Goal: Information Seeking & Learning: Learn about a topic

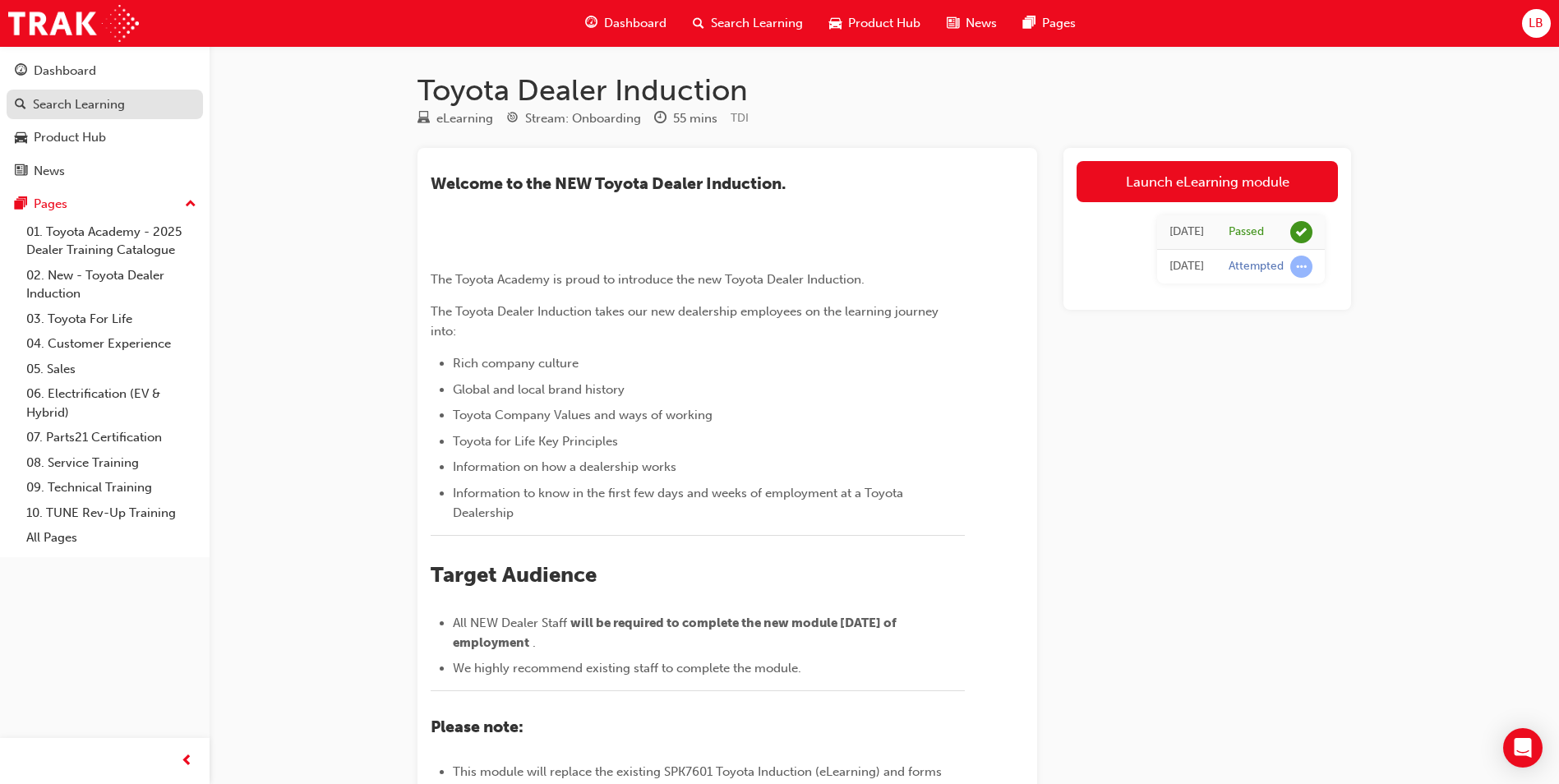
click at [75, 103] on div "Search Learning" at bounding box center [79, 104] width 92 height 19
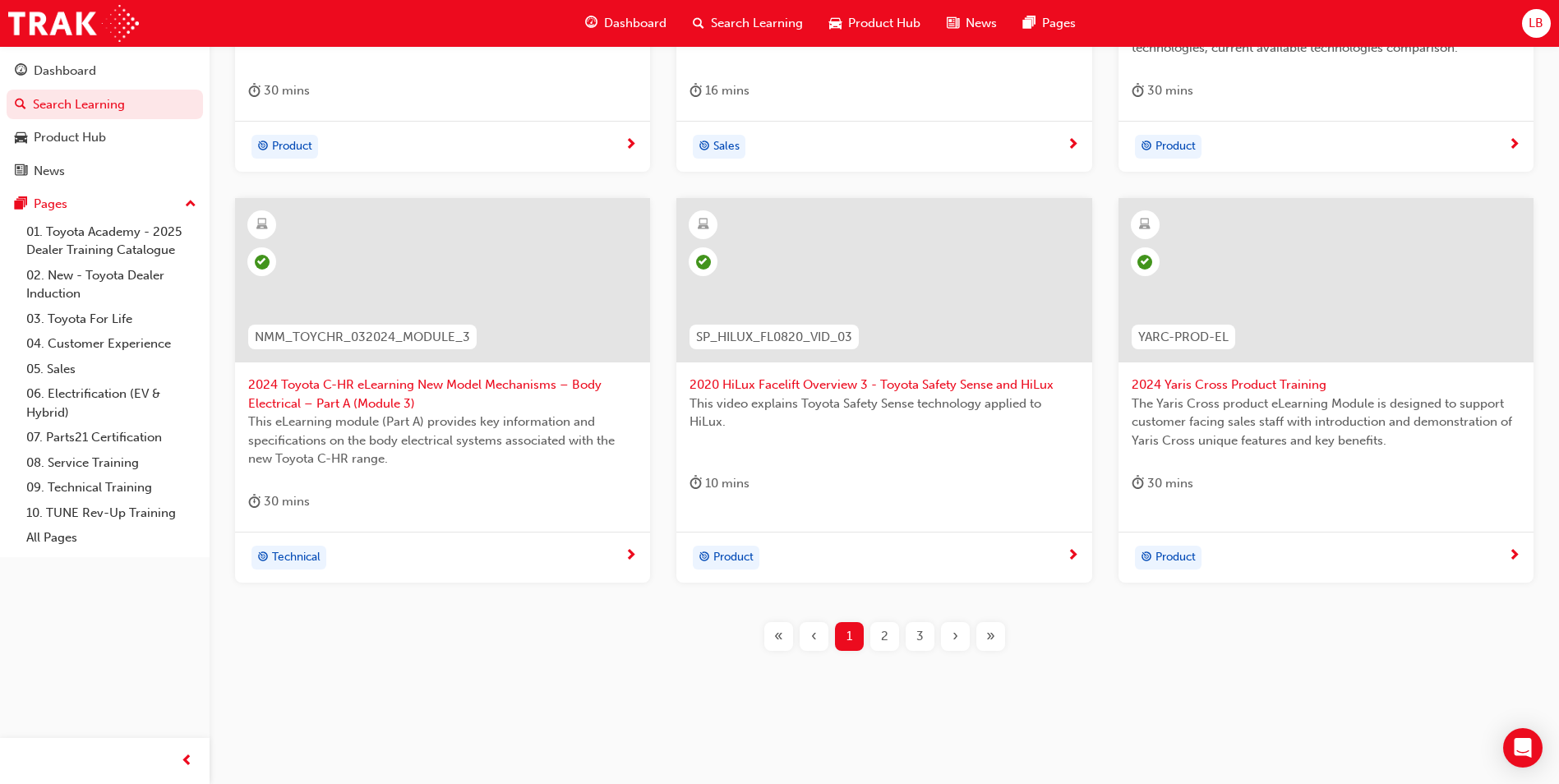
click at [884, 645] on span "2" at bounding box center [885, 636] width 7 height 19
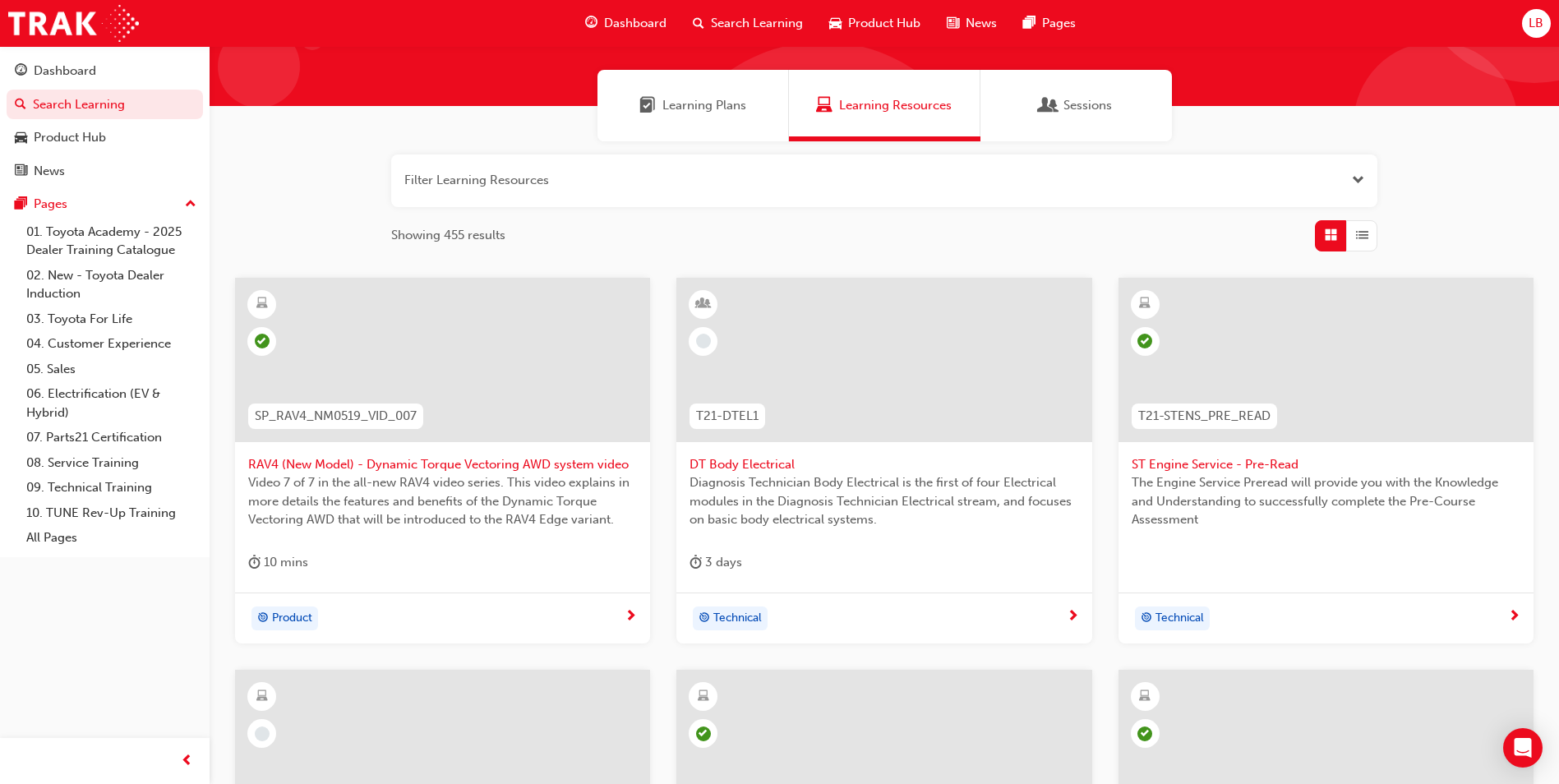
scroll to position [329, 0]
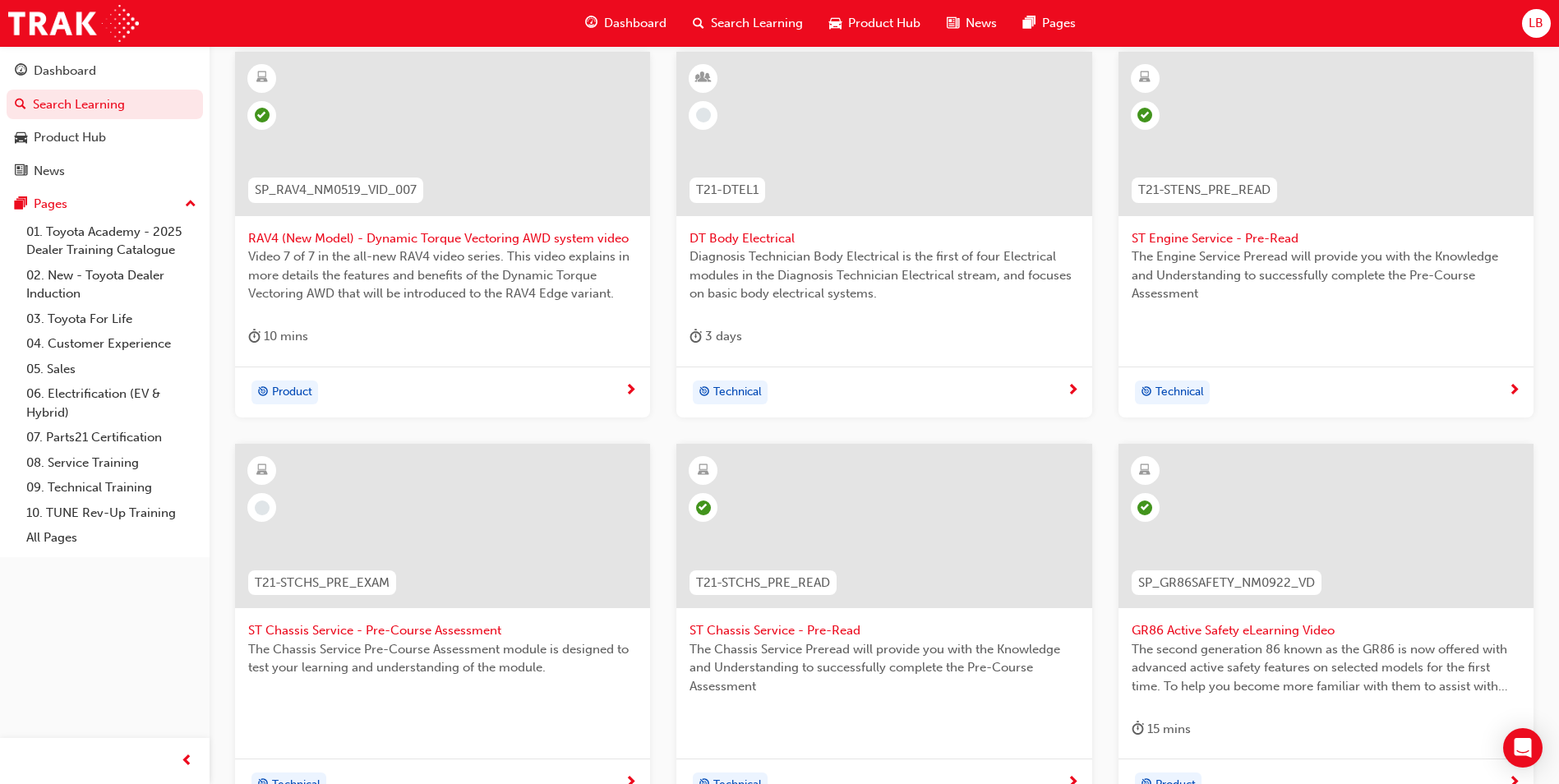
click at [408, 632] on span "ST Chassis Service - Pre-Course Assessment" at bounding box center [442, 630] width 388 height 19
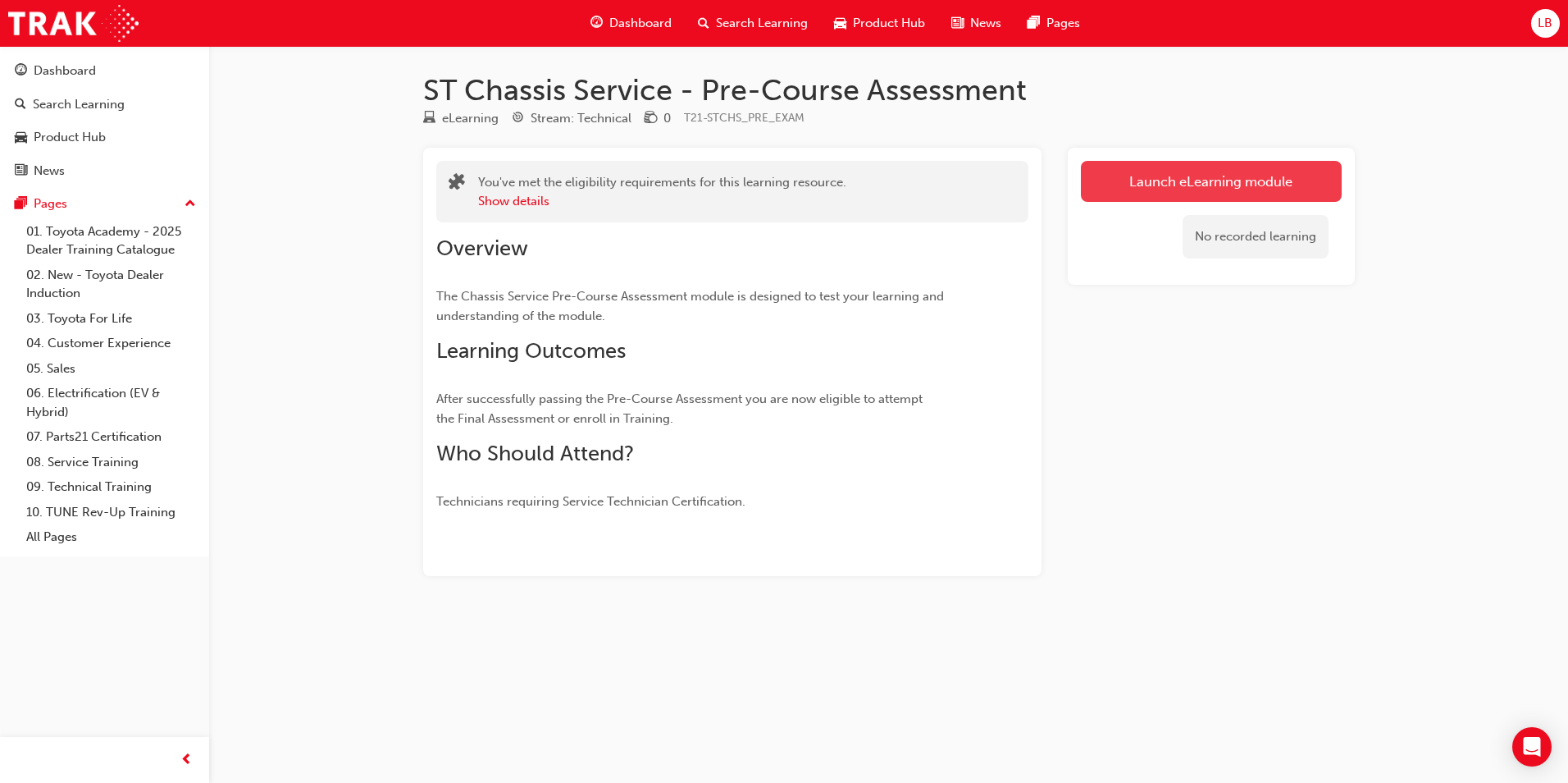
click at [1158, 187] on link "Launch eLearning module" at bounding box center [1211, 181] width 261 height 41
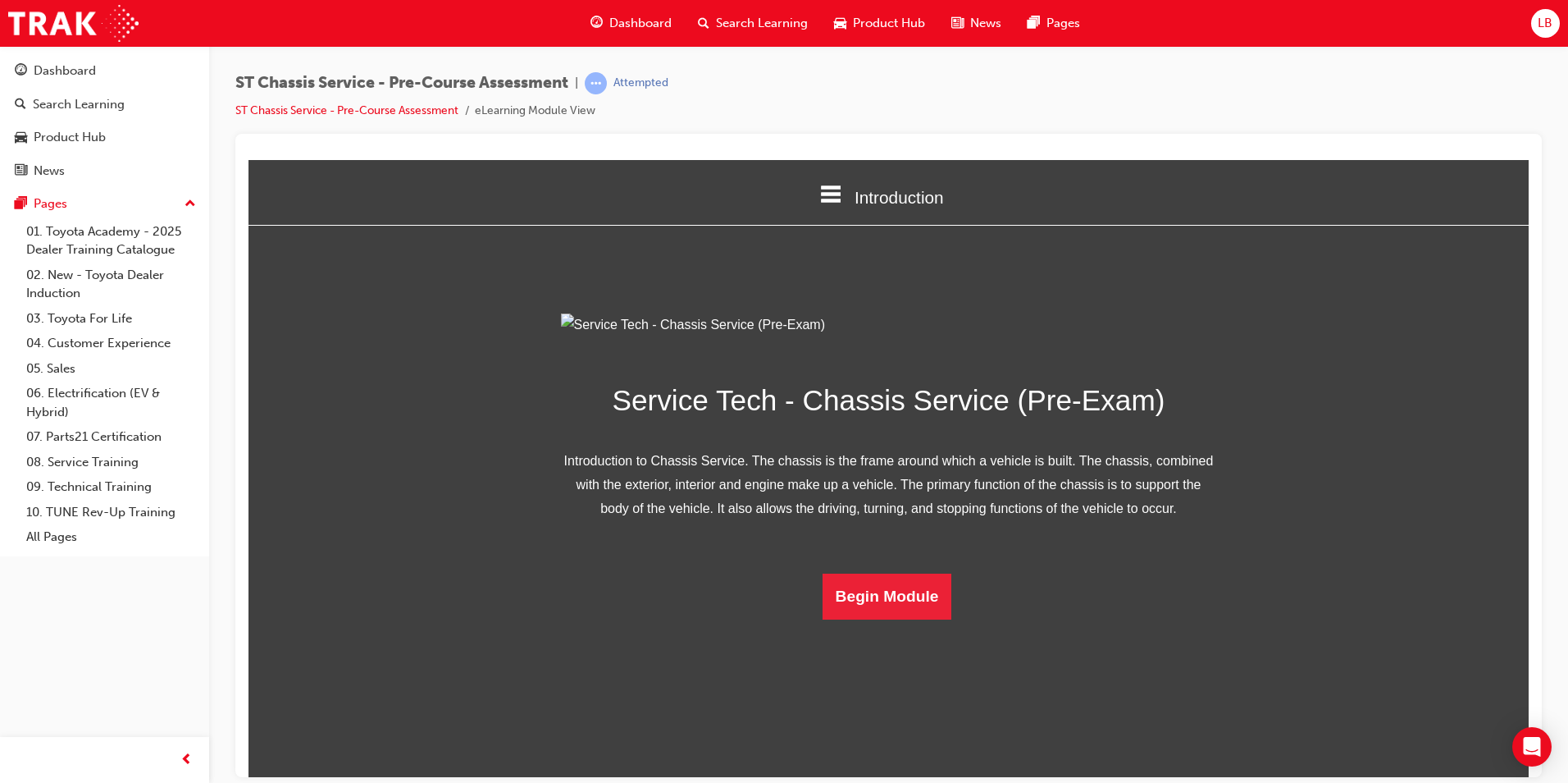
scroll to position [23, 0]
click at [864, 619] on button "Begin Module" at bounding box center [888, 596] width 130 height 46
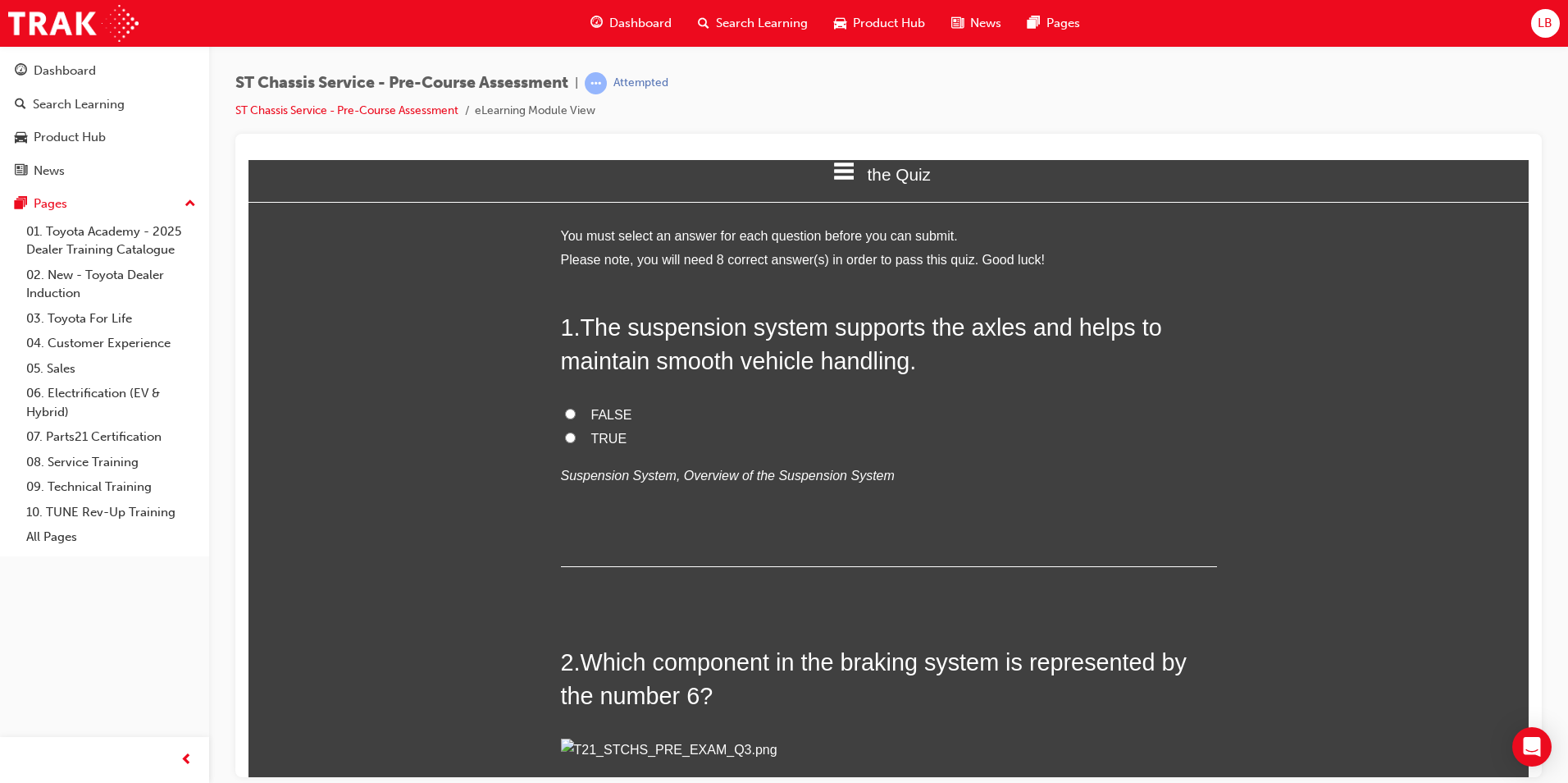
scroll to position [0, 0]
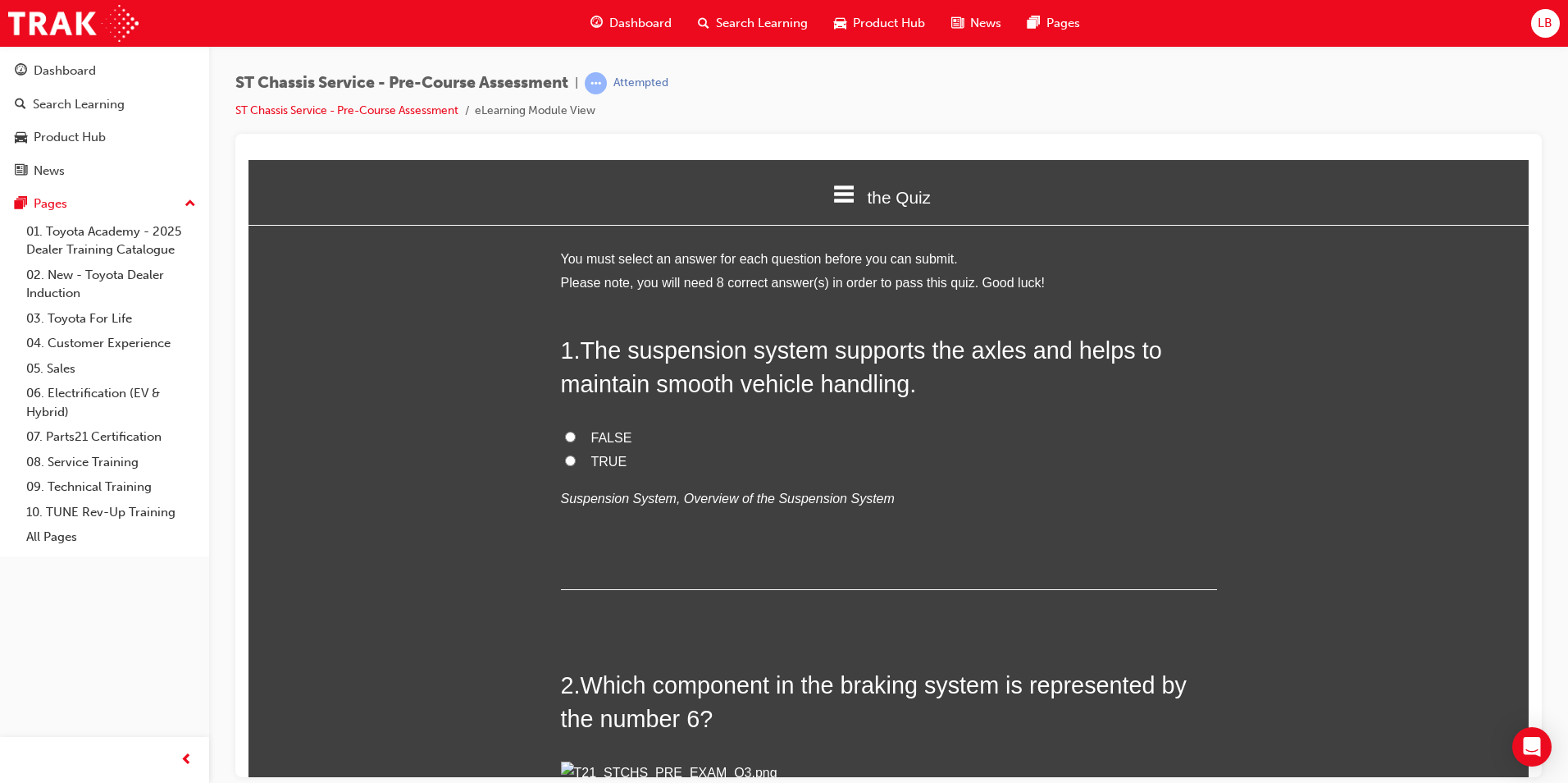
click at [594, 456] on span "TRUE" at bounding box center [609, 460] width 36 height 14
click at [576, 456] on input "TRUE" at bounding box center [570, 460] width 11 height 11
radio input "true"
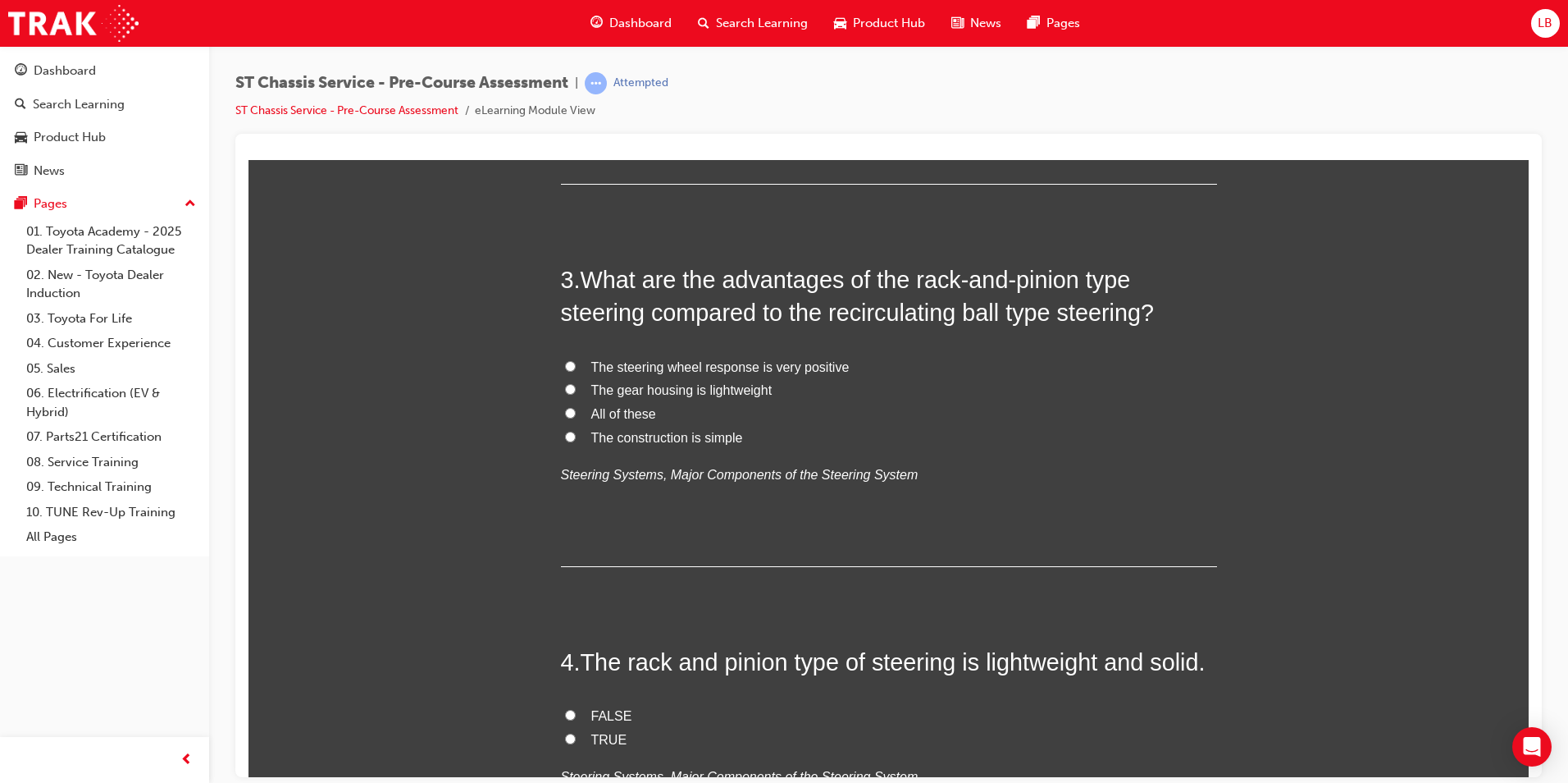
scroll to position [820, 0]
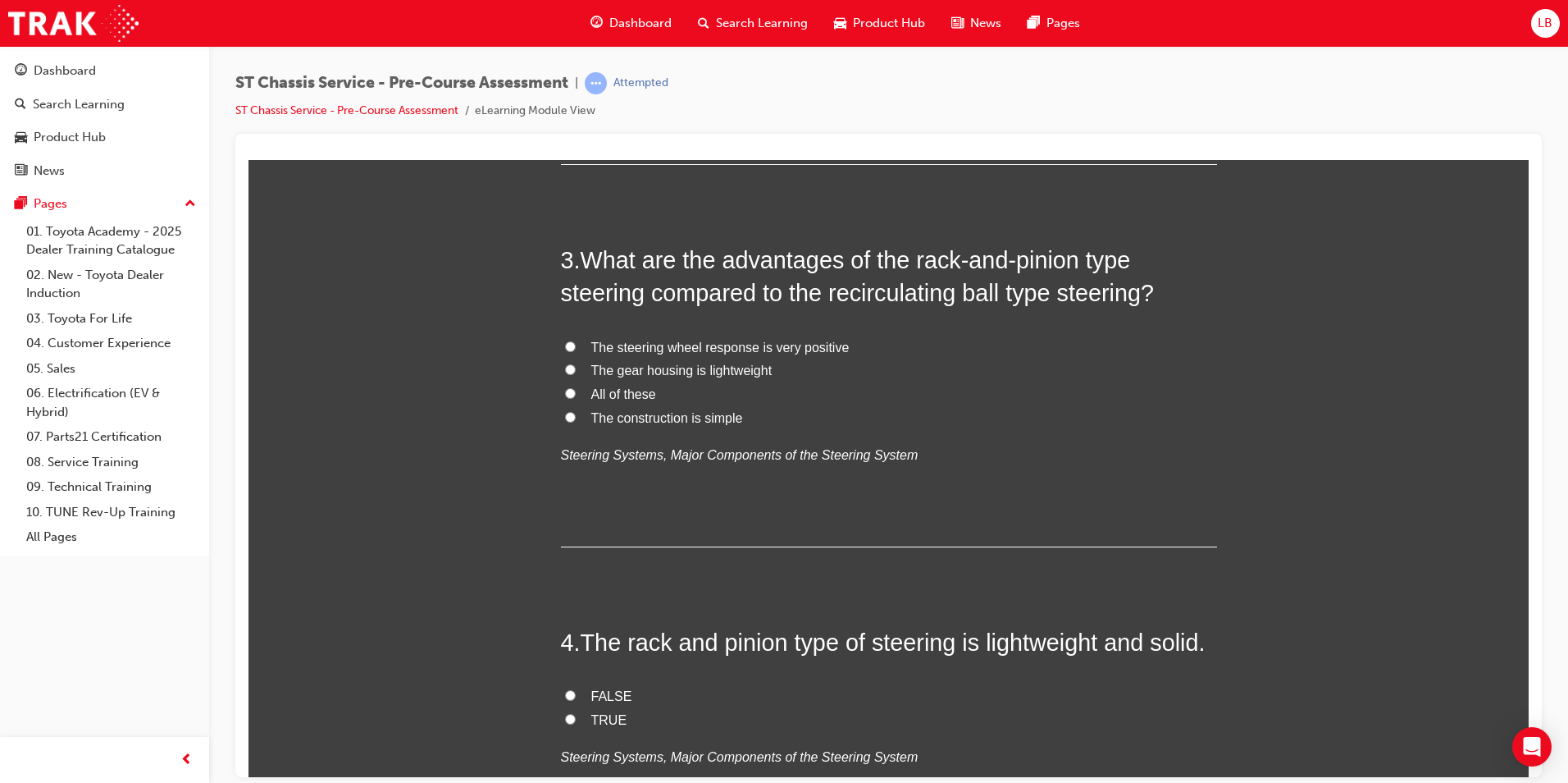
click at [572, 47] on label "Drum brake" at bounding box center [888, 36] width 656 height 24
click at [572, 39] on input "Drum brake" at bounding box center [570, 34] width 11 height 11
radio input "true"
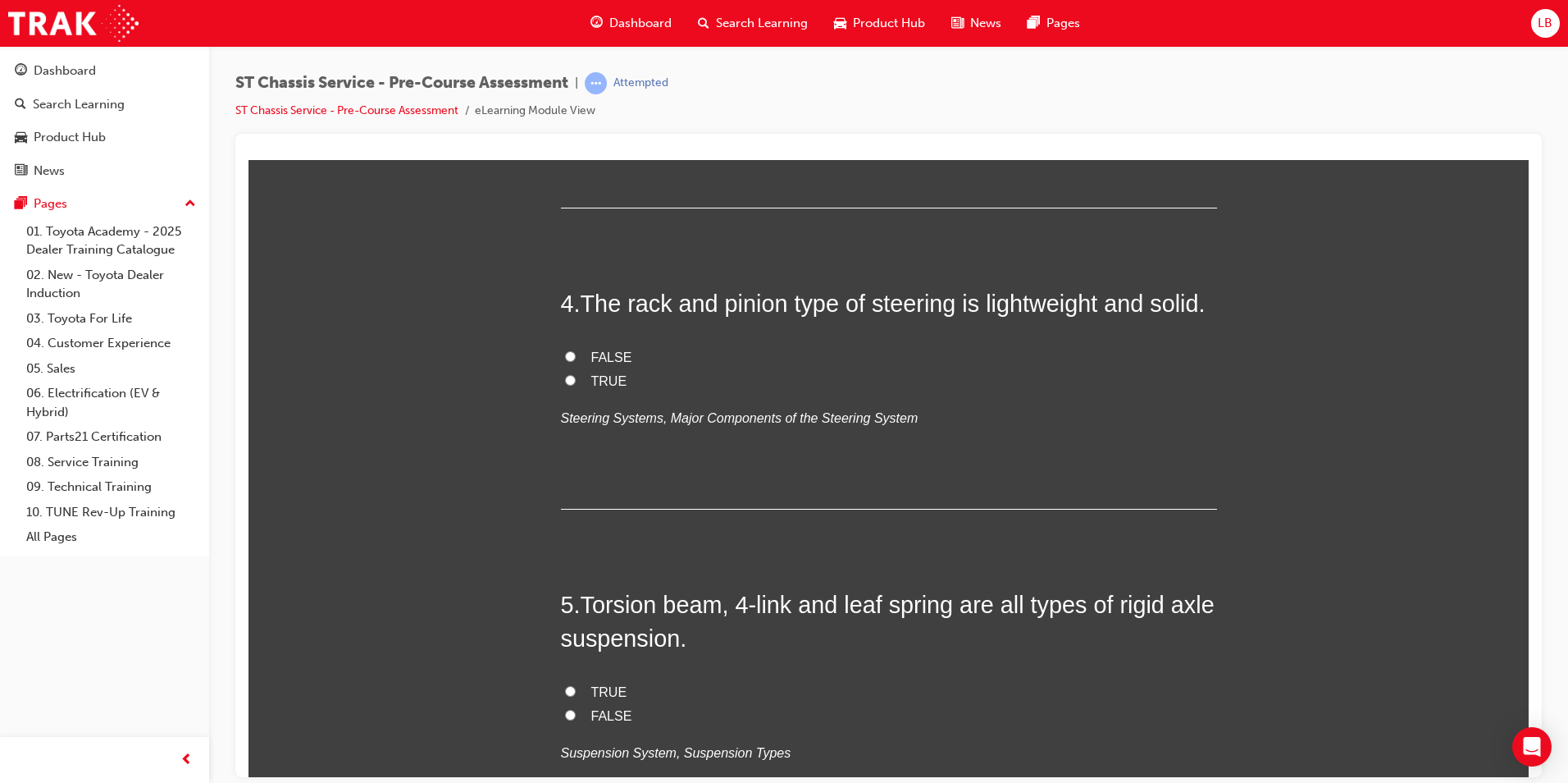
scroll to position [1149, 0]
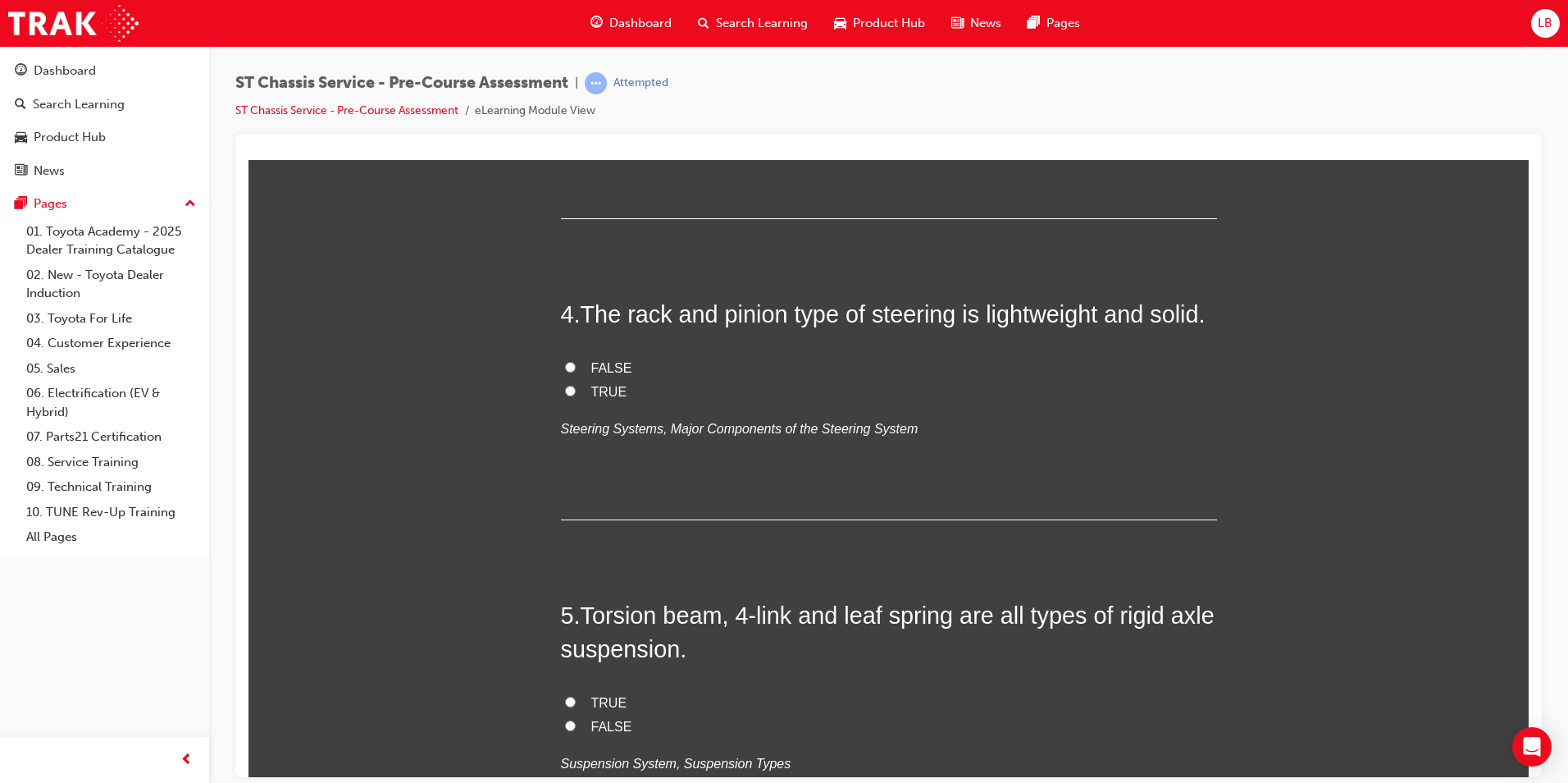
click at [606, 72] on span "All of these" at bounding box center [623, 65] width 65 height 14
click at [576, 69] on input "All of these" at bounding box center [570, 65] width 11 height 11
radio input "true"
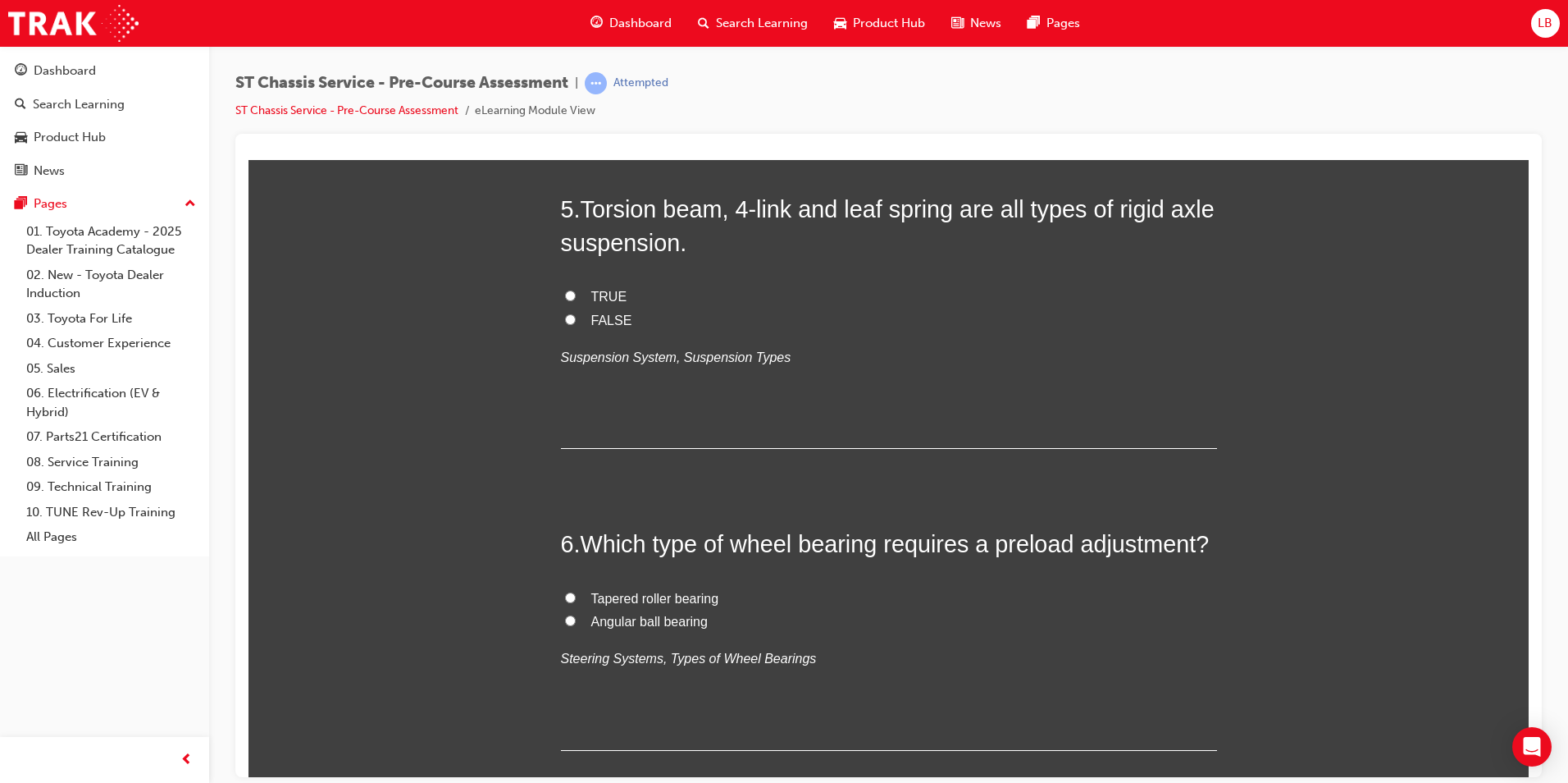
scroll to position [1559, 0]
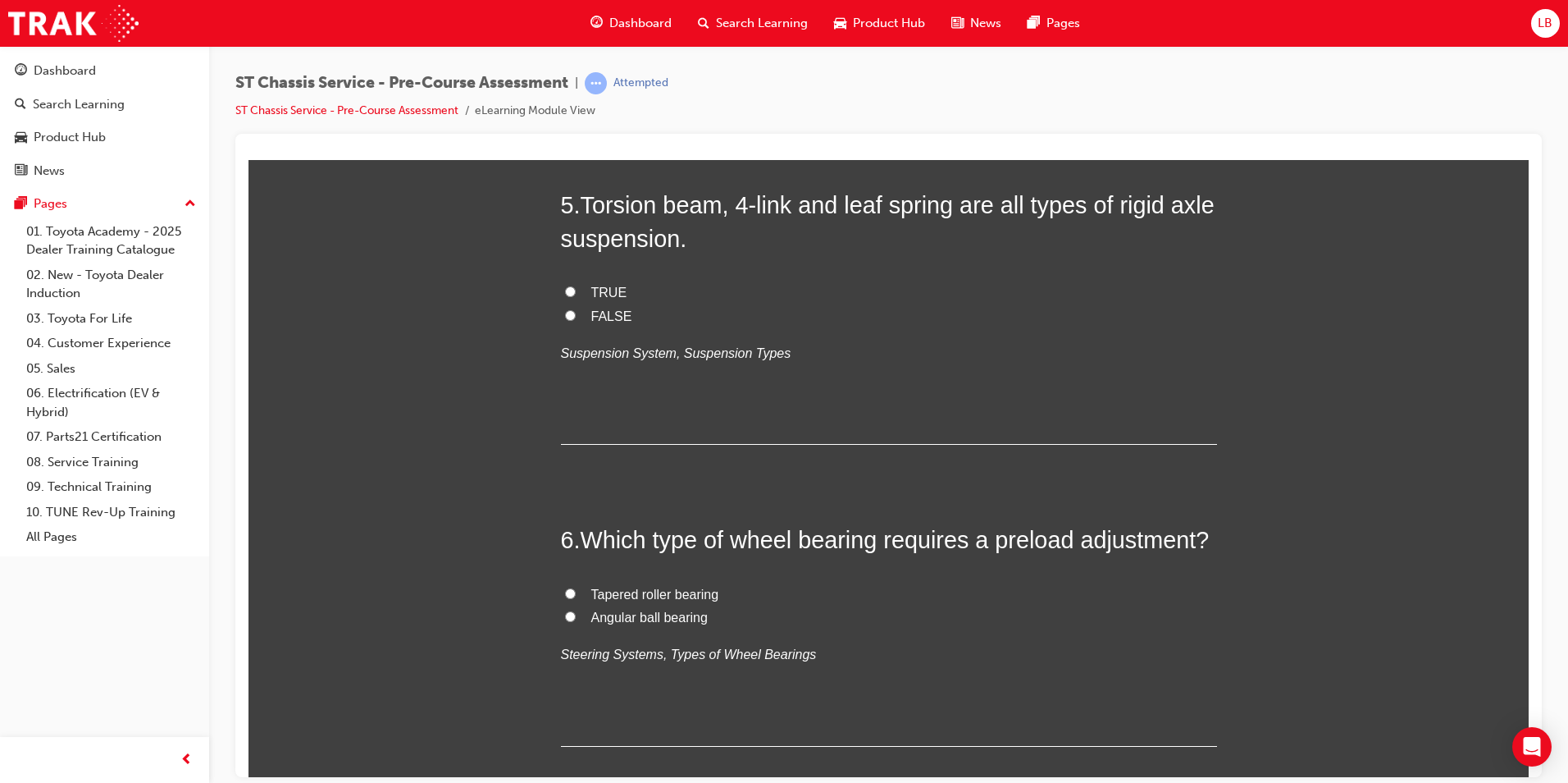
radio input "true"
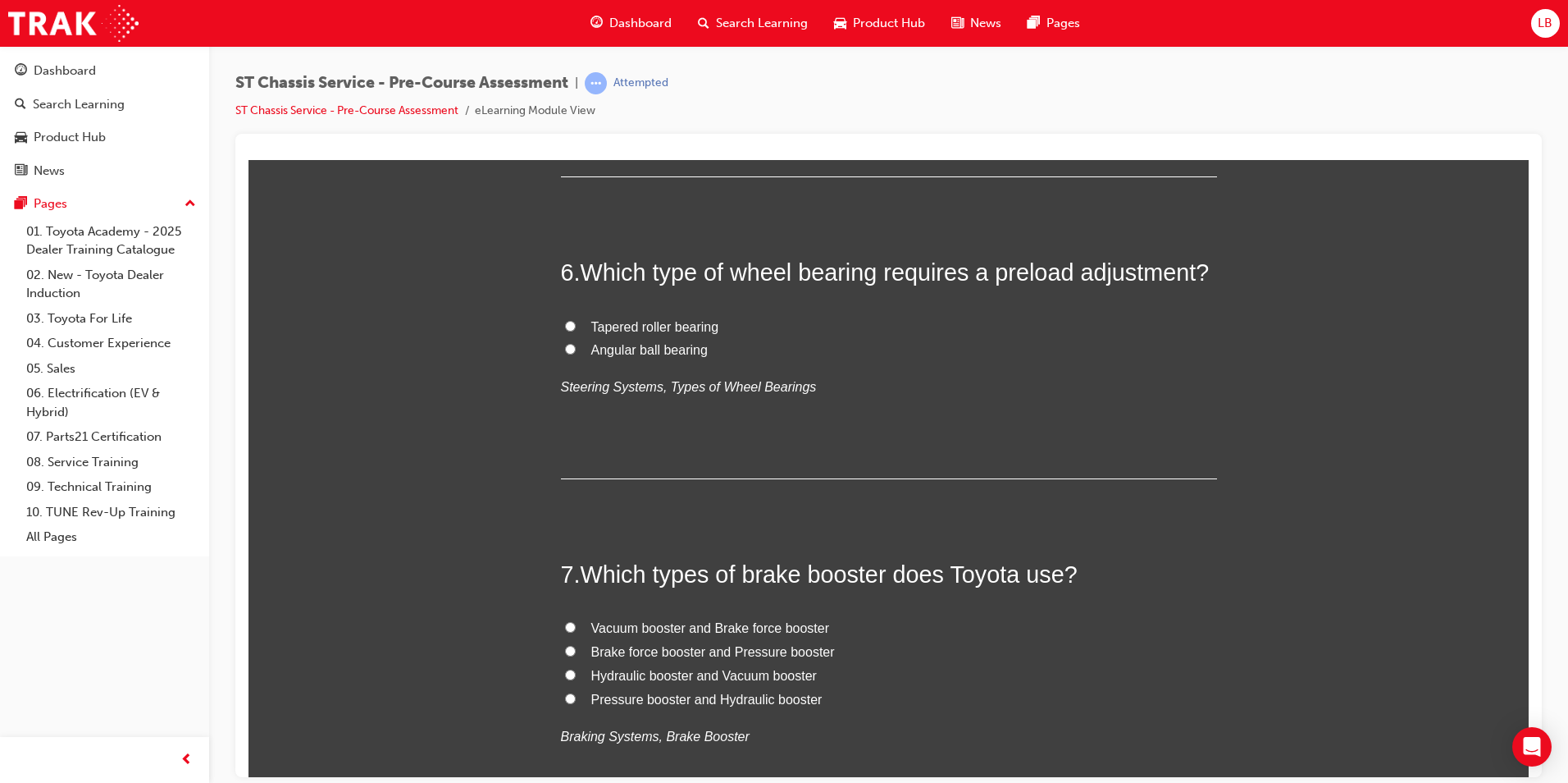
scroll to position [1887, 0]
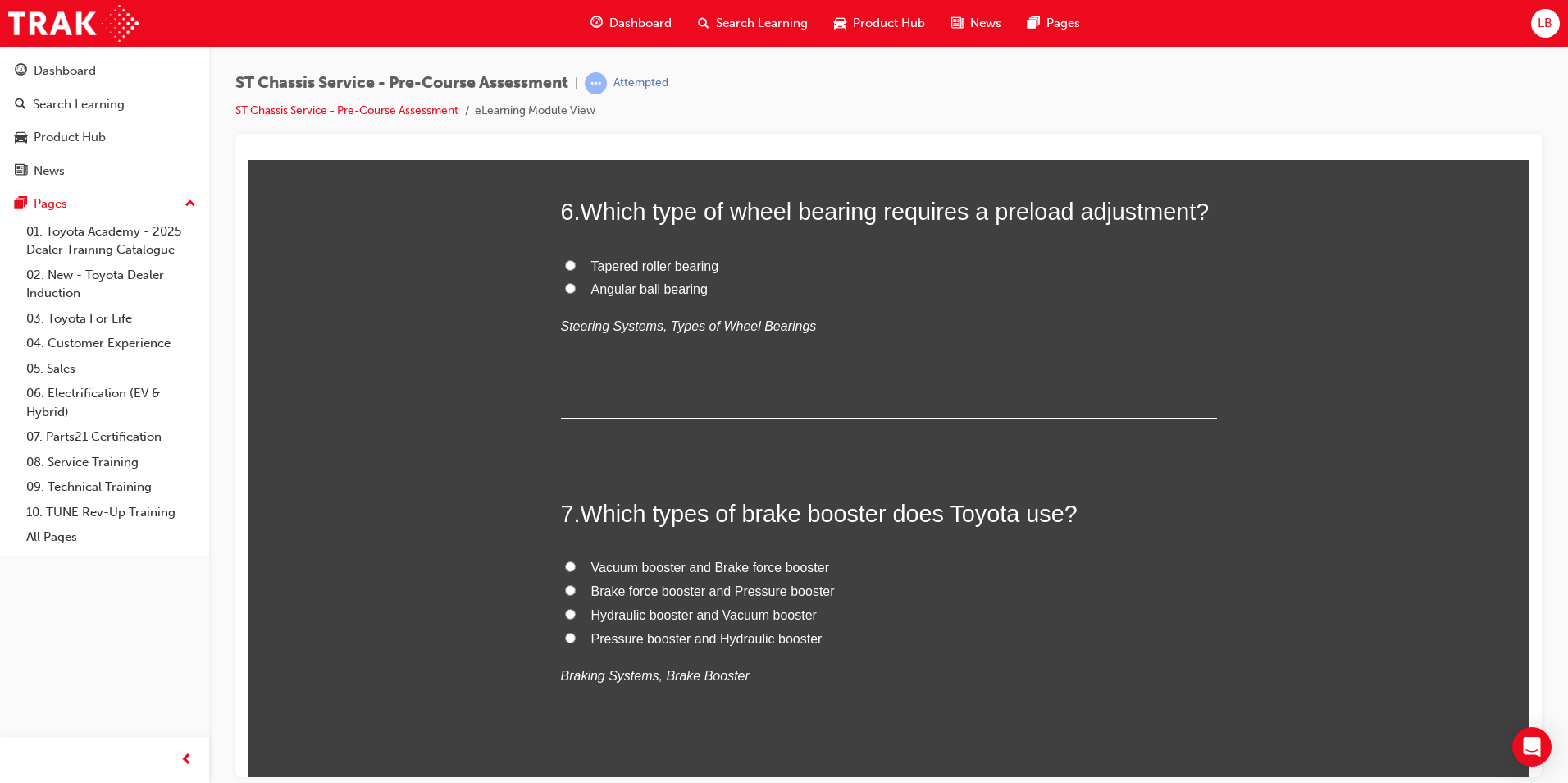
radio input "true"
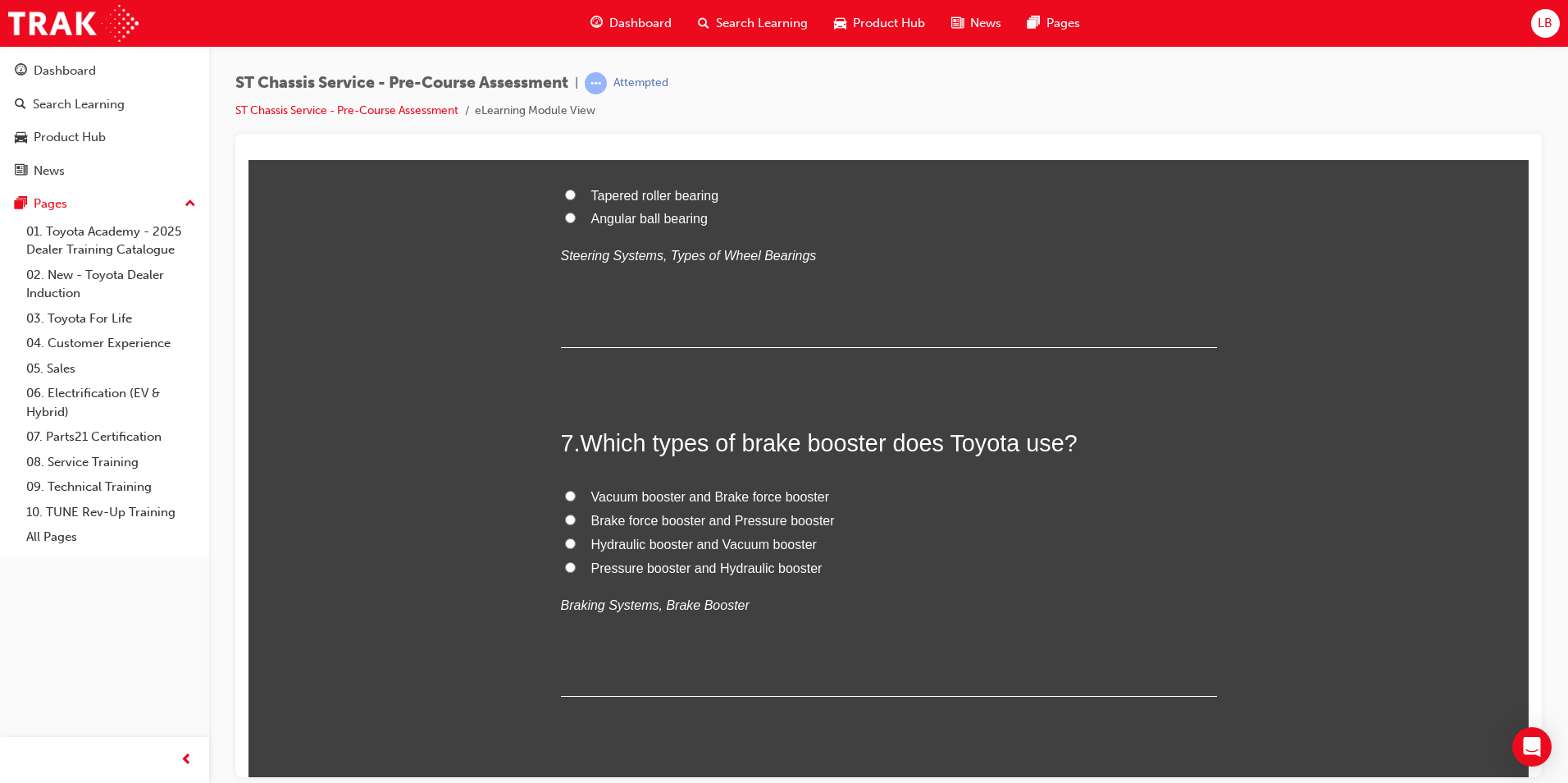
scroll to position [2134, 0]
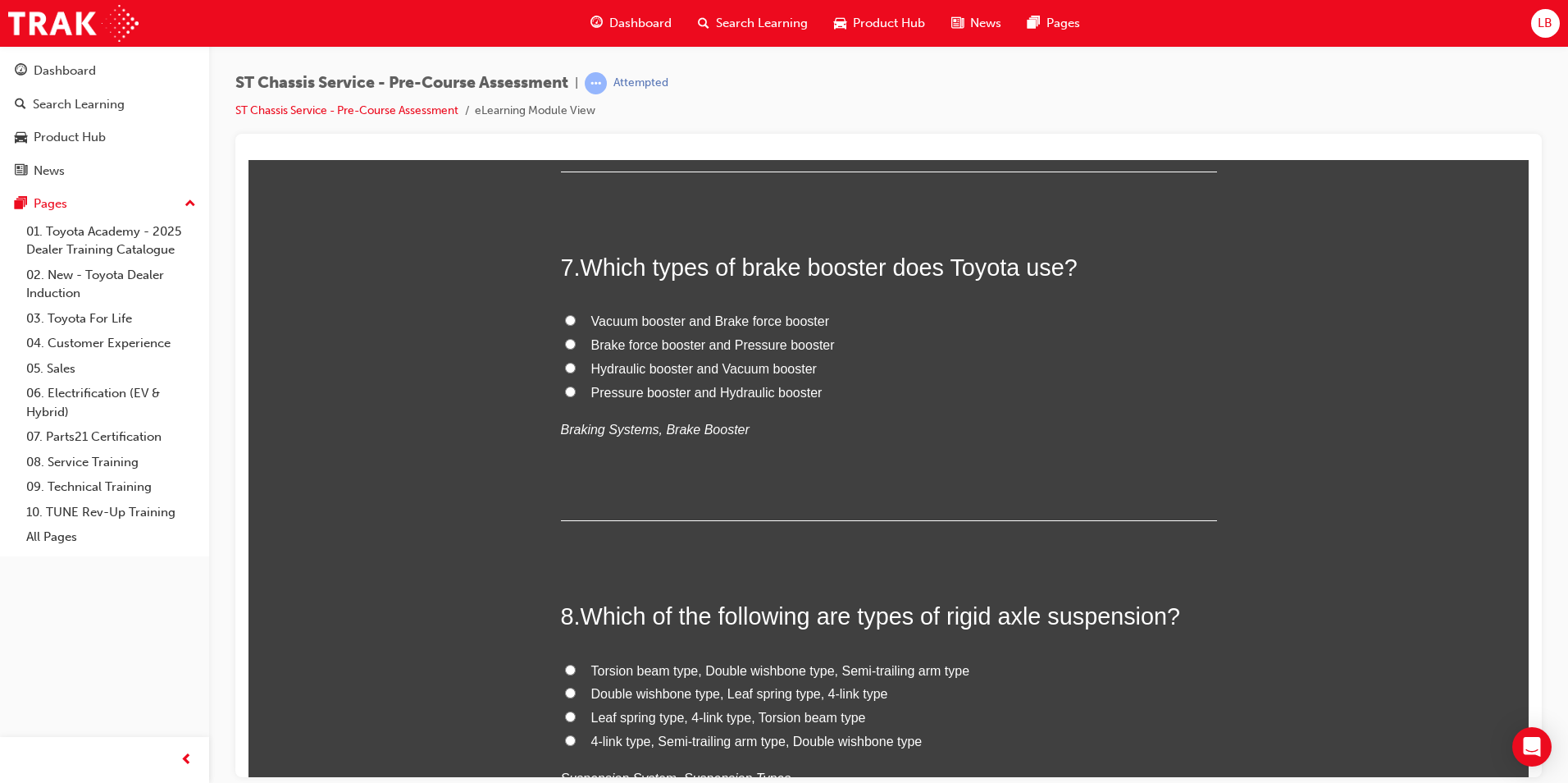
click at [621, 49] on span "Angular ball bearing" at bounding box center [649, 42] width 117 height 14
click at [576, 47] on input "Angular ball bearing" at bounding box center [570, 42] width 11 height 11
radio input "true"
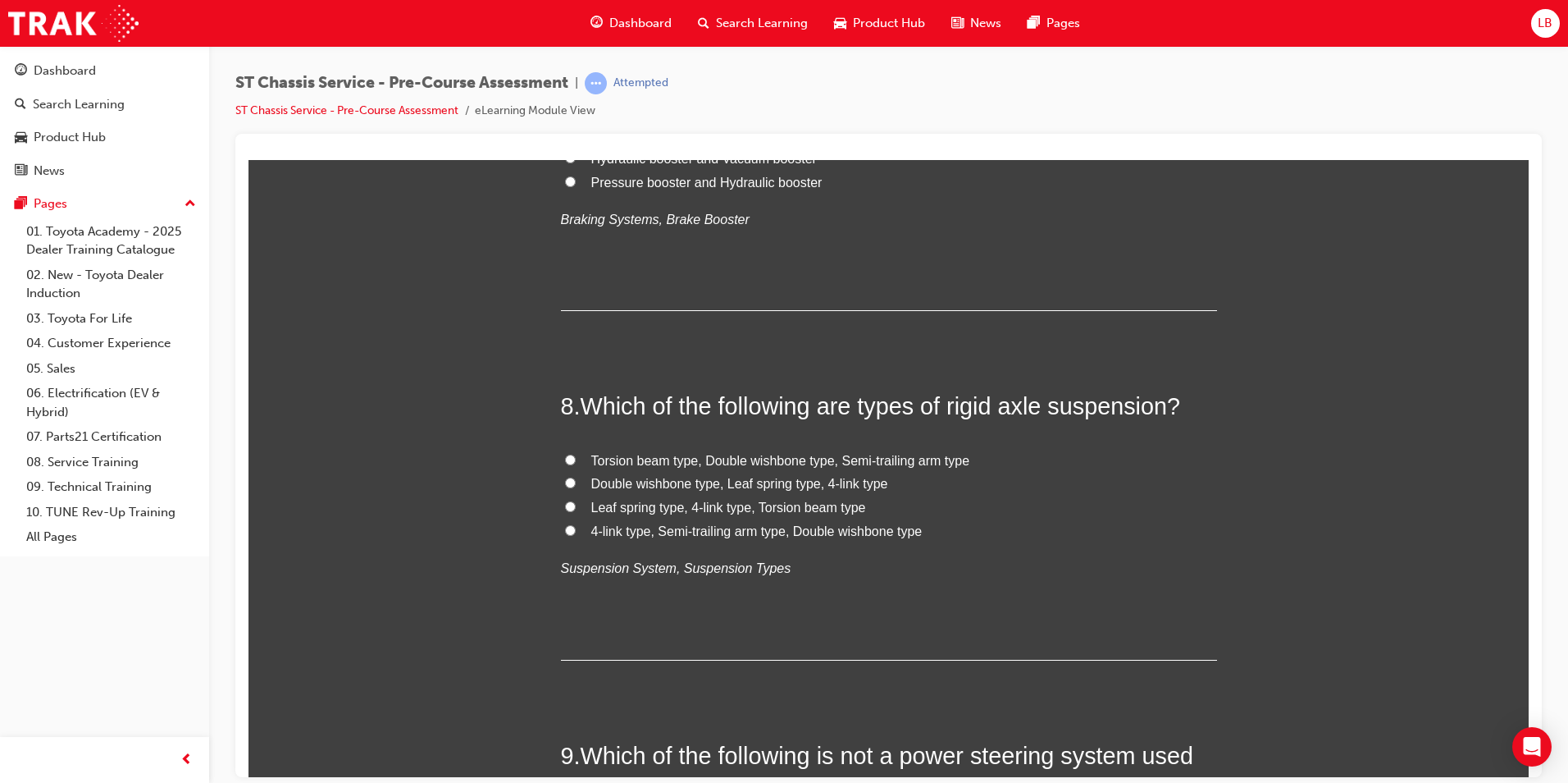
scroll to position [2379, 0]
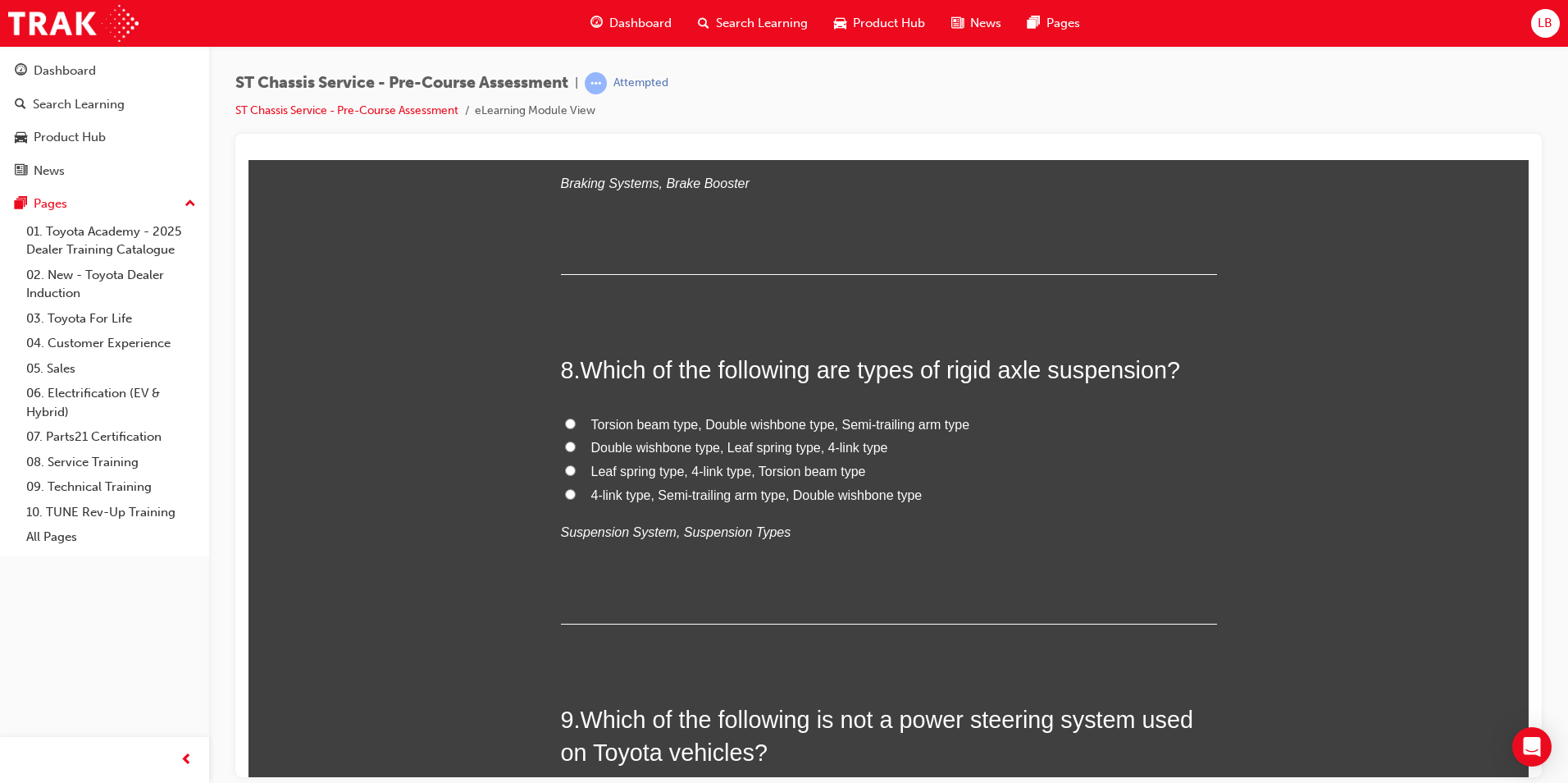
click at [654, 129] on span "Hydraulic booster and Vacuum booster" at bounding box center [703, 121] width 225 height 14
click at [576, 126] on input "Hydraulic booster and Vacuum booster" at bounding box center [570, 121] width 11 height 11
radio input "true"
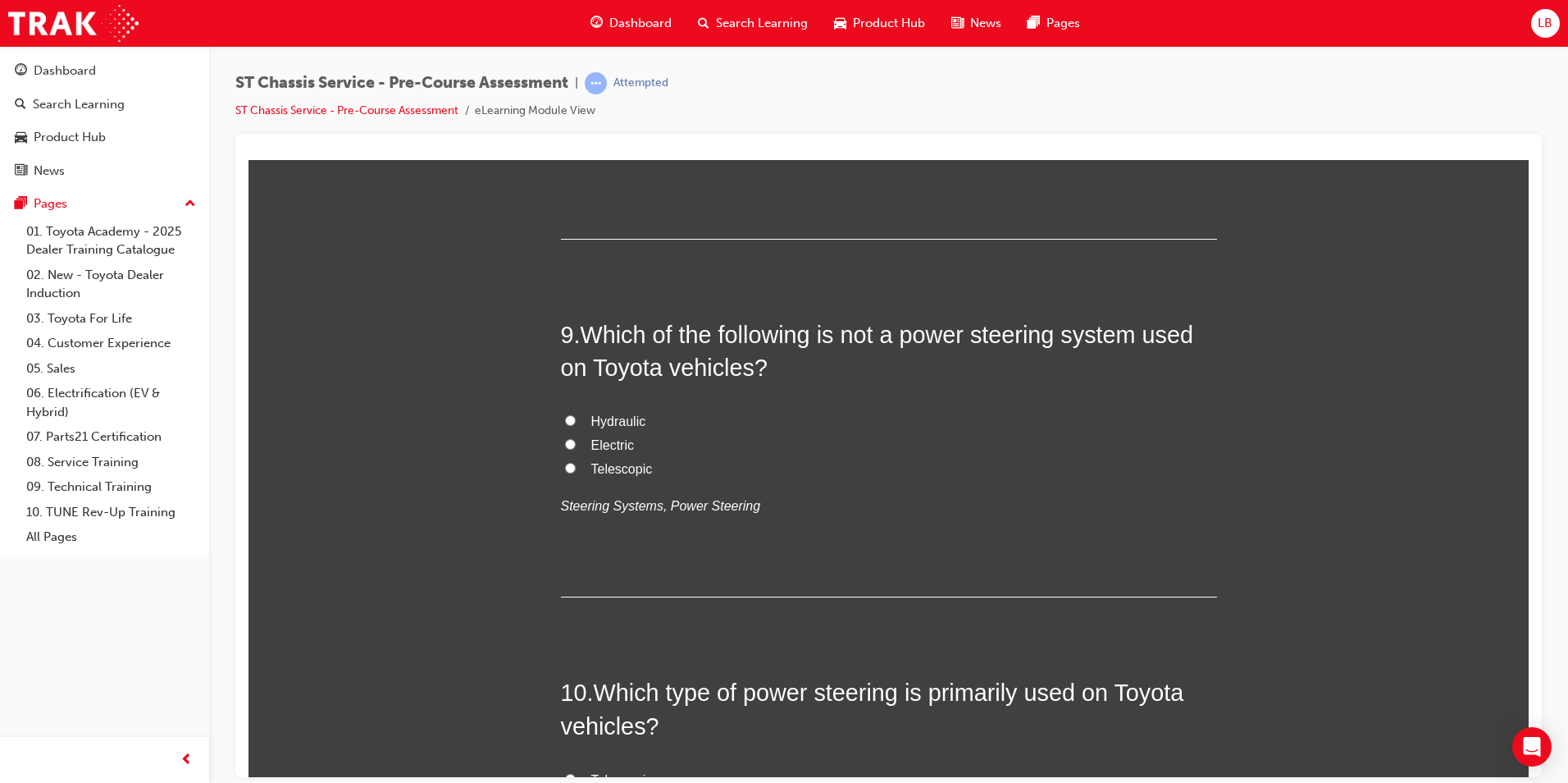
scroll to position [2790, 0]
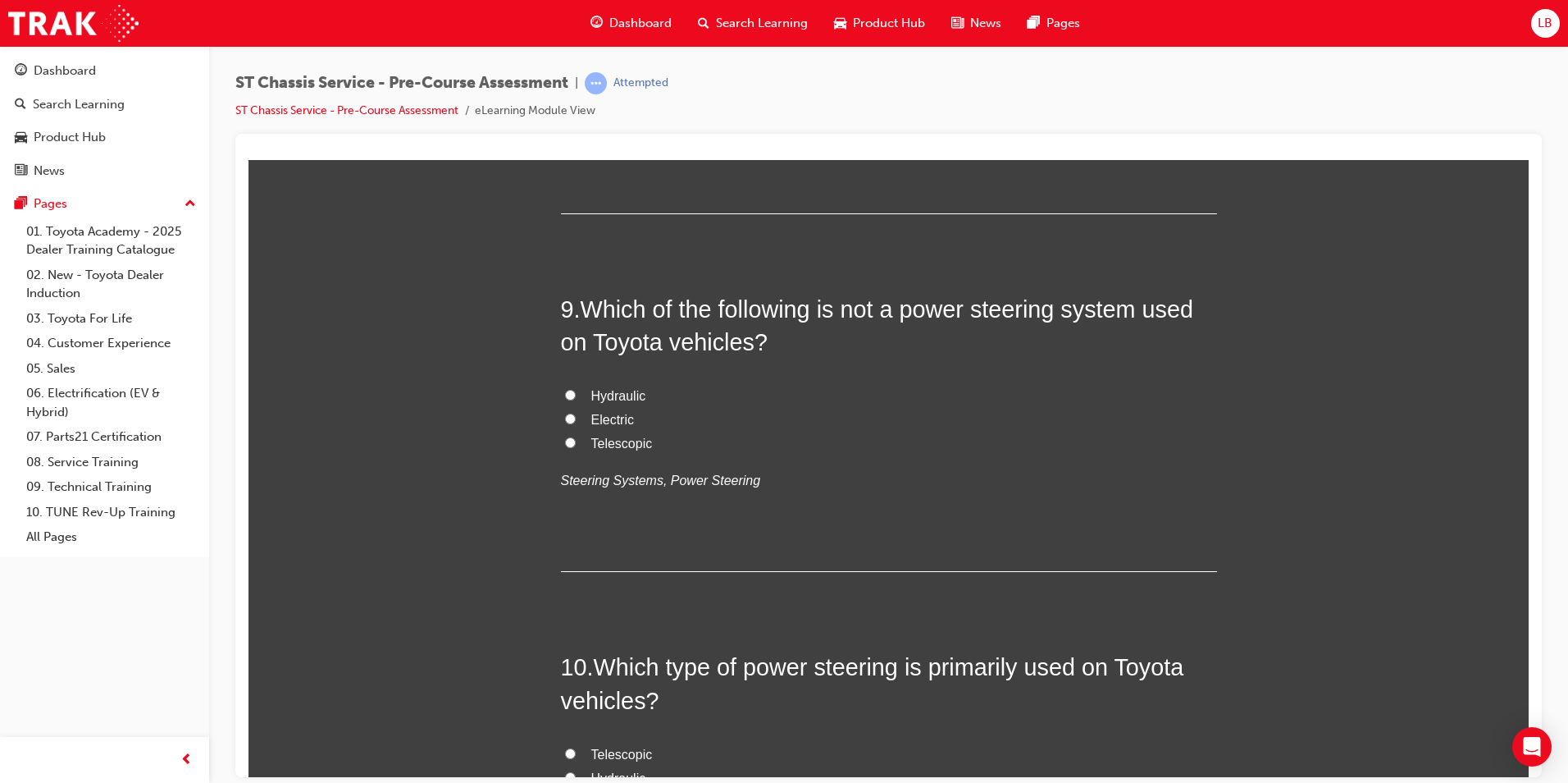
click at [670, 44] on span "Double wishbone type, Leaf spring type, 4-link type" at bounding box center [739, 36] width 296 height 14
click at [576, 41] on input "Double wishbone type, Leaf spring type, 4-link type" at bounding box center [570, 36] width 11 height 11
radio input "true"
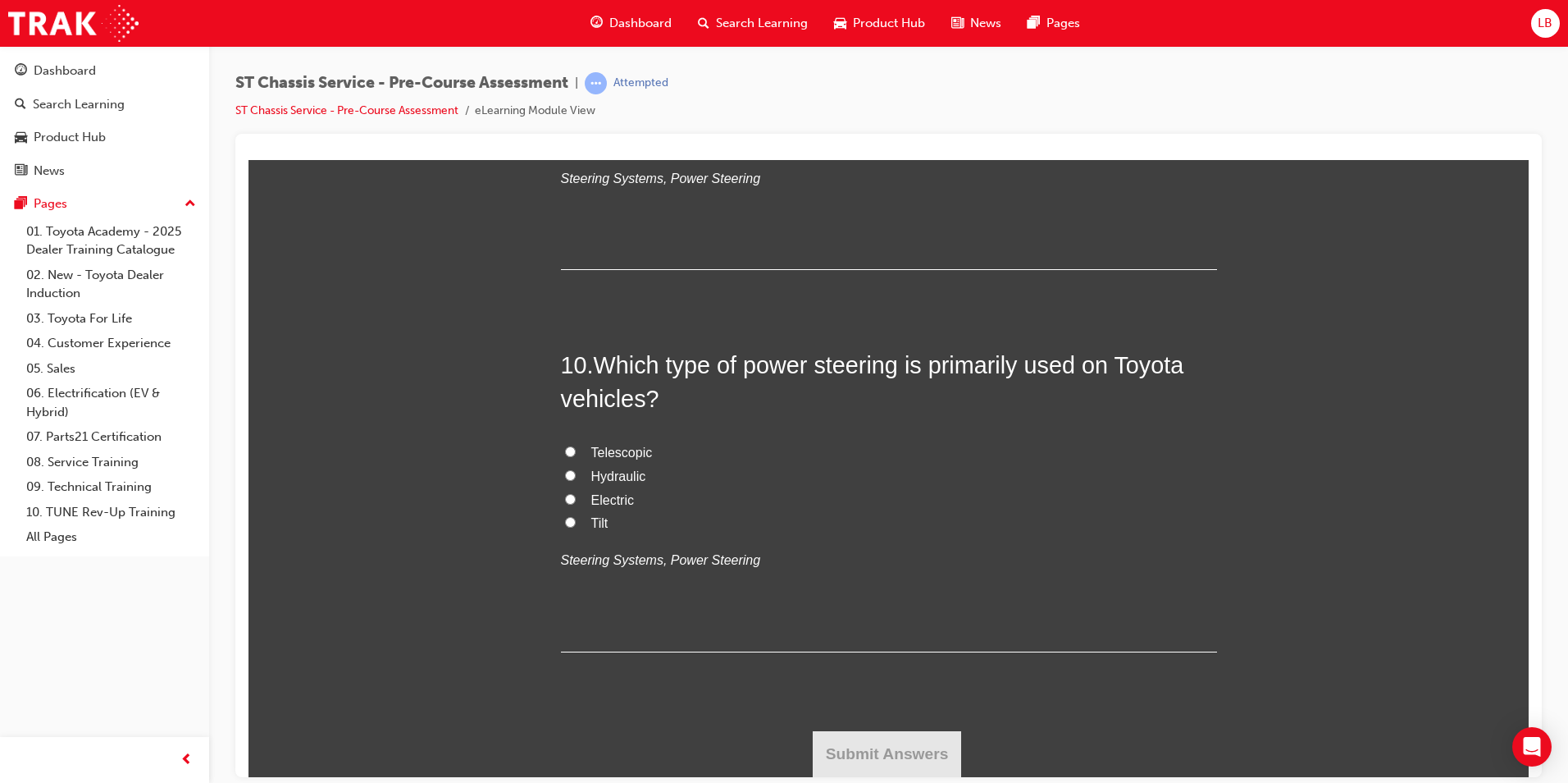
scroll to position [3118, 0]
click at [622, 148] on span "Telescopic" at bounding box center [621, 141] width 61 height 14
click at [576, 145] on input "Telescopic" at bounding box center [570, 140] width 11 height 11
radio input "true"
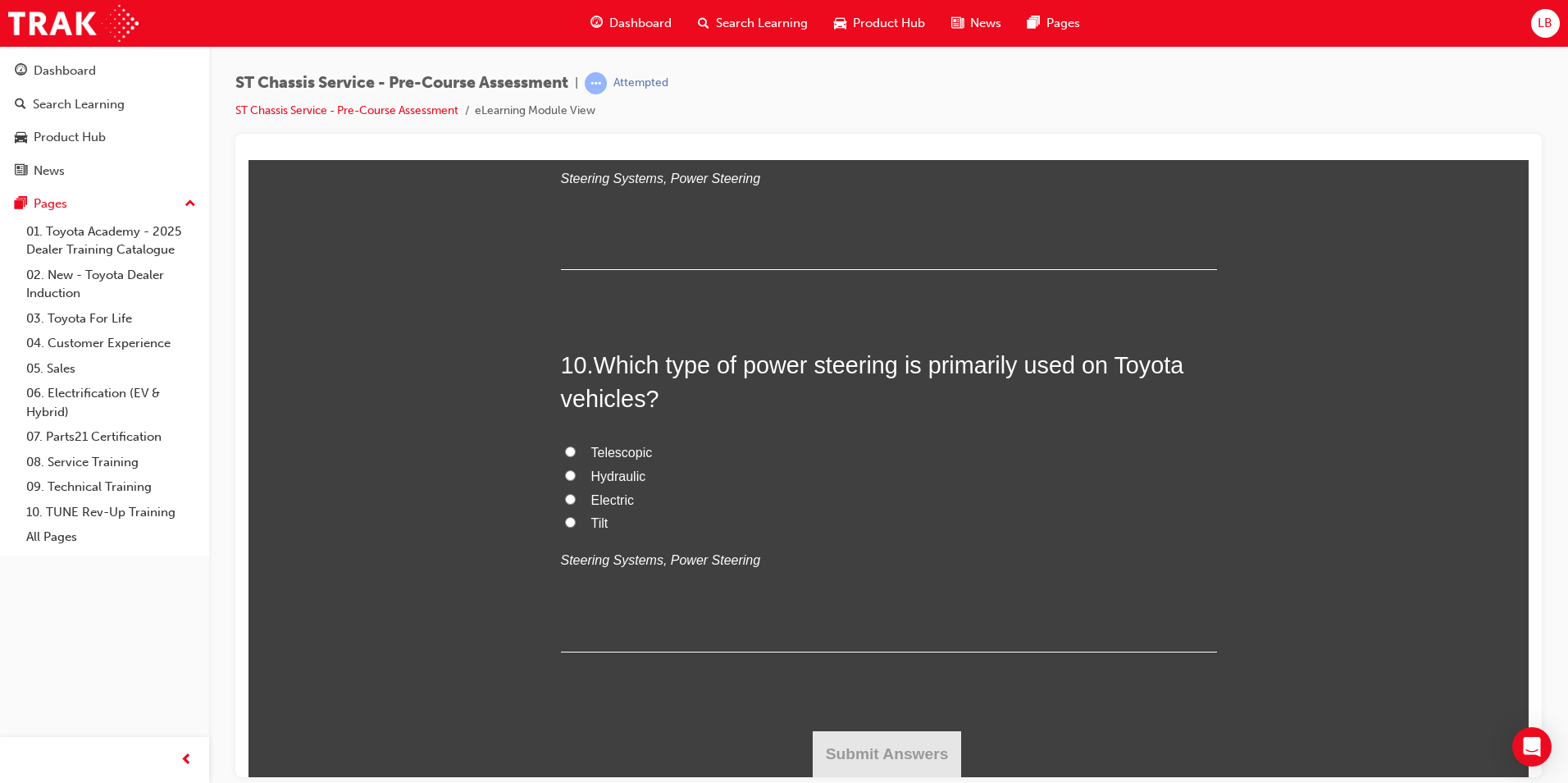
click at [597, 517] on span "Tilt" at bounding box center [599, 522] width 17 height 14
click at [576, 517] on input "Tilt" at bounding box center [570, 522] width 11 height 11
radio input "true"
click at [887, 767] on button "Submit Answers" at bounding box center [888, 753] width 150 height 46
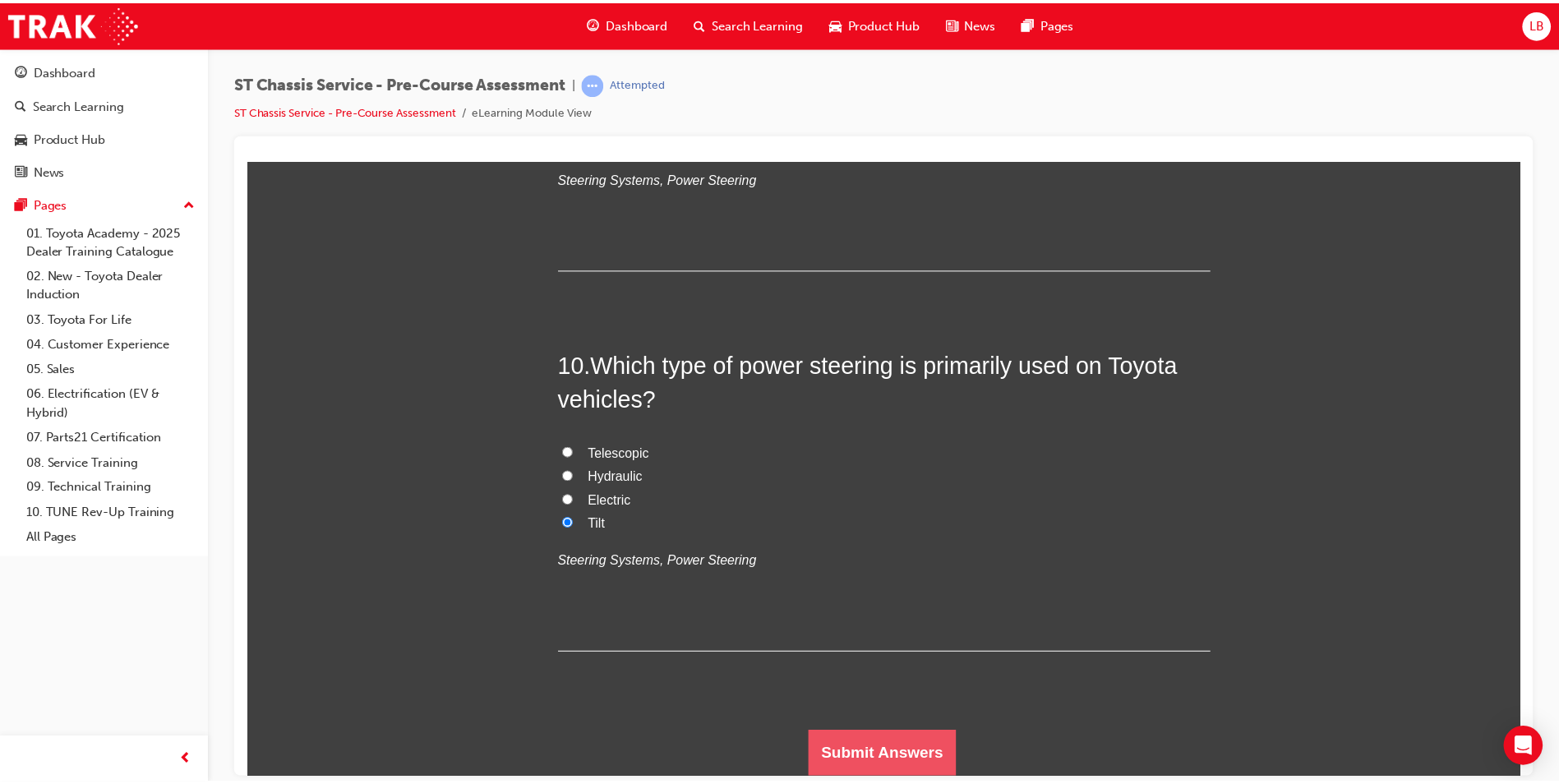
scroll to position [0, 0]
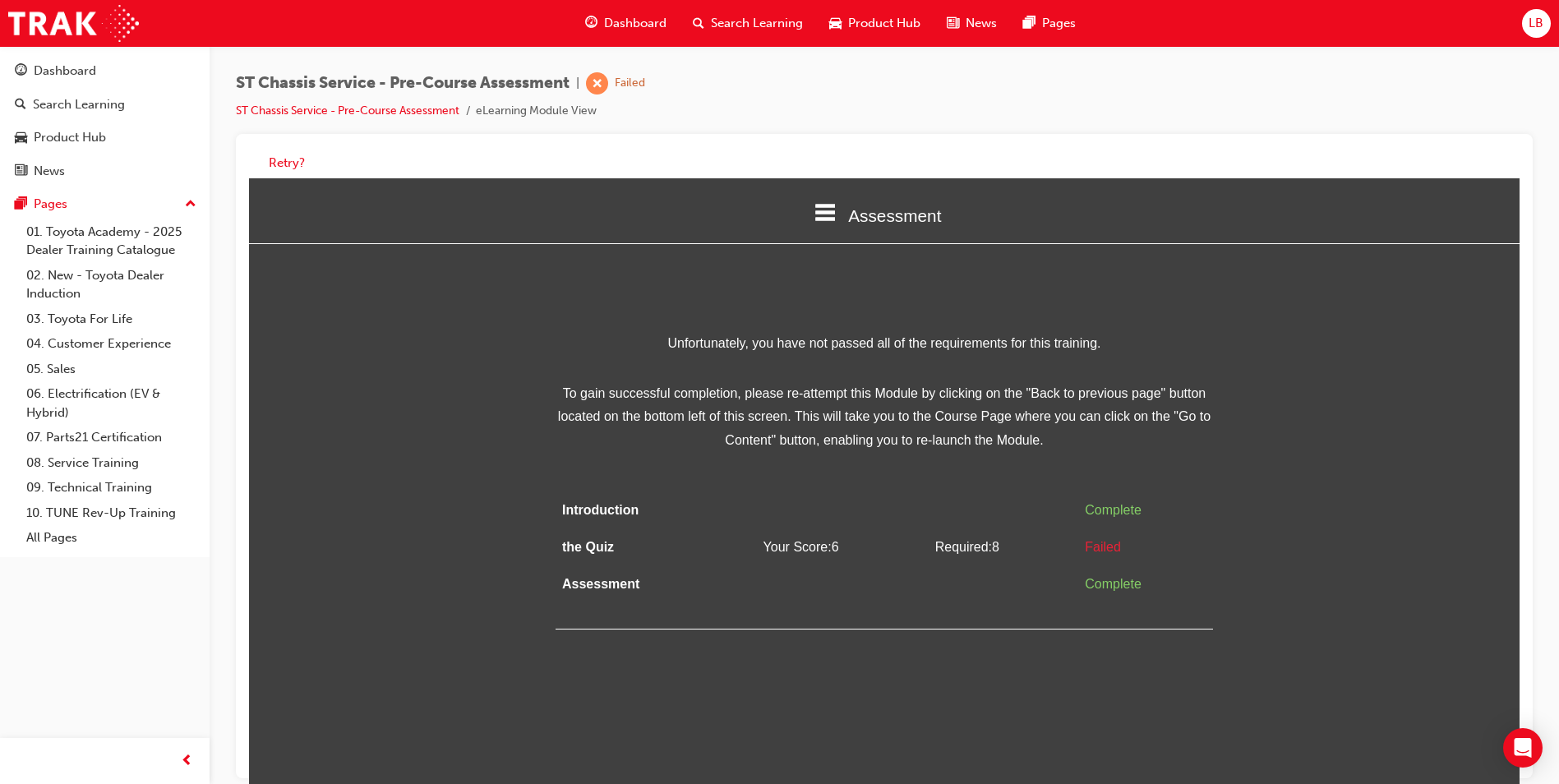
click at [823, 217] on icon at bounding box center [824, 212] width 21 height 21
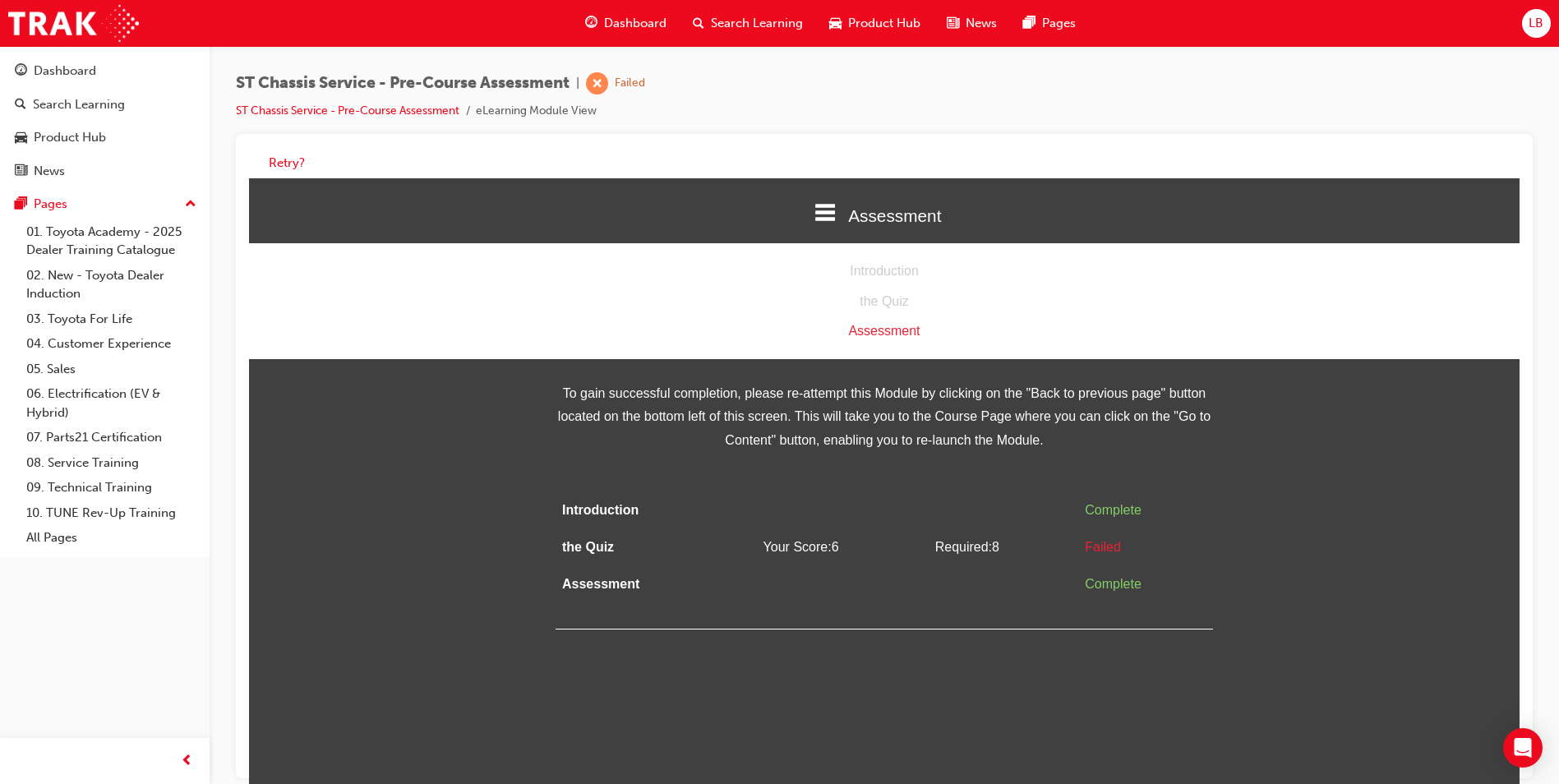
drag, startPoint x: 777, startPoint y: 484, endPoint x: 788, endPoint y: 482, distance: 11.2
click at [779, 484] on div "Unfortunately, you have not passed all of the requirements for this training. T…" at bounding box center [884, 481] width 657 height 298
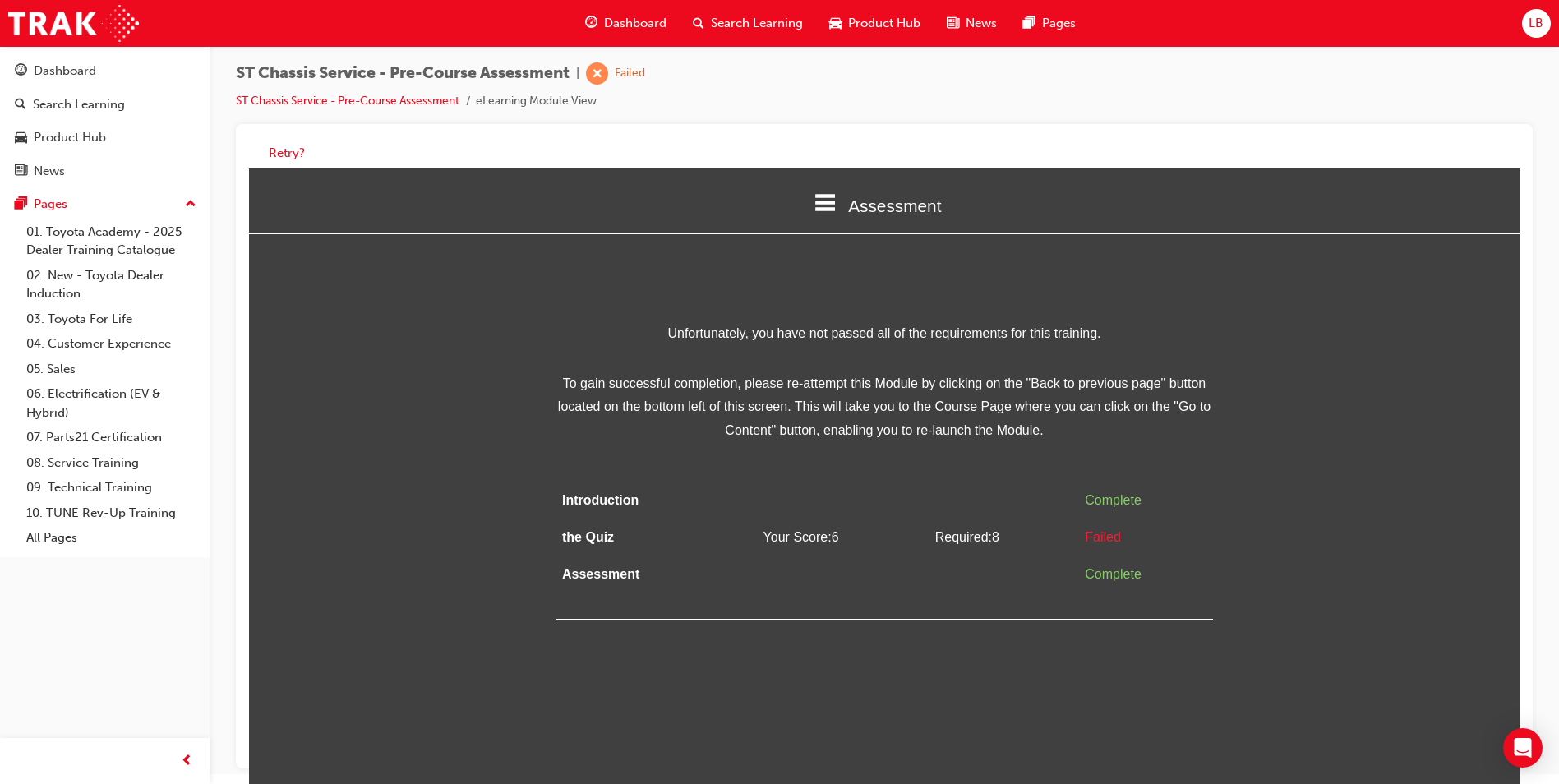
scroll to position [12, 0]
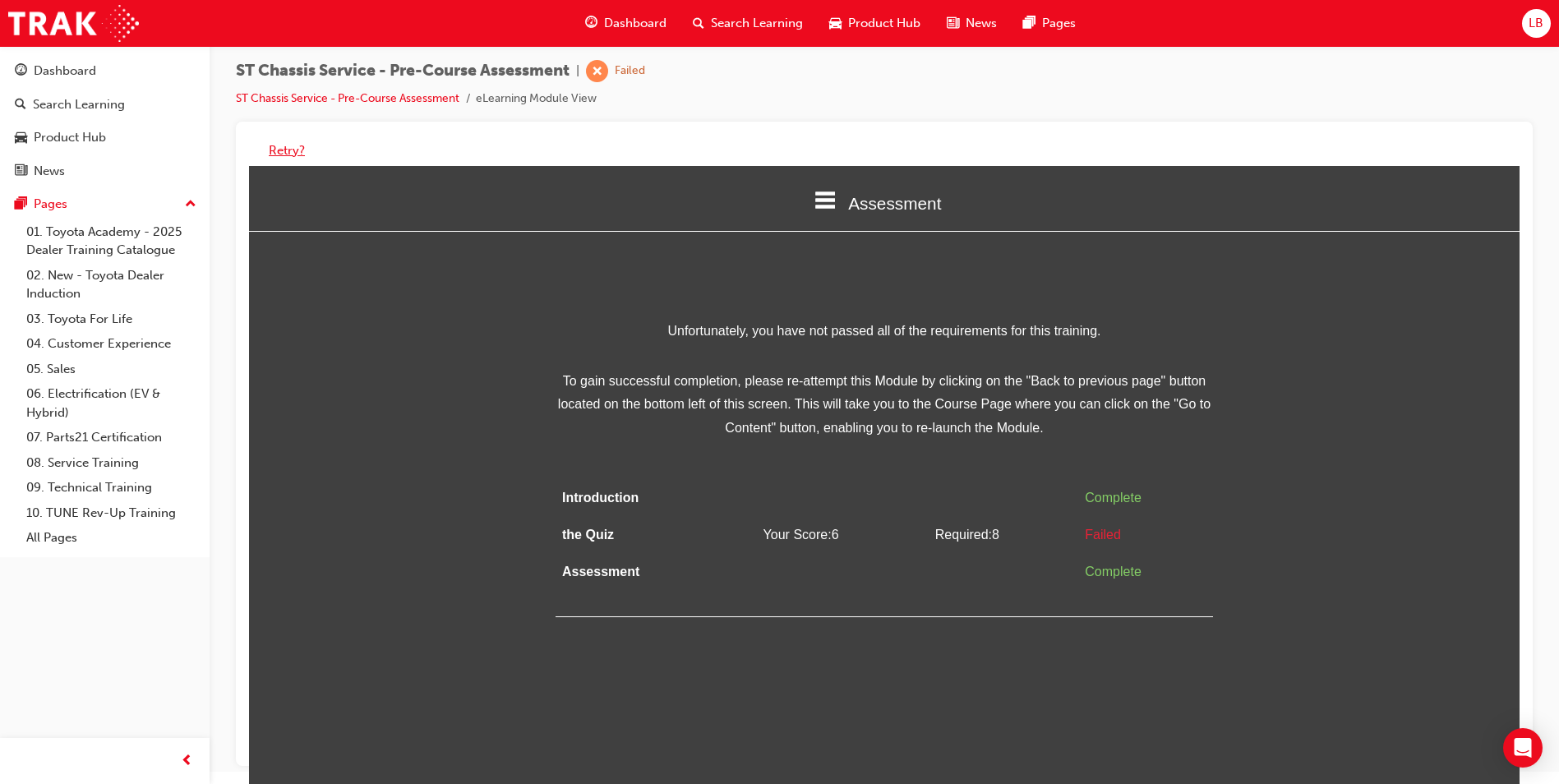
click at [284, 148] on button "Retry?" at bounding box center [287, 151] width 37 height 19
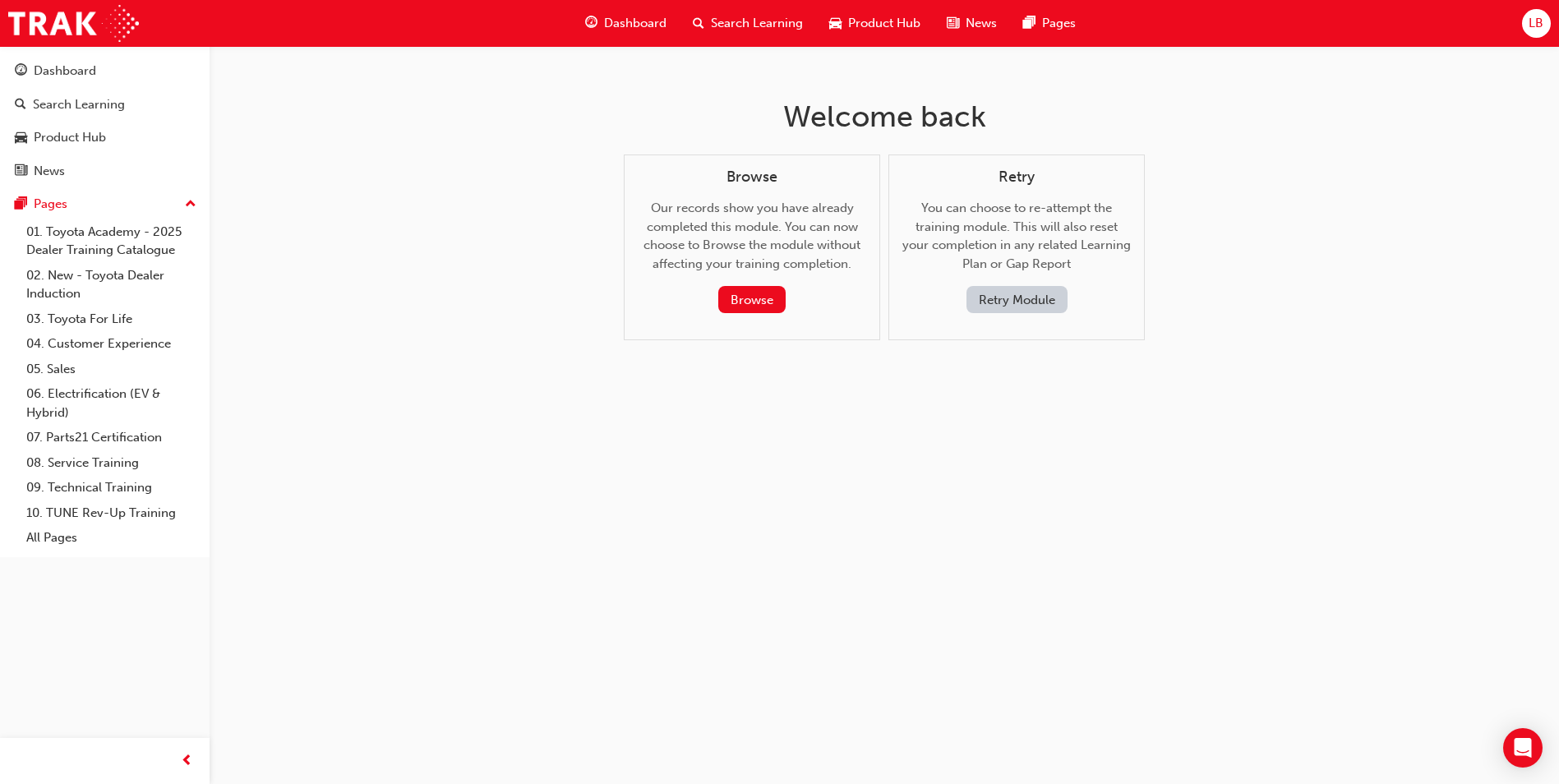
scroll to position [0, 0]
click at [1013, 301] on button "Retry Module" at bounding box center [1023, 300] width 101 height 27
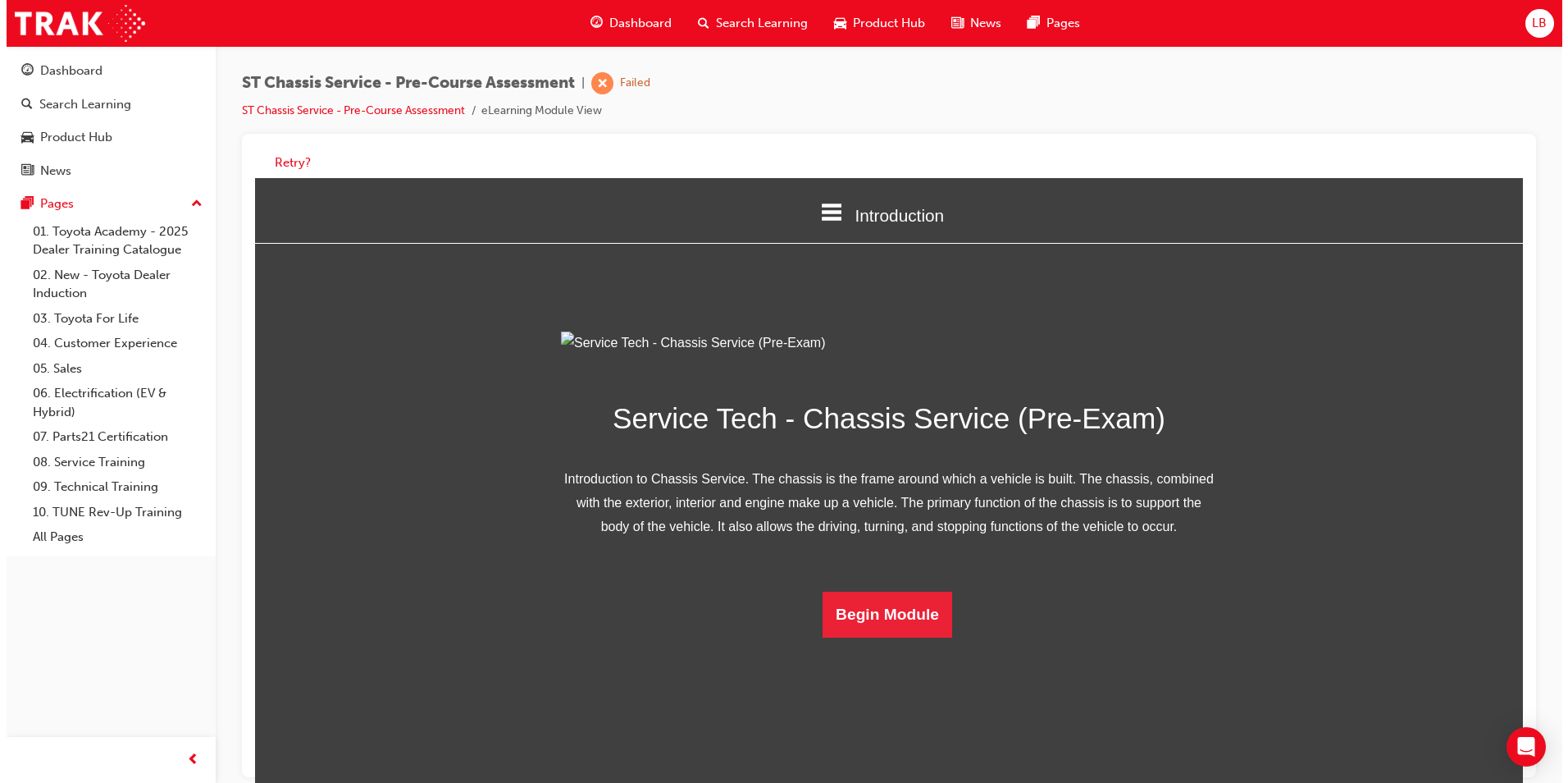
scroll to position [23, 0]
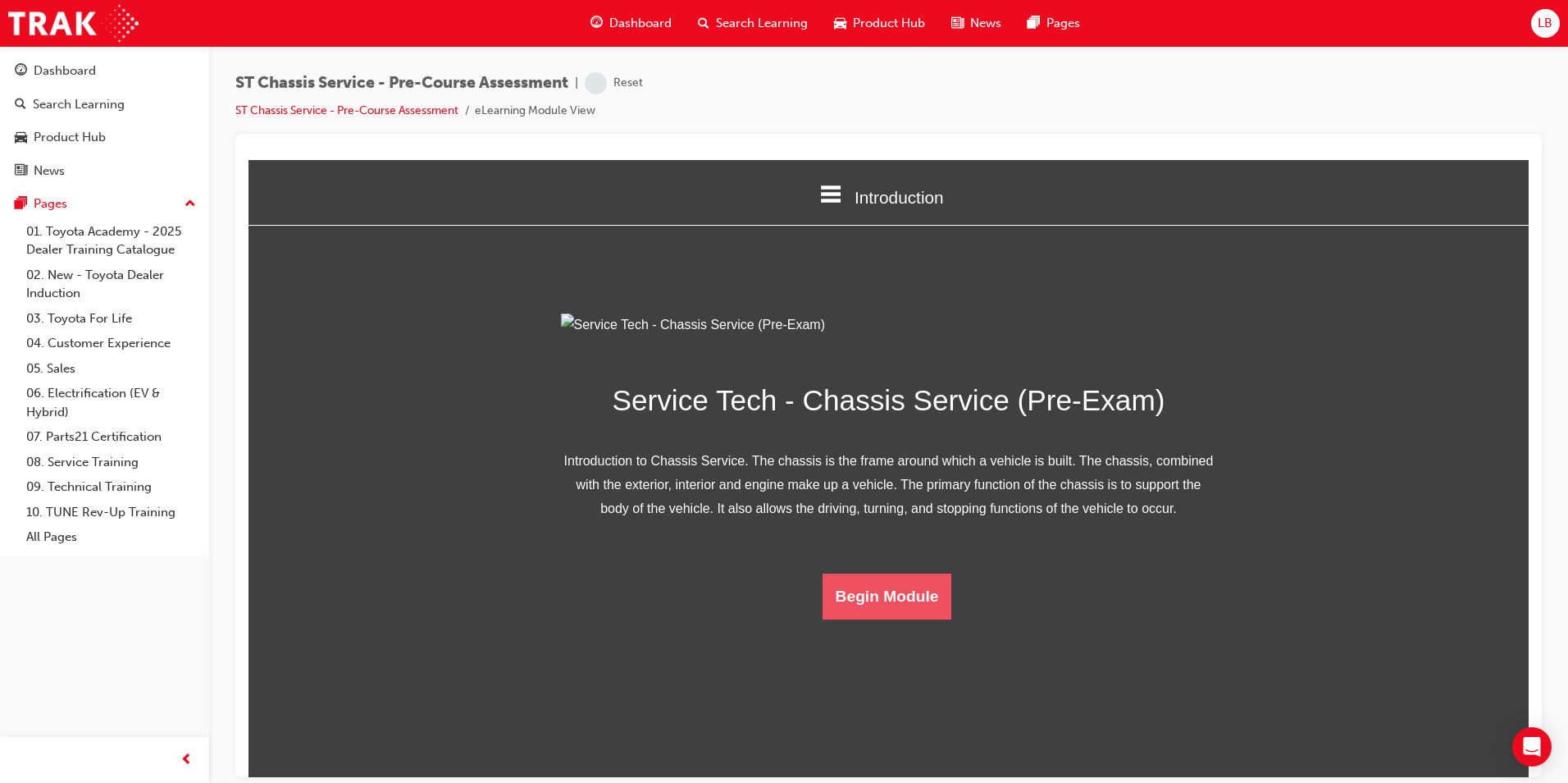
click at [898, 619] on button "Begin Module" at bounding box center [888, 596] width 130 height 46
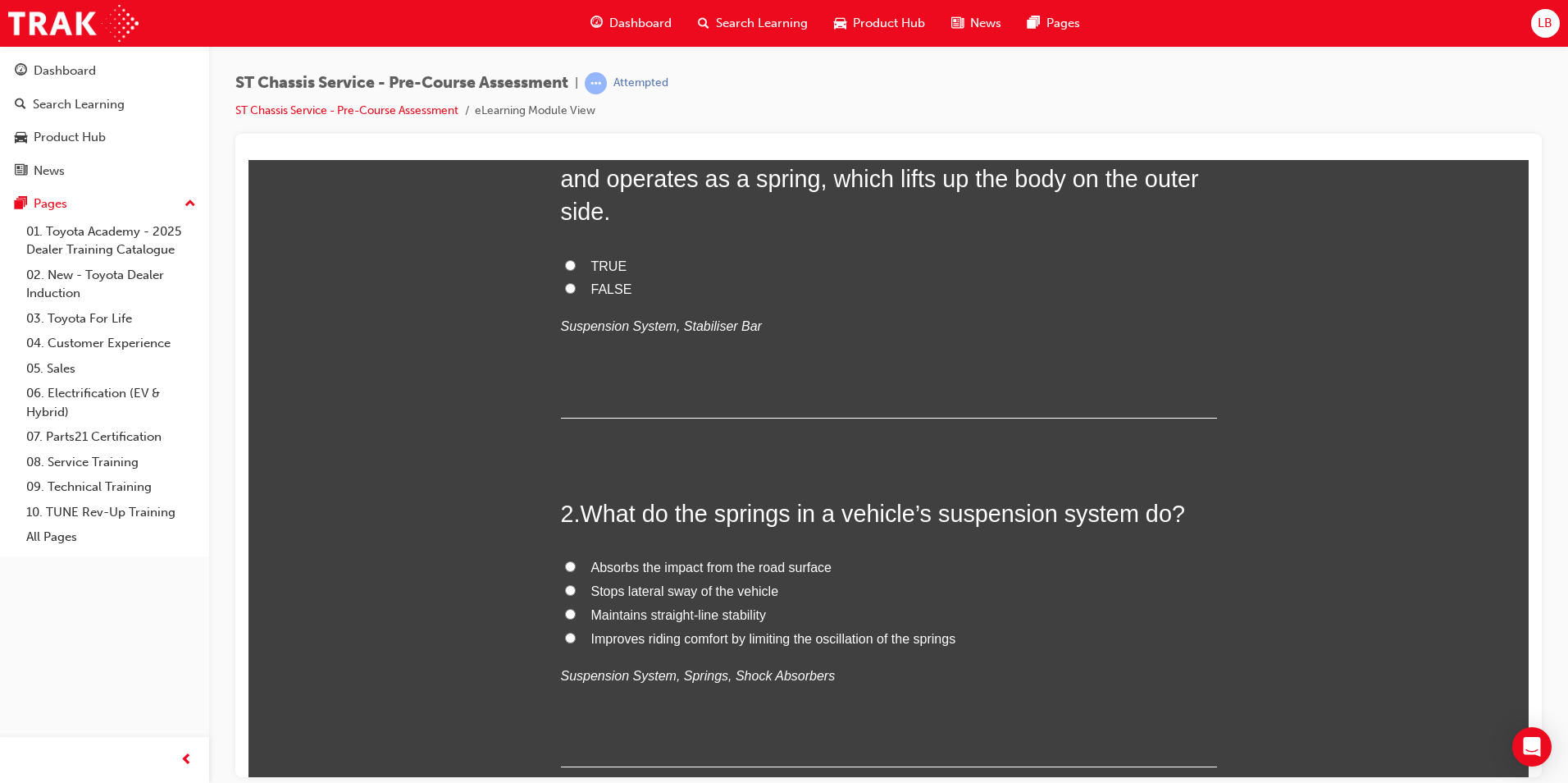
scroll to position [0, 0]
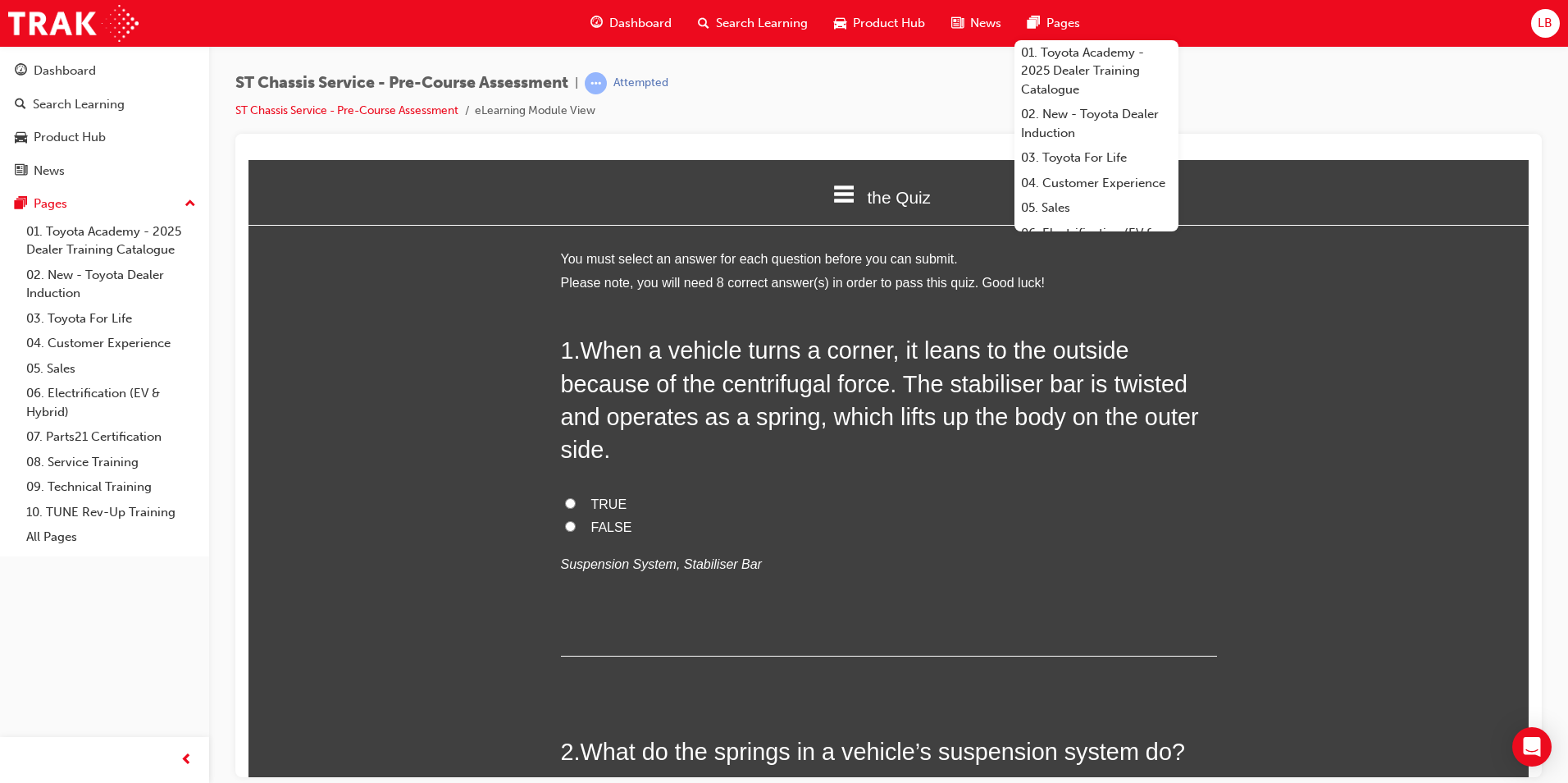
click at [593, 500] on span "TRUE" at bounding box center [609, 503] width 36 height 14
click at [576, 500] on input "TRUE" at bounding box center [570, 503] width 11 height 11
radio input "true"
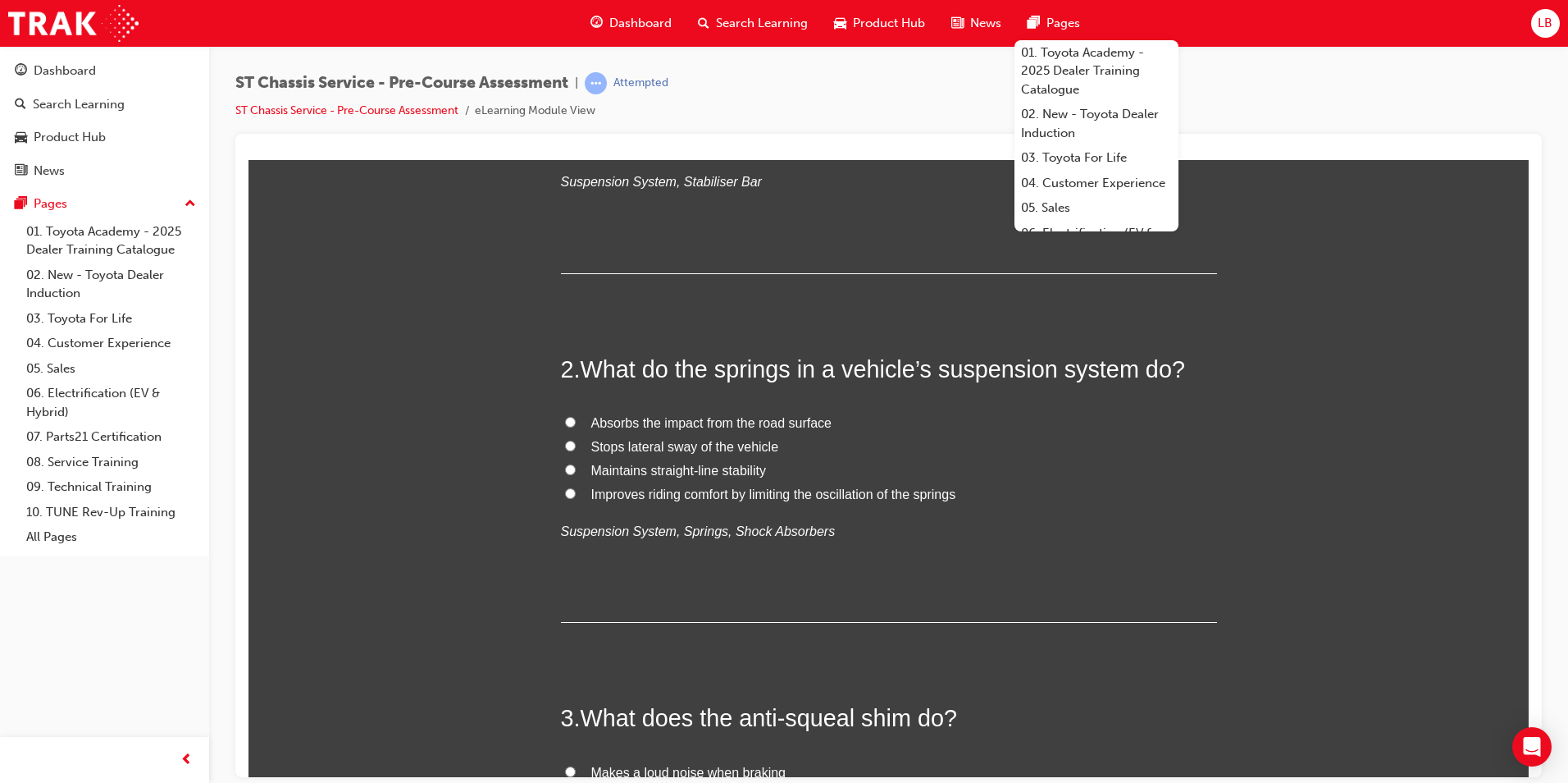
scroll to position [411, 0]
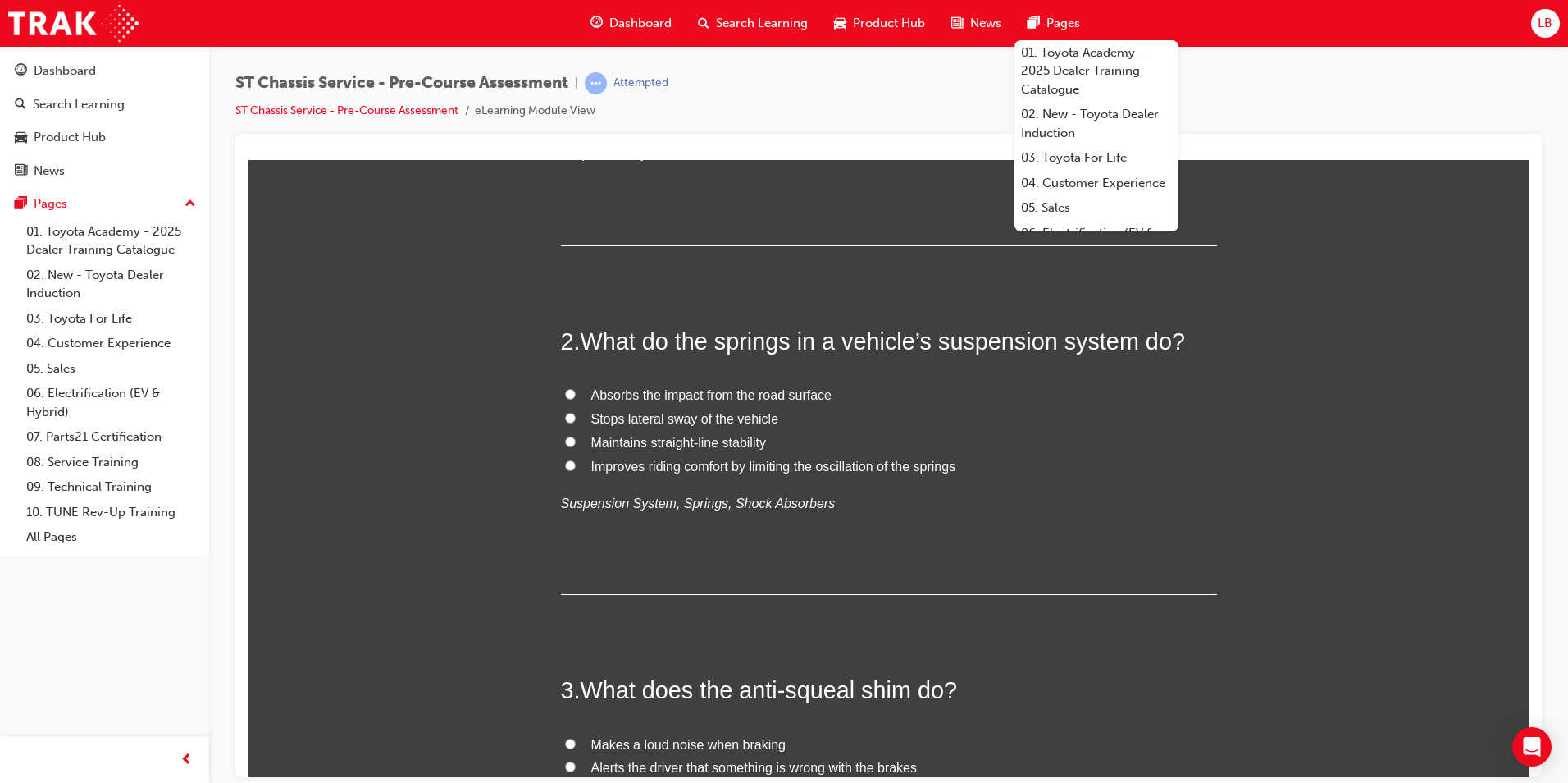
click at [620, 389] on span "Absorbs the impact from the road surface" at bounding box center [711, 393] width 240 height 14
click at [576, 389] on input "Absorbs the impact from the road surface" at bounding box center [570, 393] width 11 height 11
radio input "true"
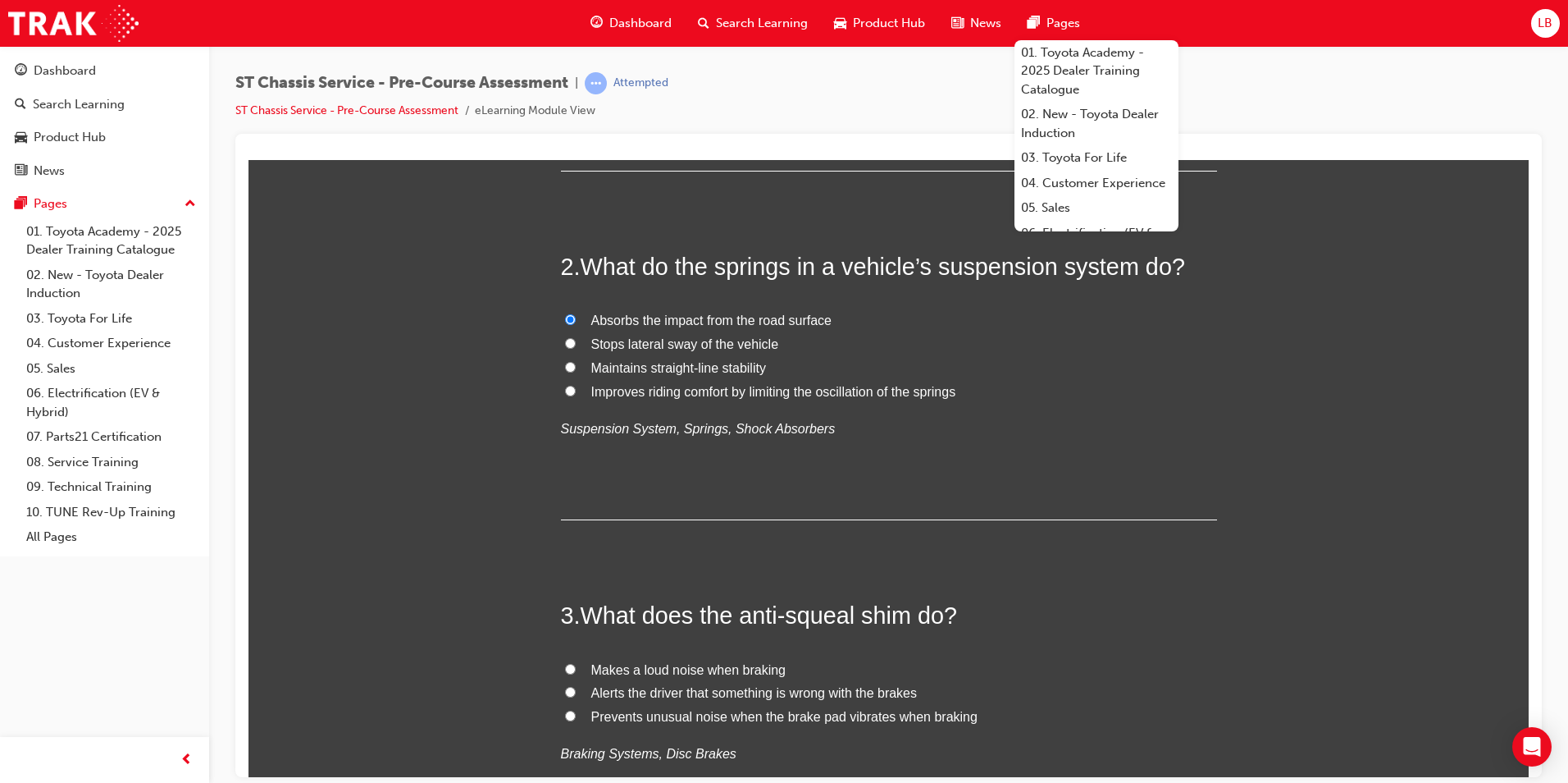
scroll to position [574, 0]
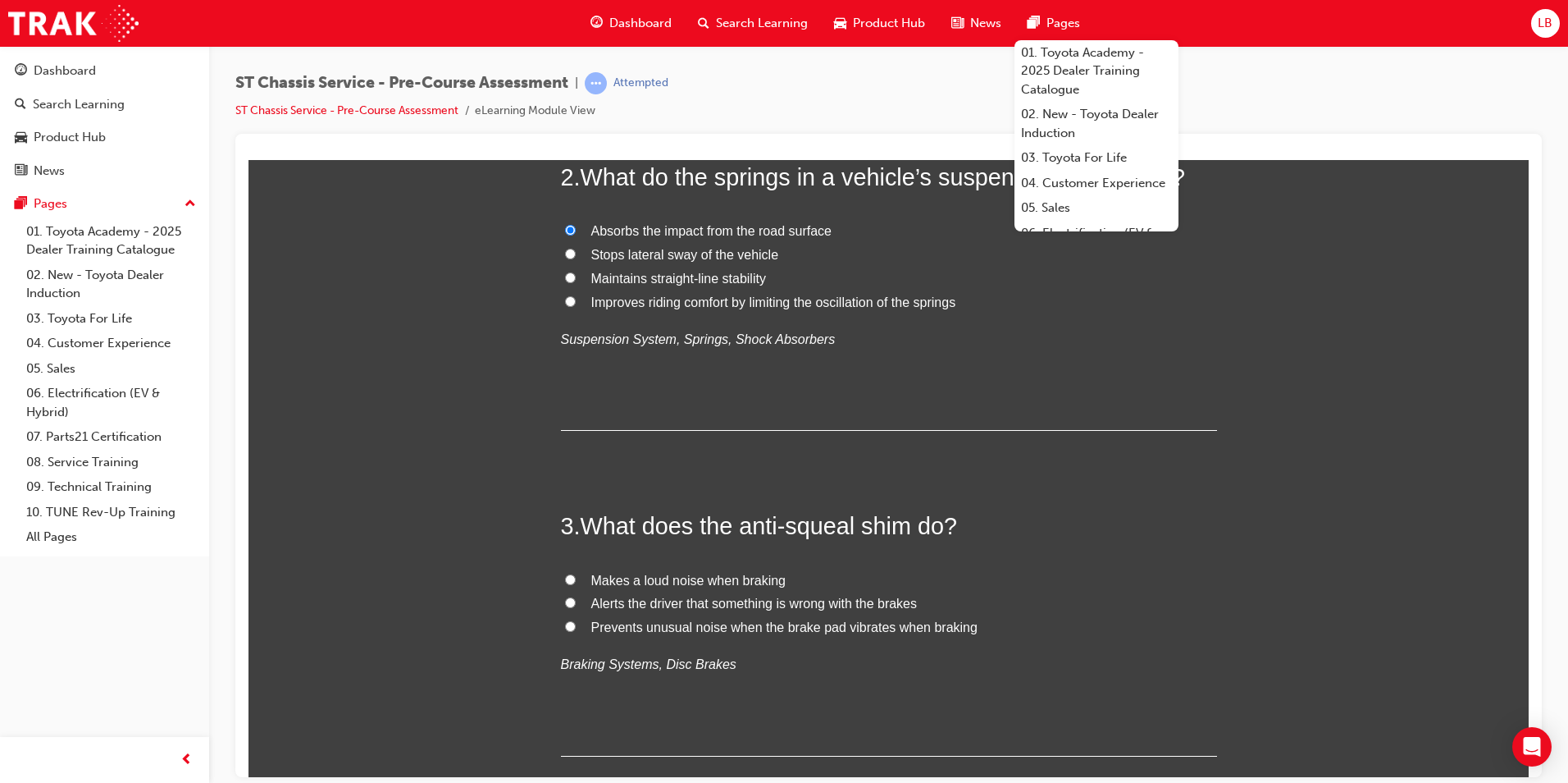
click at [760, 631] on span "Prevents unusual noise when the brake pad vibrates when braking" at bounding box center [784, 626] width 386 height 14
click at [576, 631] on input "Prevents unusual noise when the brake pad vibrates when braking" at bounding box center [570, 626] width 11 height 11
radio input "true"
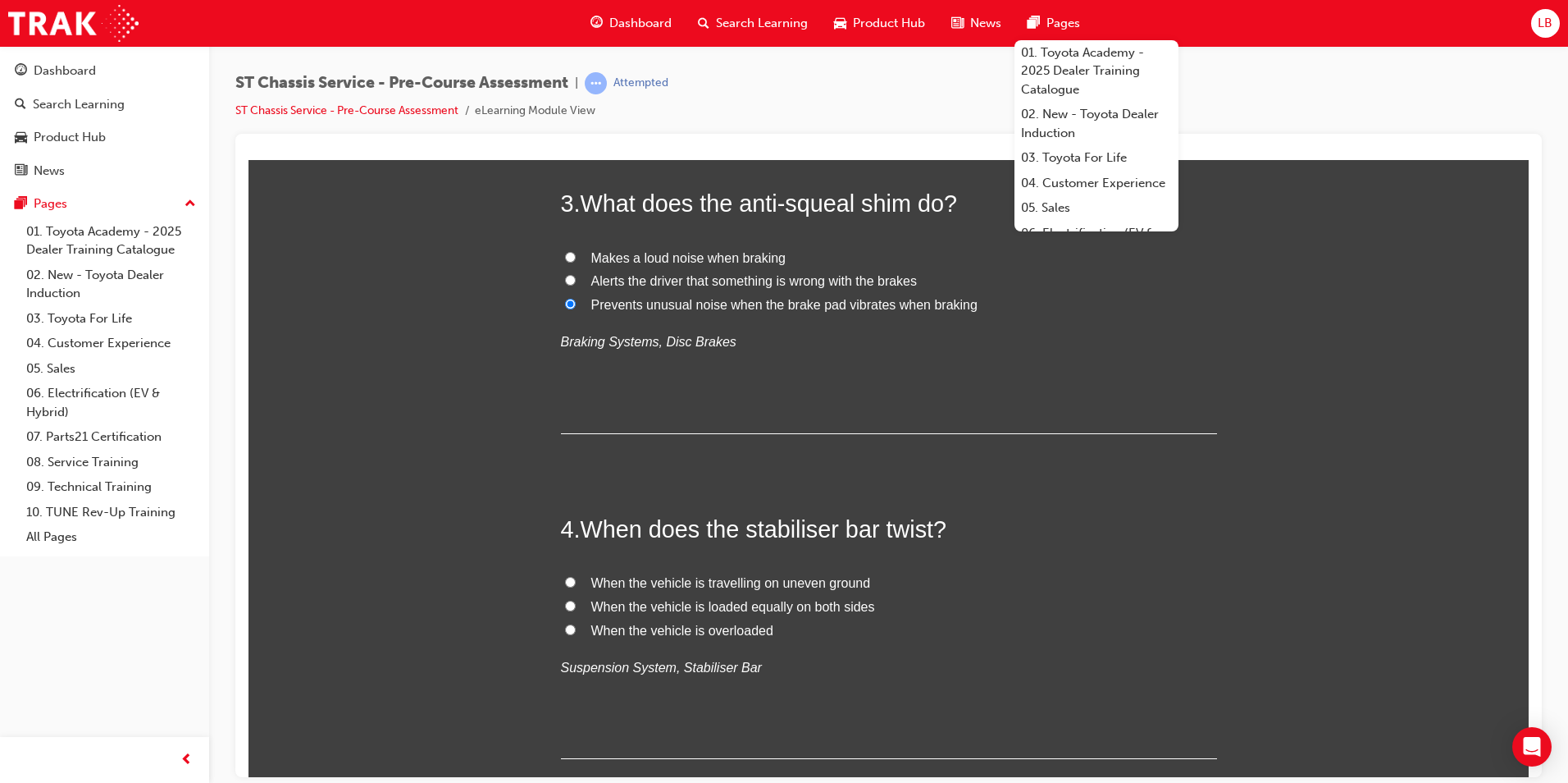
scroll to position [903, 0]
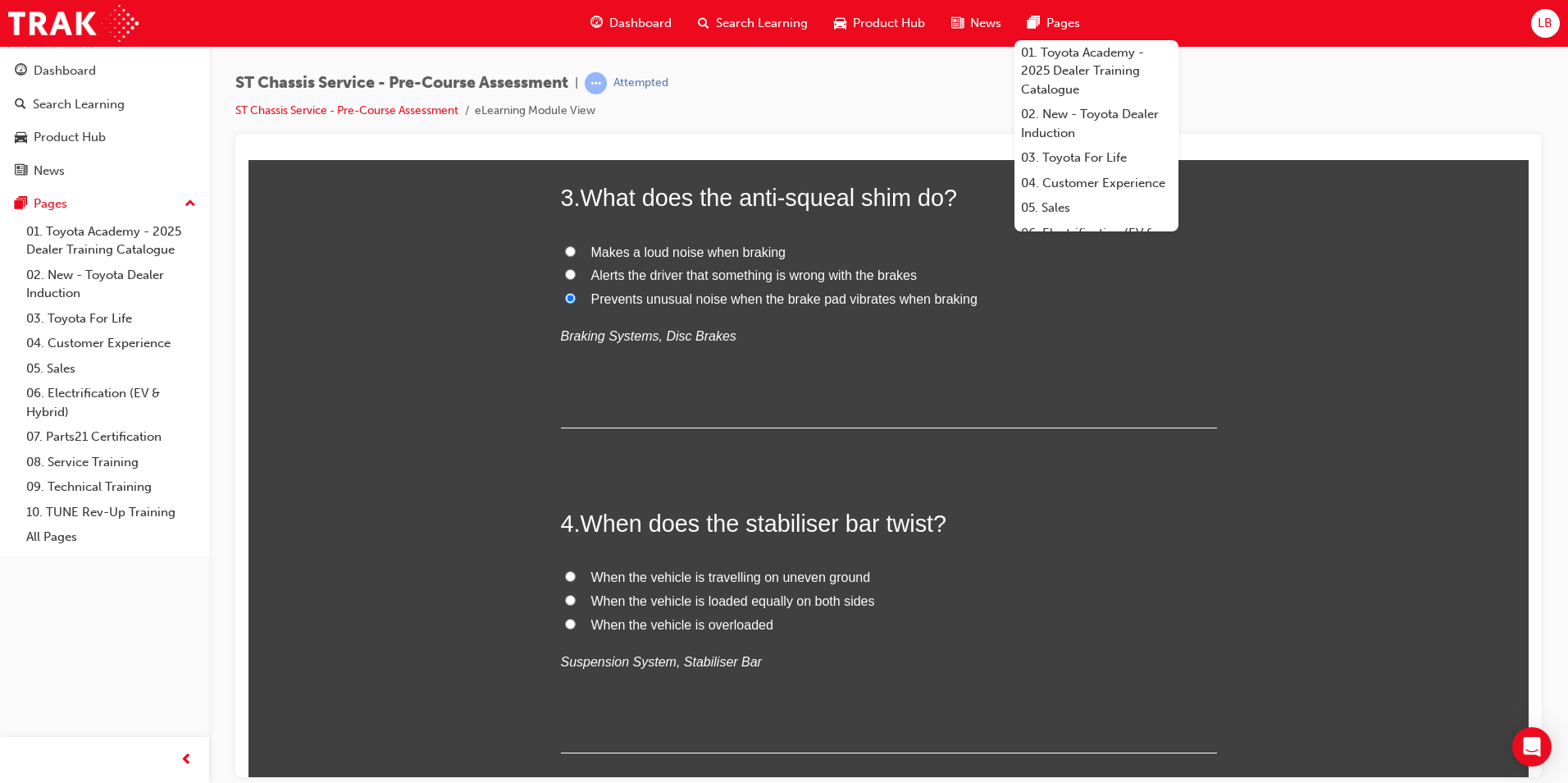
click at [741, 576] on span "When the vehicle is travelling on uneven ground" at bounding box center [731, 576] width 280 height 14
click at [576, 576] on input "When the vehicle is travelling on uneven ground" at bounding box center [570, 576] width 11 height 11
radio input "true"
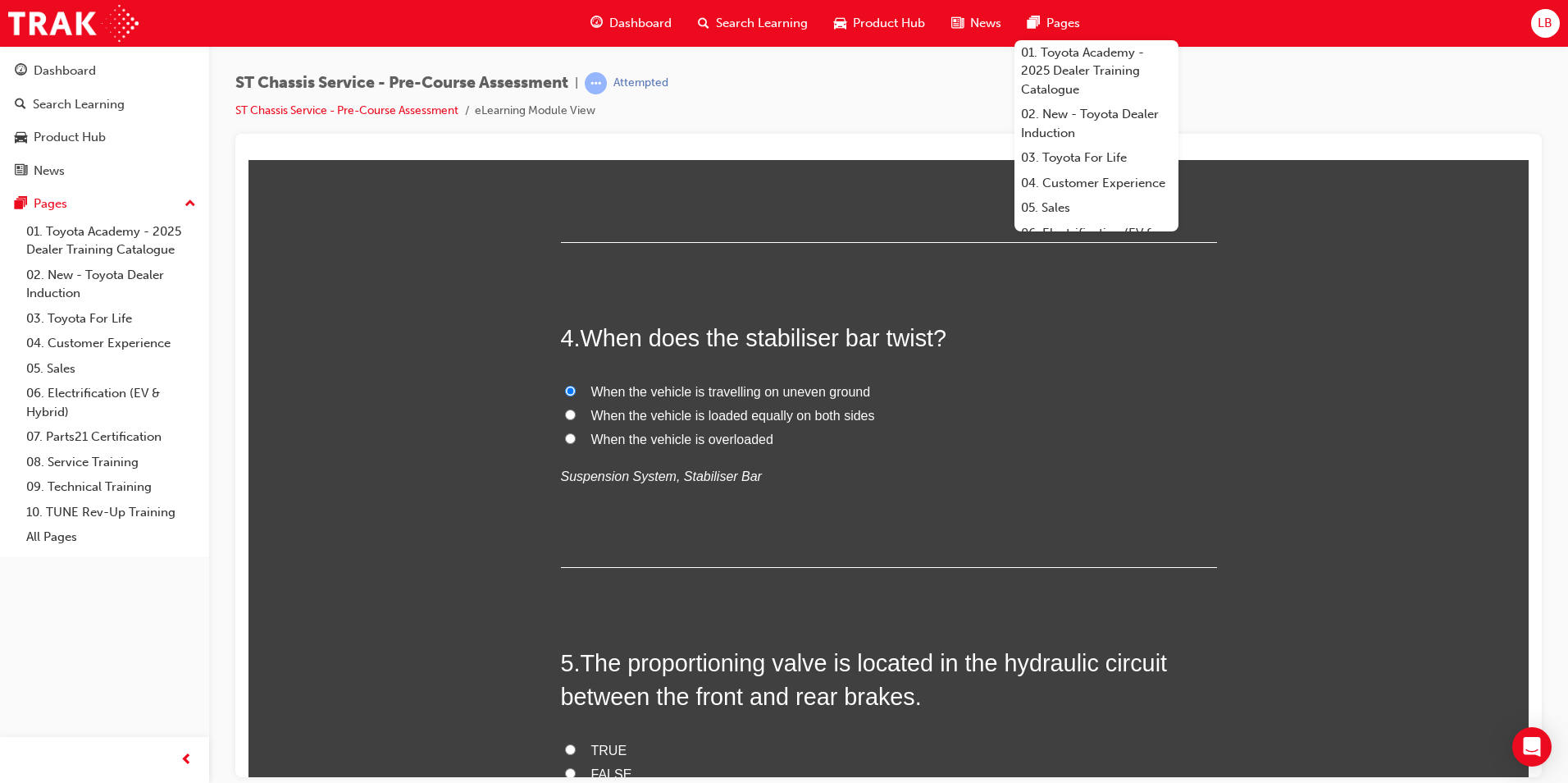
scroll to position [1394, 0]
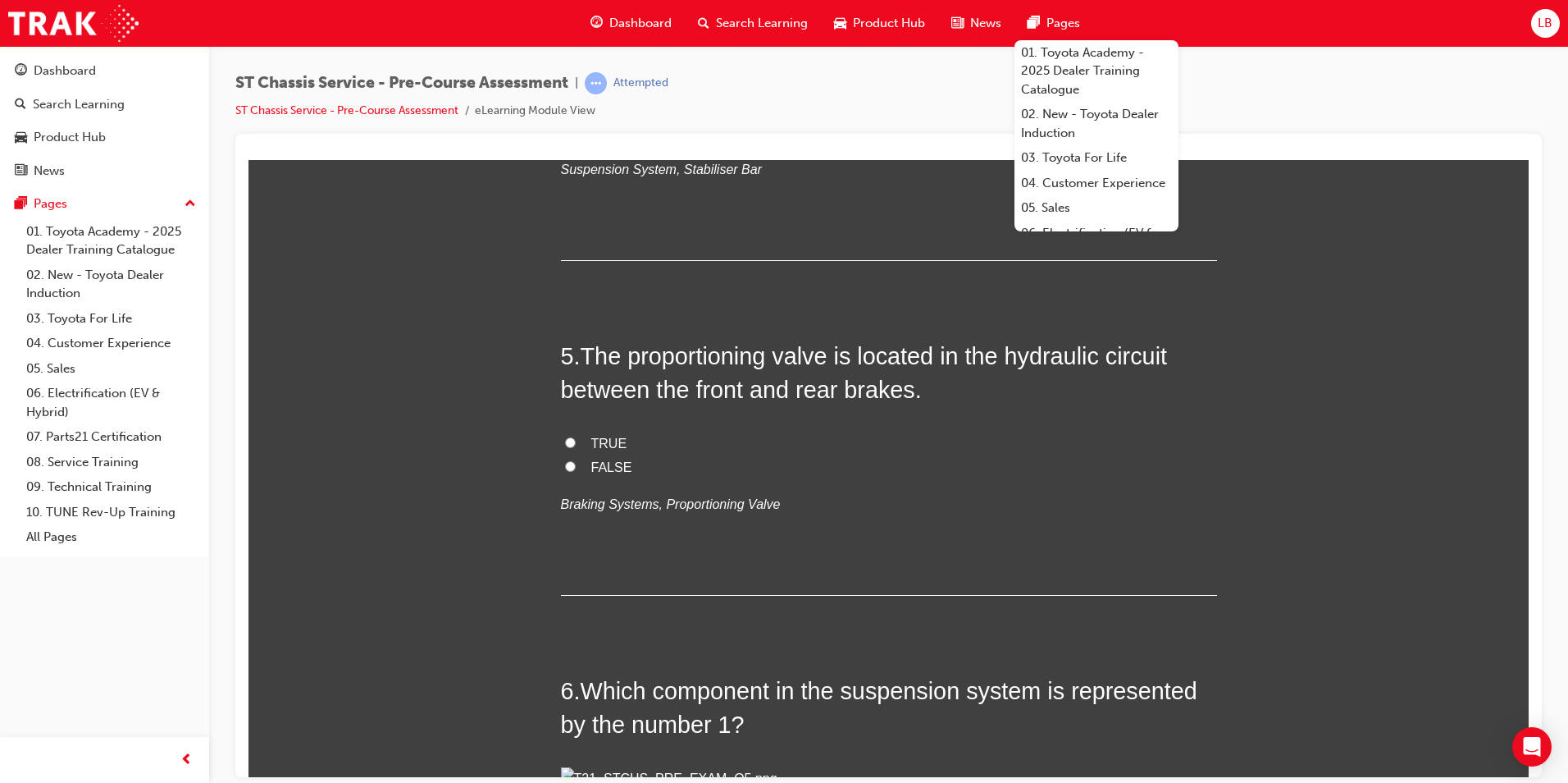
click at [565, 441] on input "TRUE" at bounding box center [570, 442] width 11 height 11
radio input "true"
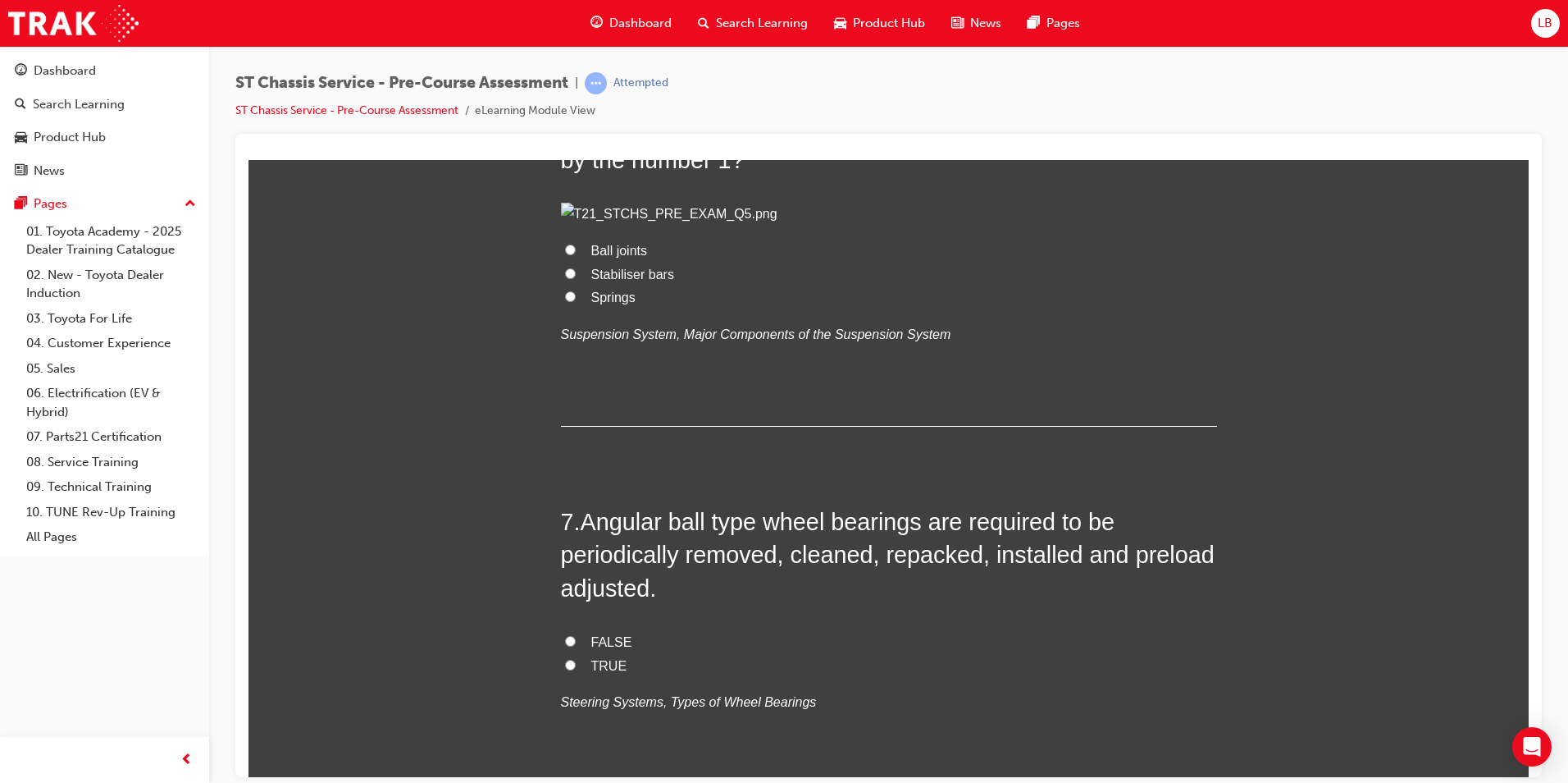
scroll to position [1969, 0]
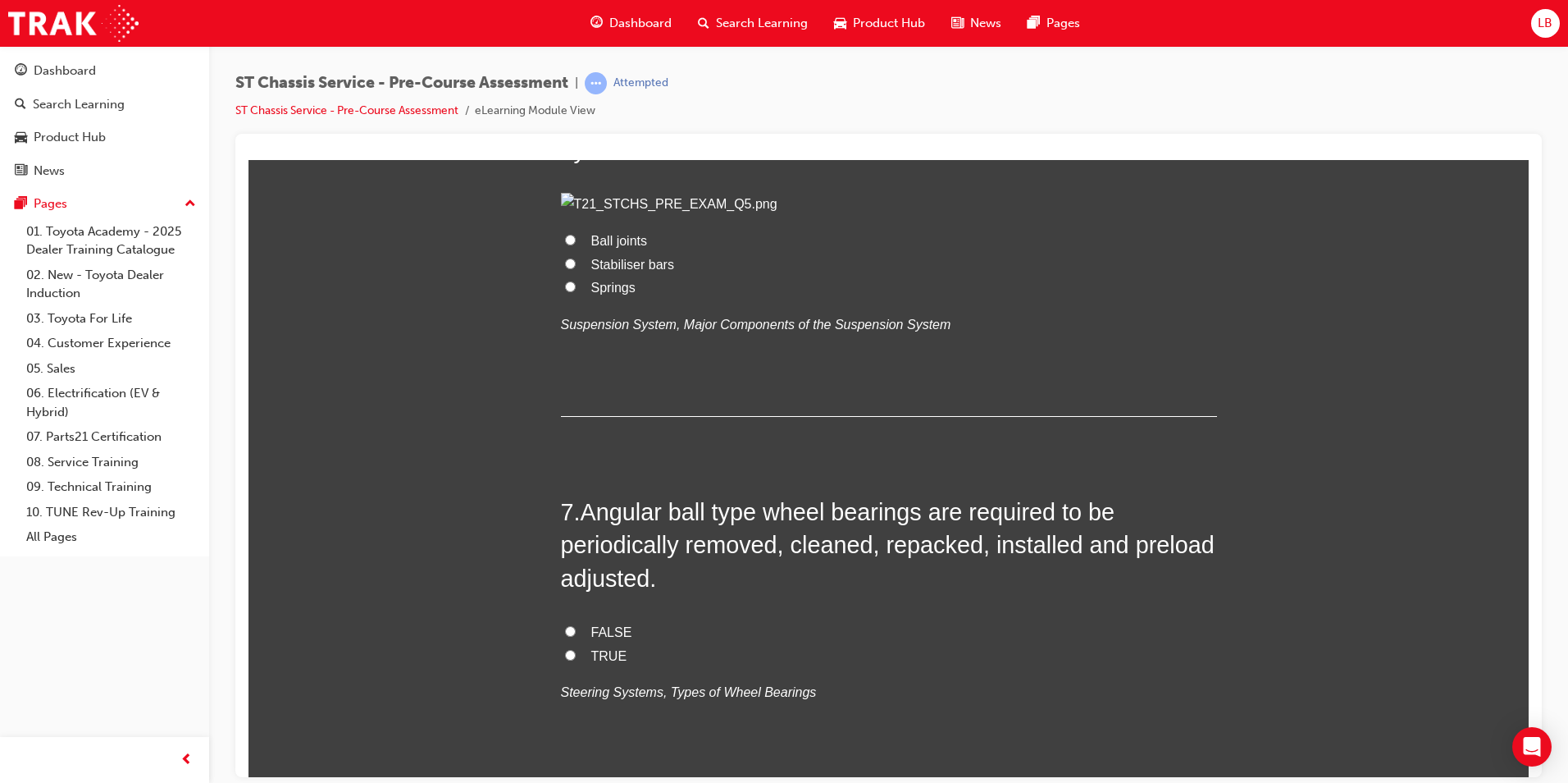
click at [615, 294] on span "Springs" at bounding box center [613, 287] width 45 height 14
click at [576, 291] on input "Springs" at bounding box center [570, 286] width 11 height 11
radio input "true"
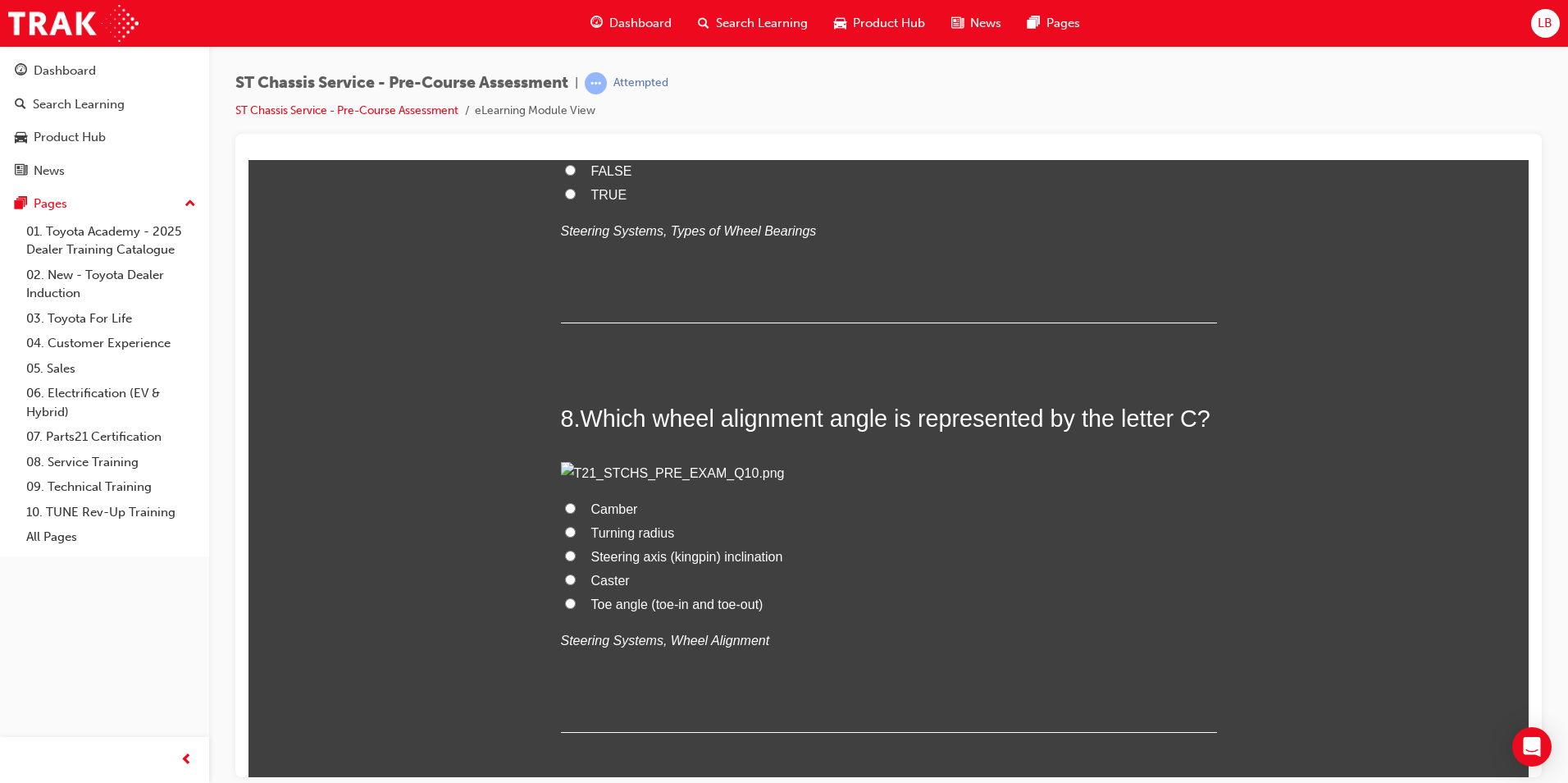
scroll to position [2461, 0]
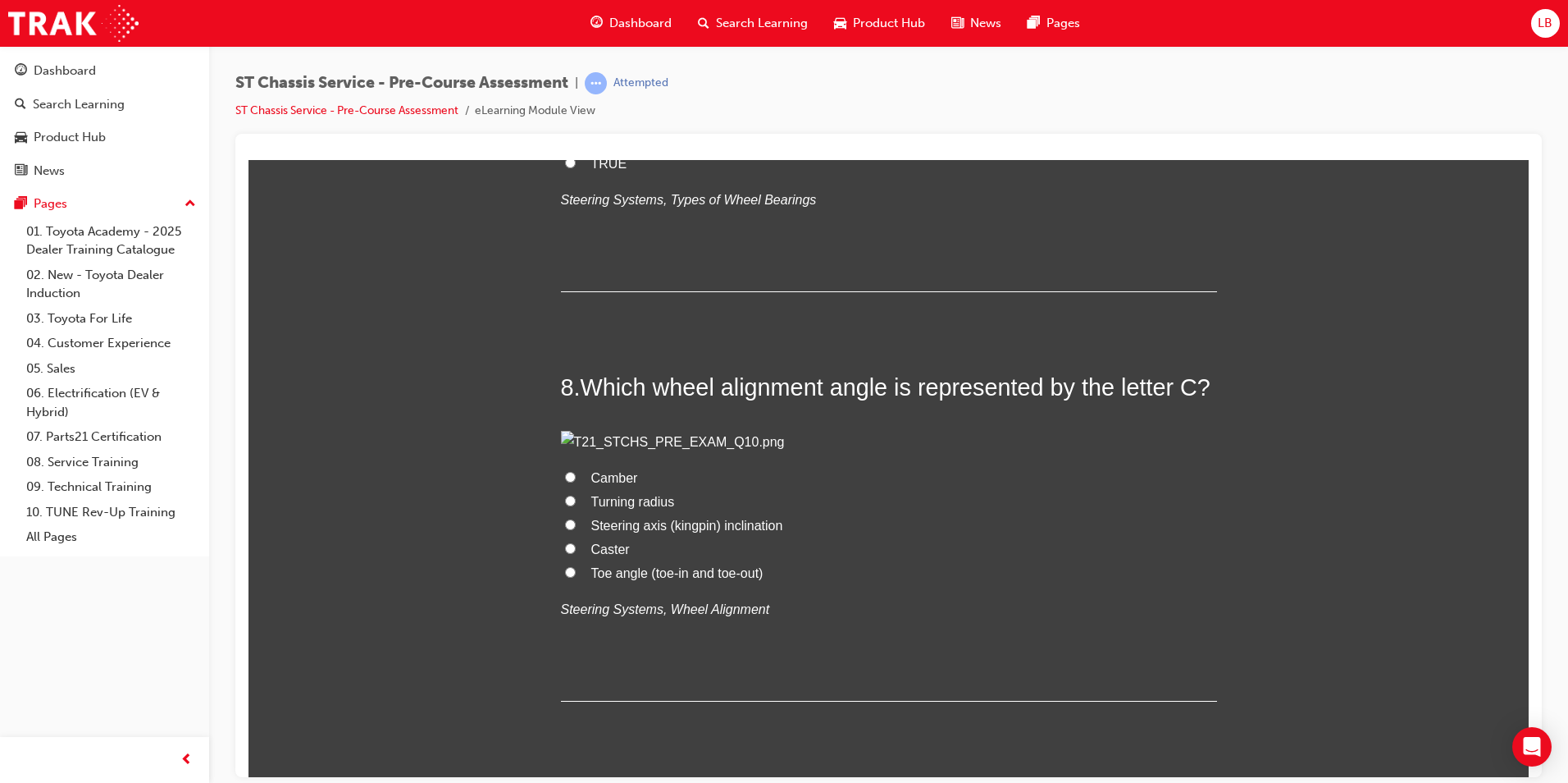
click at [606, 170] on span "TRUE" at bounding box center [609, 162] width 36 height 14
click at [576, 167] on input "TRUE" at bounding box center [570, 162] width 11 height 11
radio input "true"
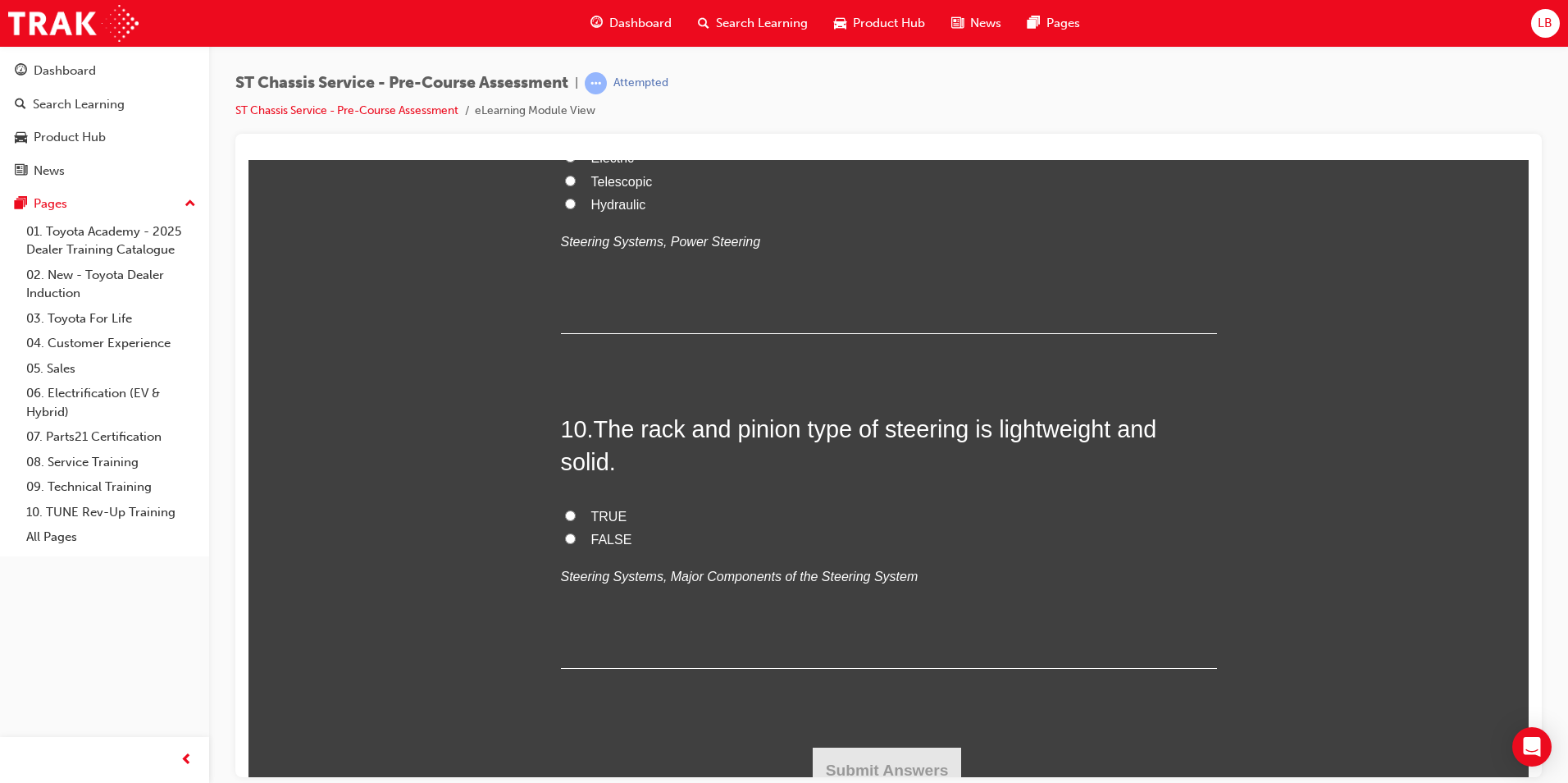
scroll to position [3200, 0]
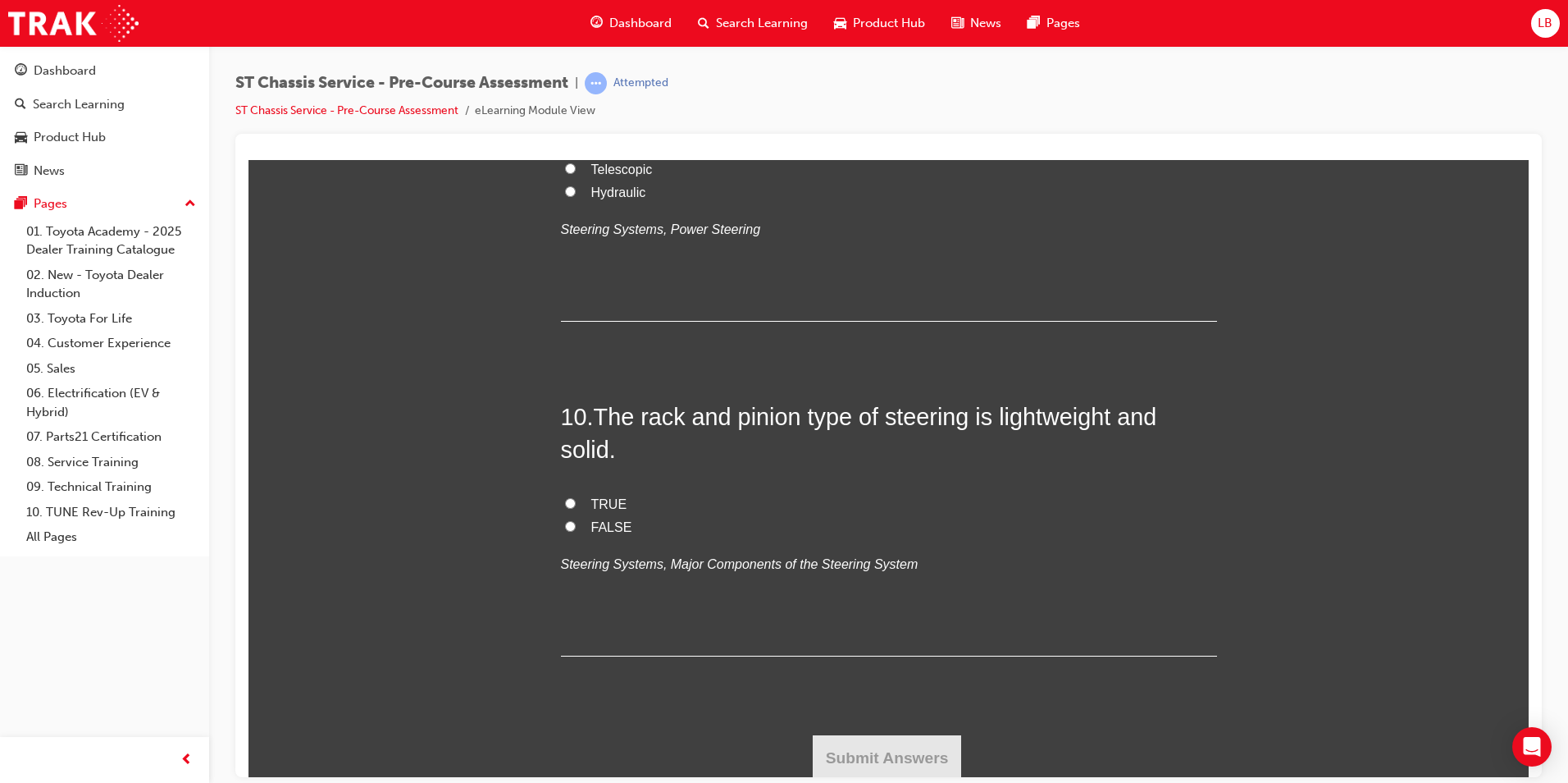
radio input "true"
click at [607, 172] on span "Telescopic" at bounding box center [621, 164] width 61 height 14
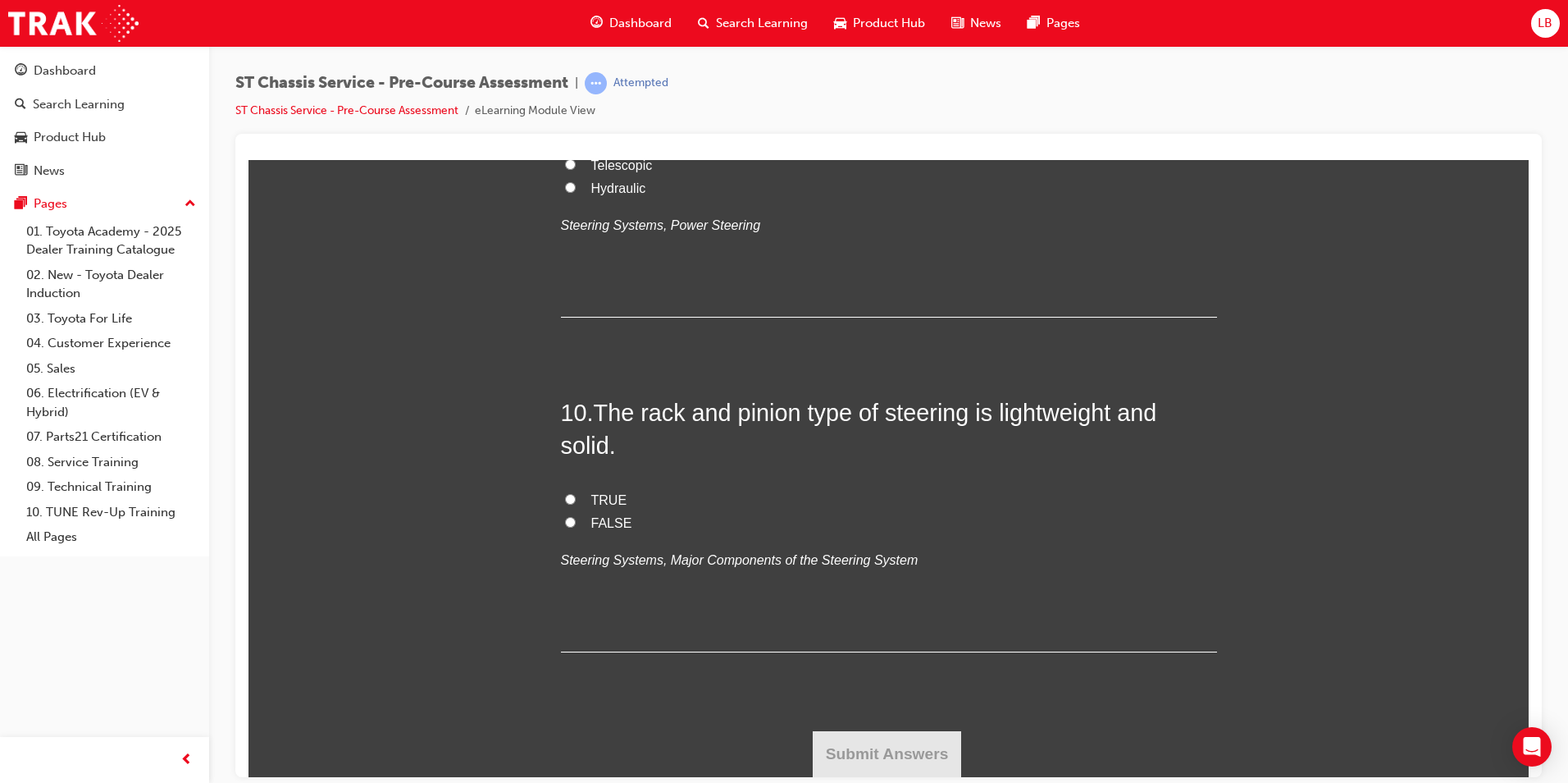
click at [576, 169] on input "Telescopic" at bounding box center [570, 164] width 11 height 11
radio input "true"
click at [597, 506] on span "TRUE" at bounding box center [609, 498] width 36 height 14
click at [576, 504] on input "TRUE" at bounding box center [570, 498] width 11 height 11
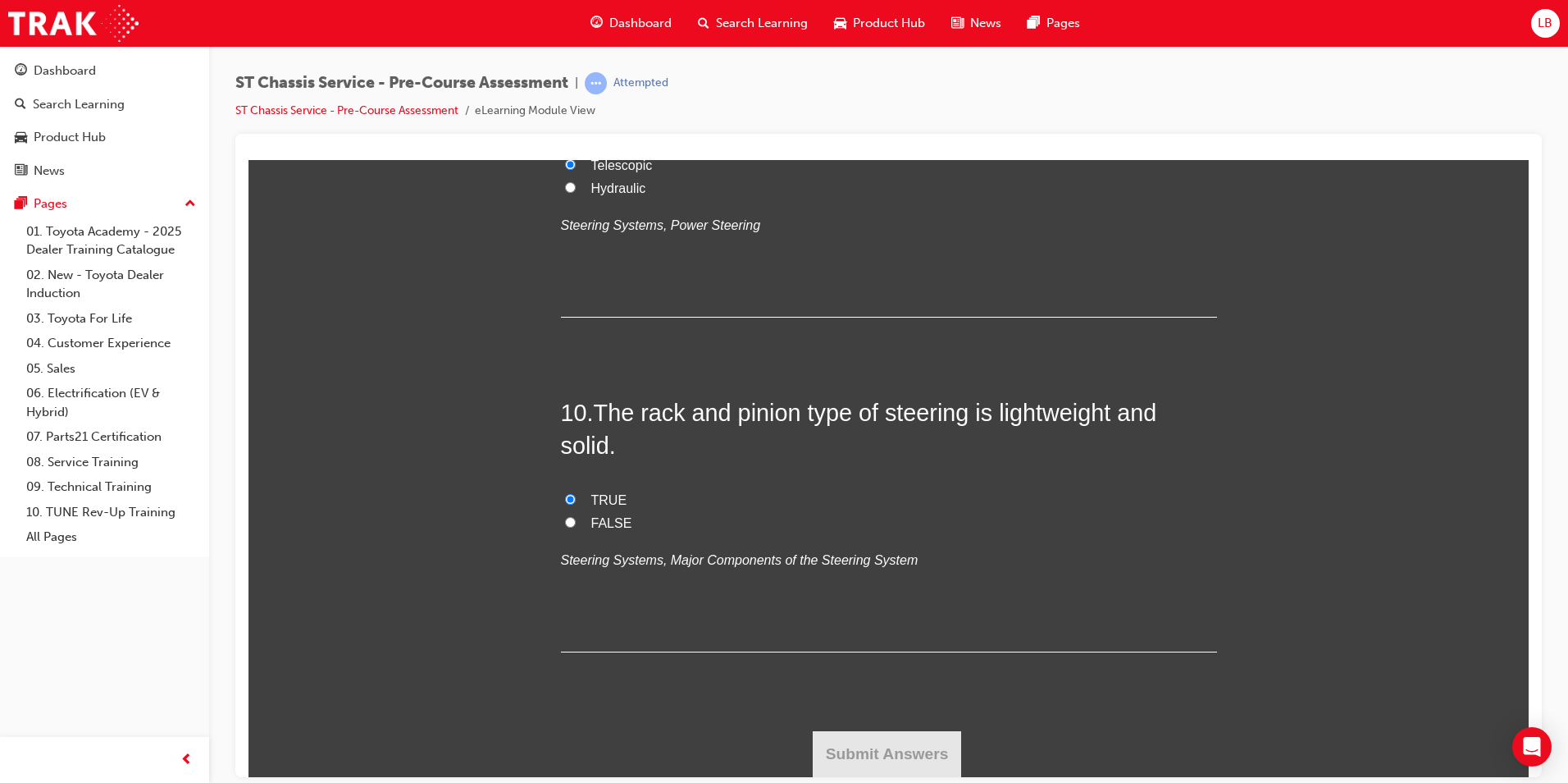
radio input "true"
click at [884, 757] on button "Submit Answers" at bounding box center [888, 753] width 150 height 46
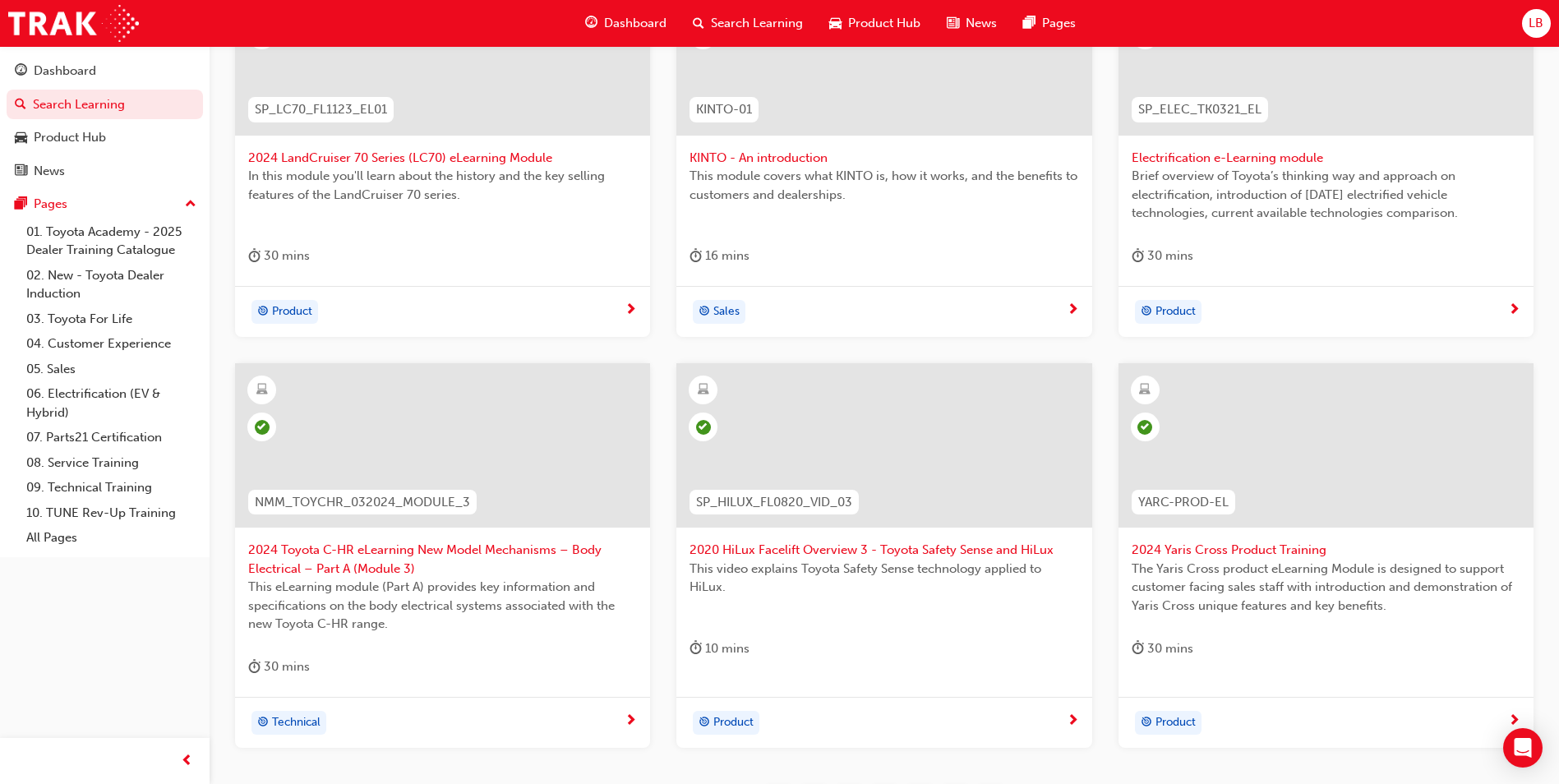
scroll to position [411, 0]
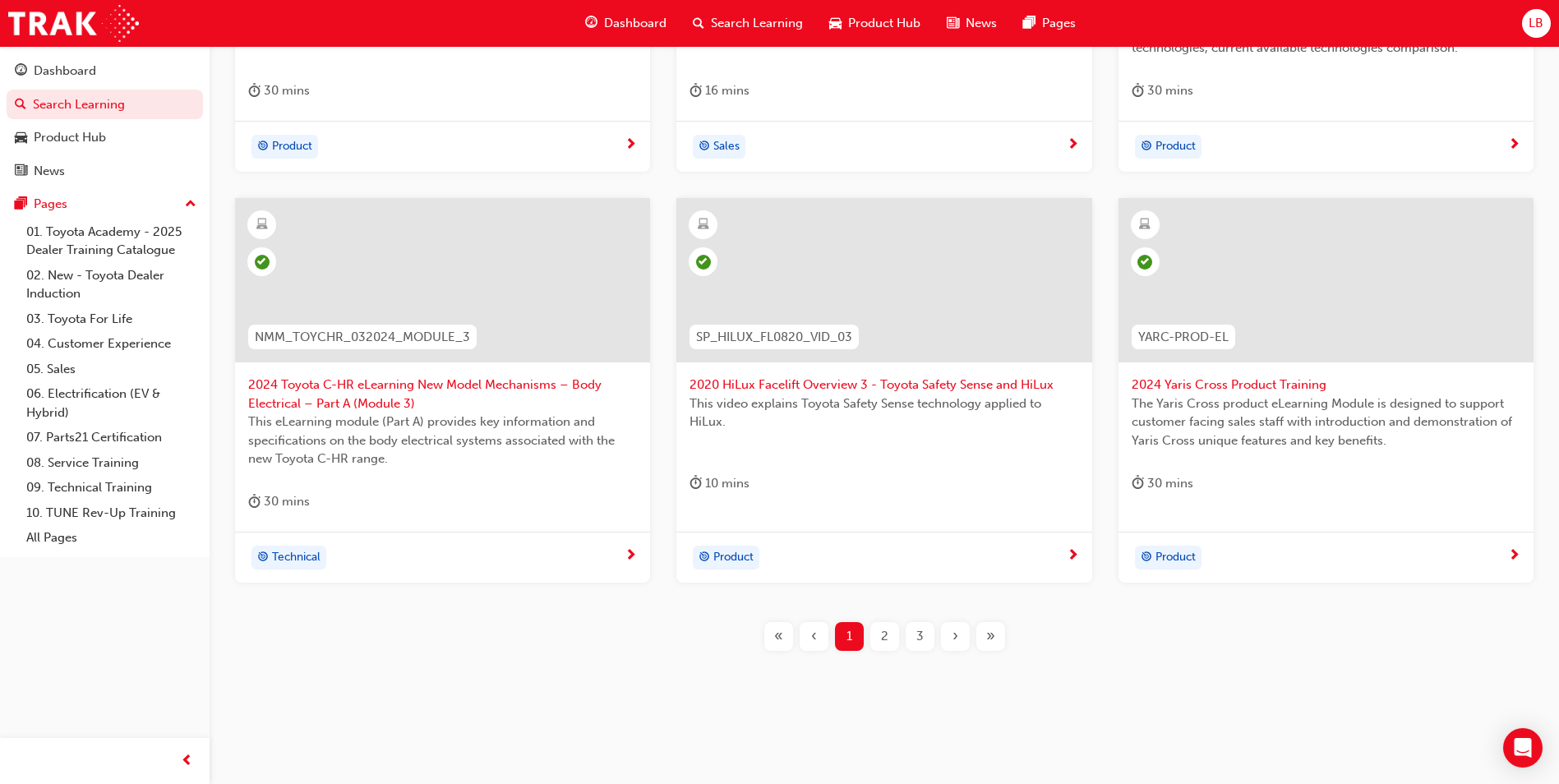
click at [888, 641] on div "2" at bounding box center [884, 636] width 28 height 28
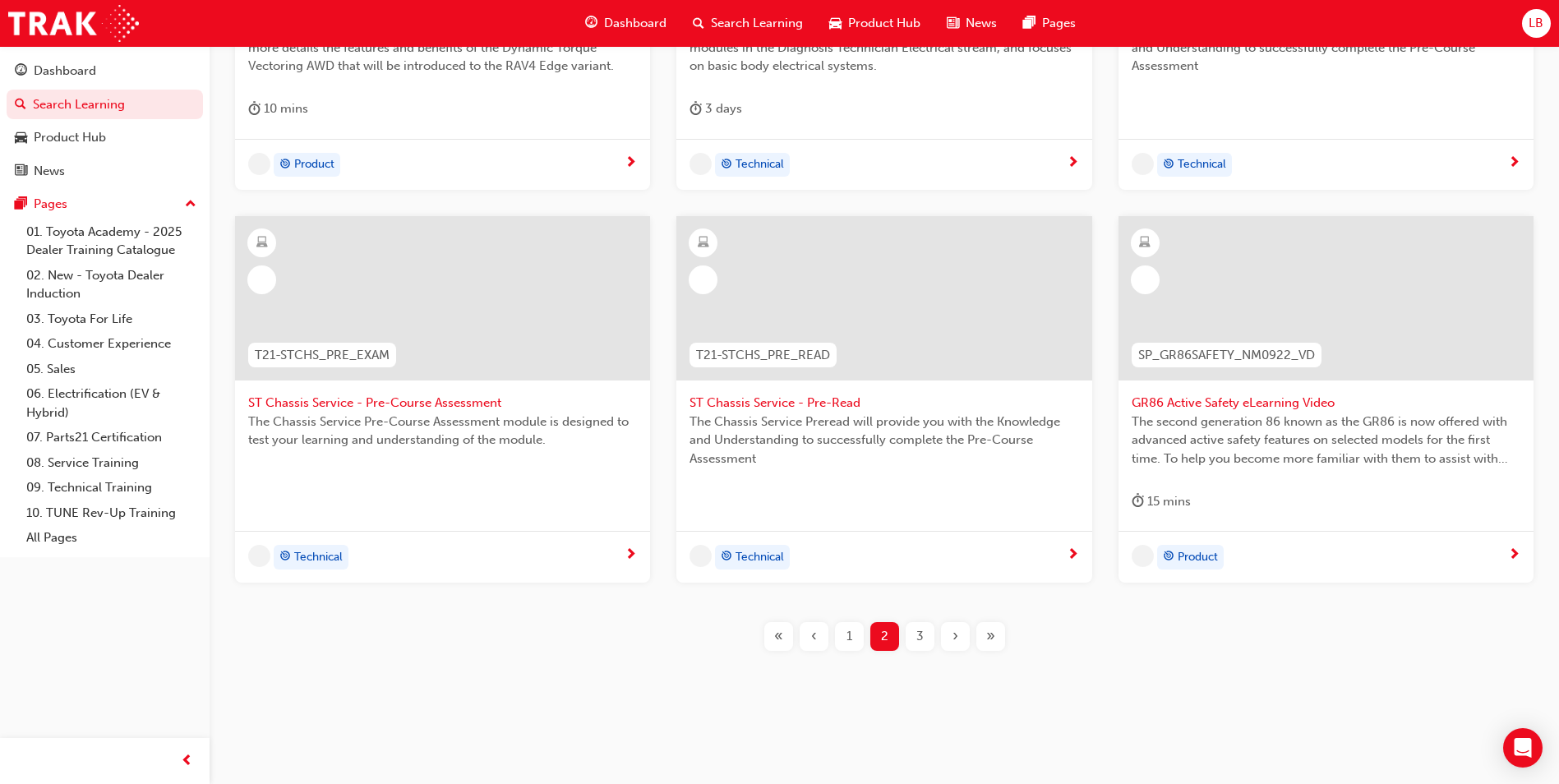
scroll to position [556, 0]
click at [811, 395] on span "ST Chassis Service - Pre-Read" at bounding box center [883, 403] width 388 height 19
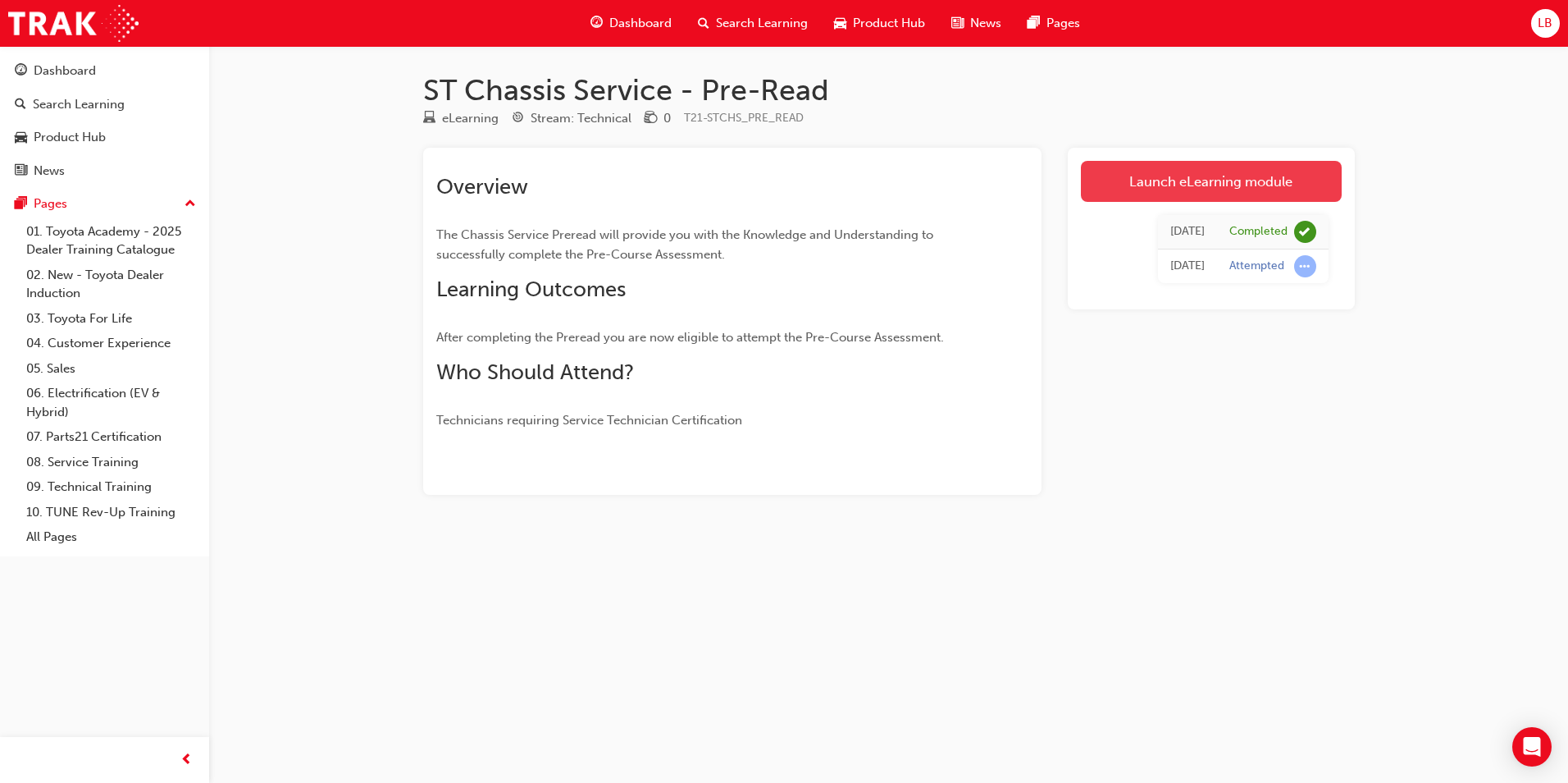
click at [1174, 175] on link "Launch eLearning module" at bounding box center [1211, 181] width 261 height 41
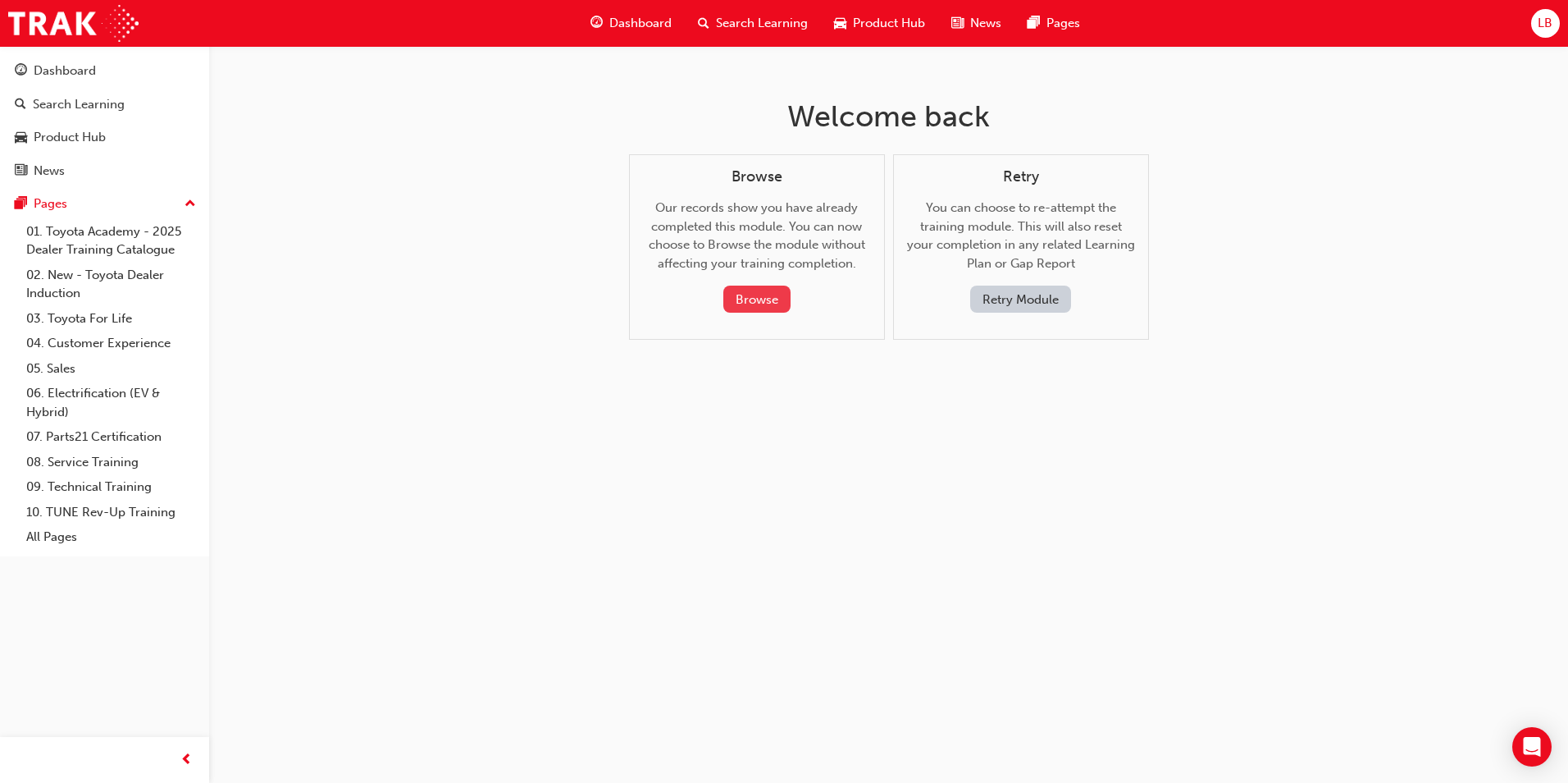
click at [770, 305] on button "Browse" at bounding box center [757, 299] width 67 height 27
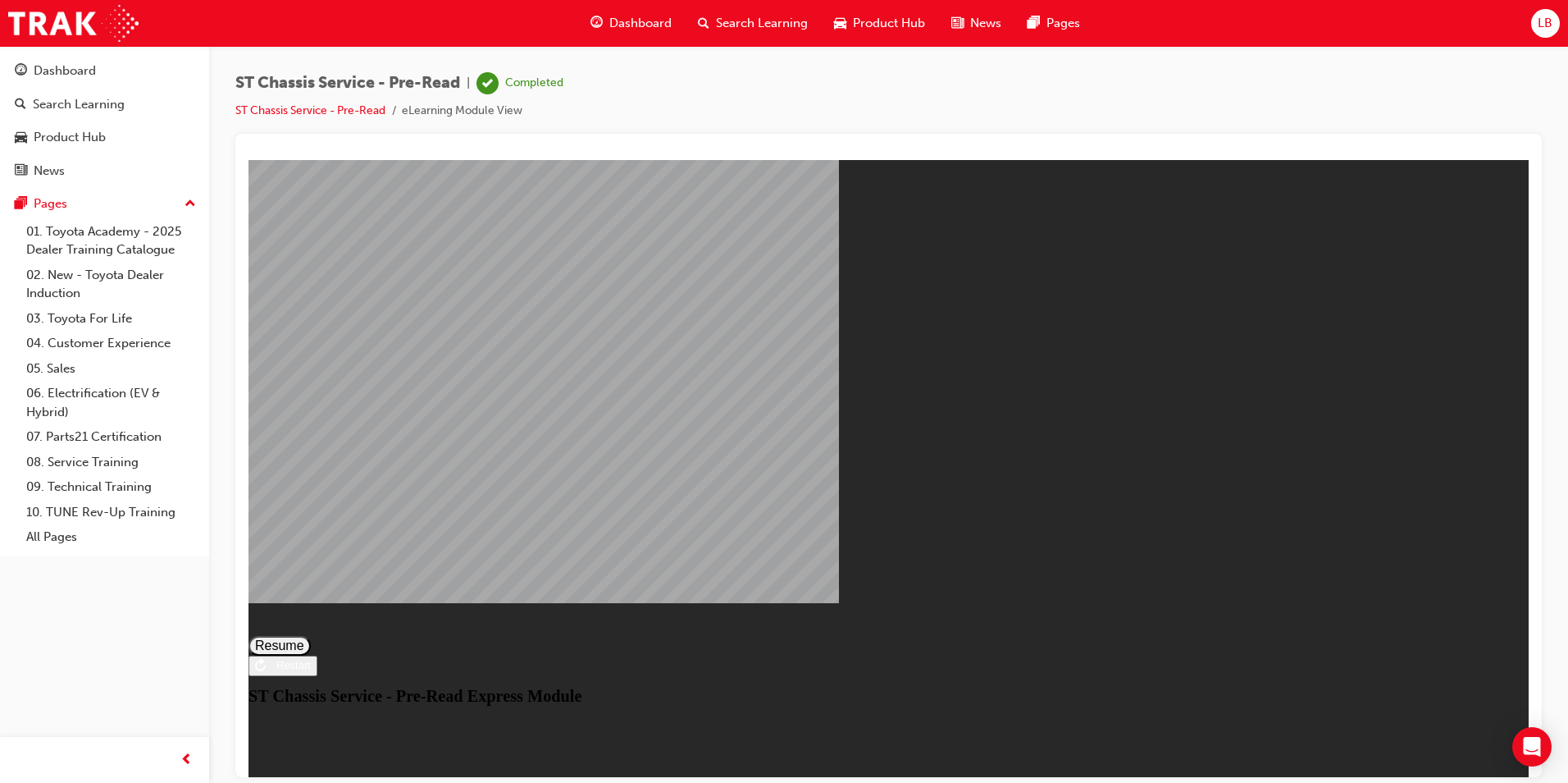
click at [311, 635] on button "Resume" at bounding box center [279, 645] width 62 height 20
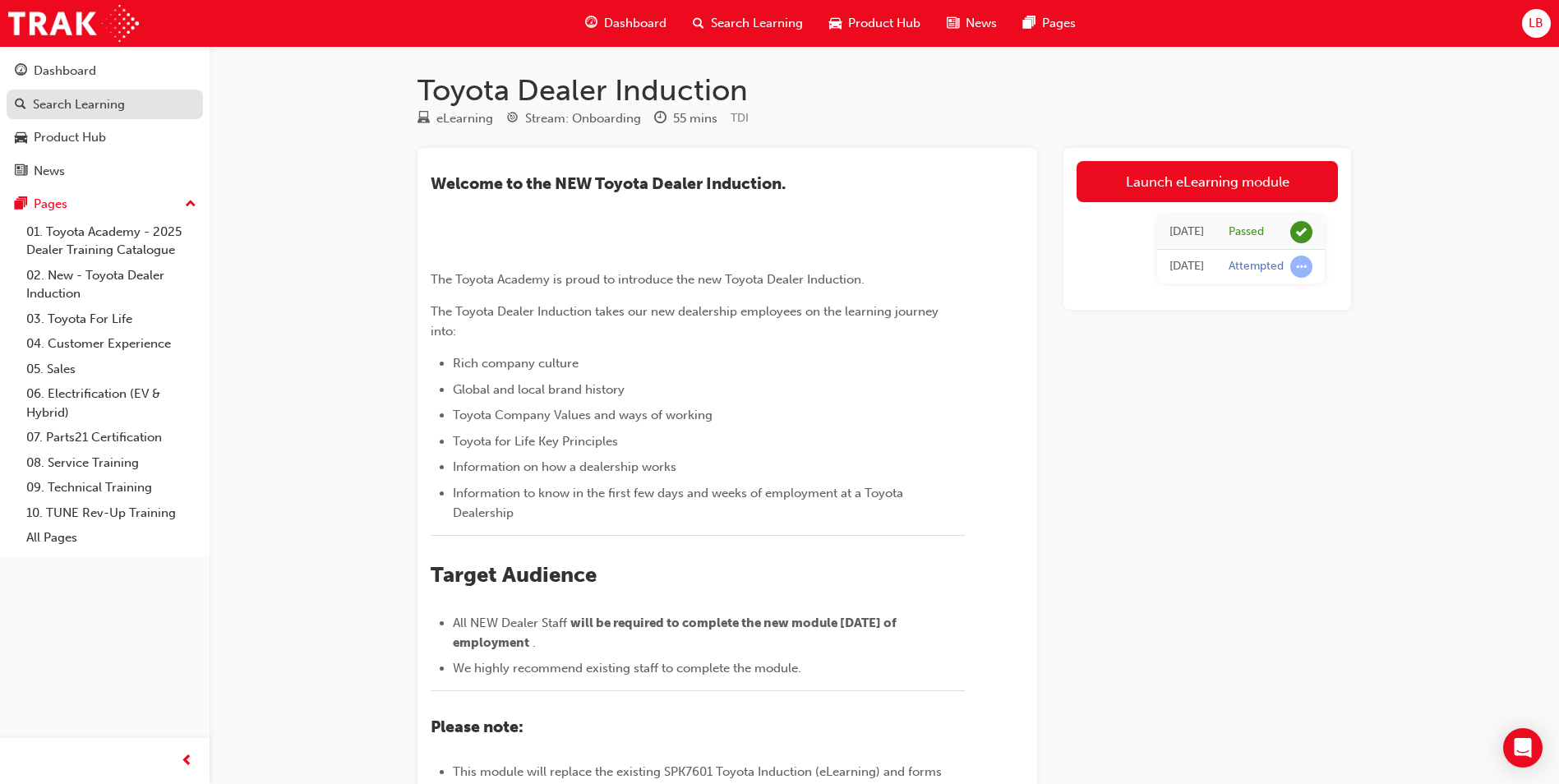
click at [69, 107] on div "Search Learning" at bounding box center [79, 104] width 92 height 19
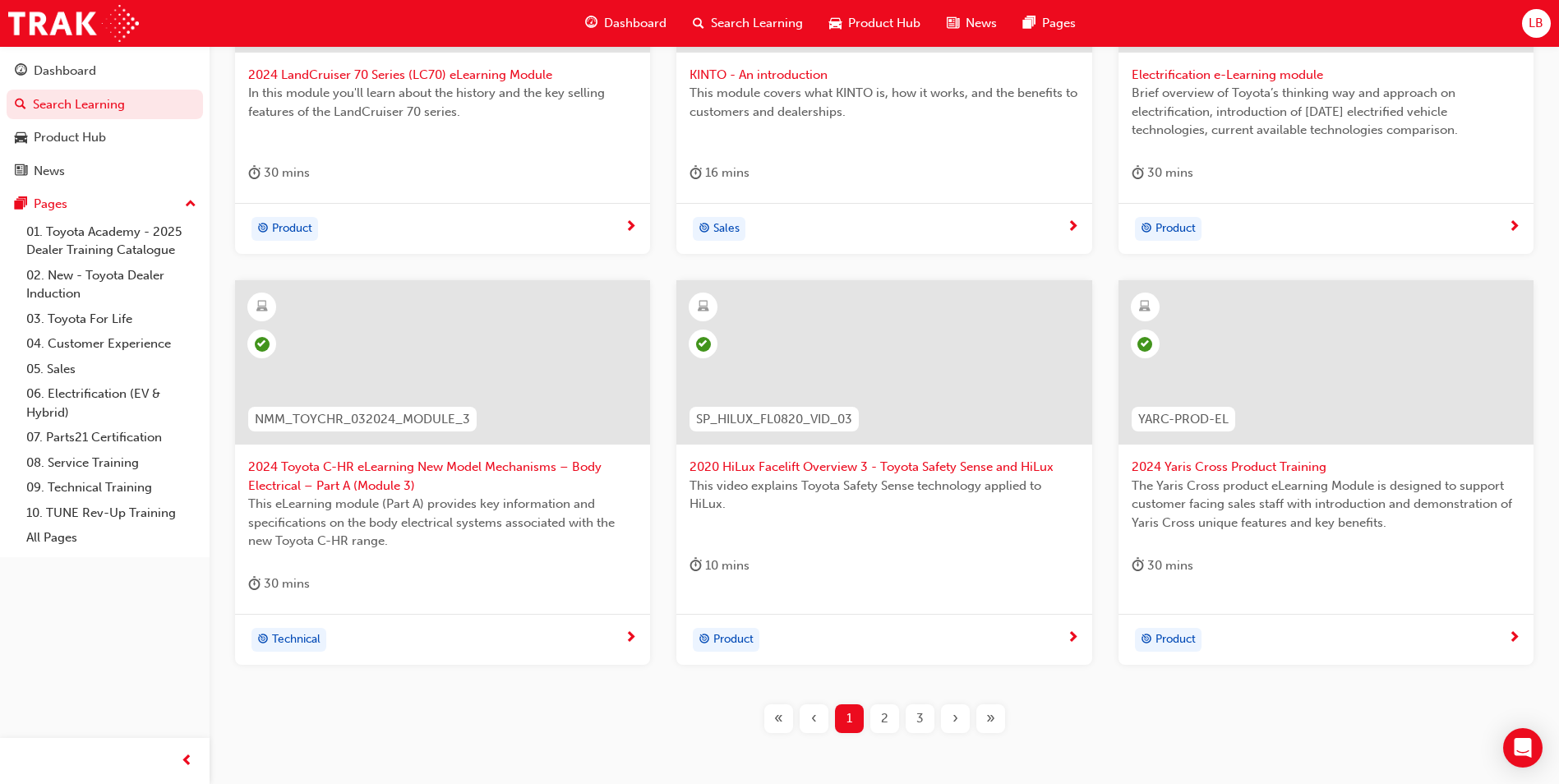
scroll to position [493, 0]
click at [881, 715] on span "2" at bounding box center [885, 717] width 7 height 19
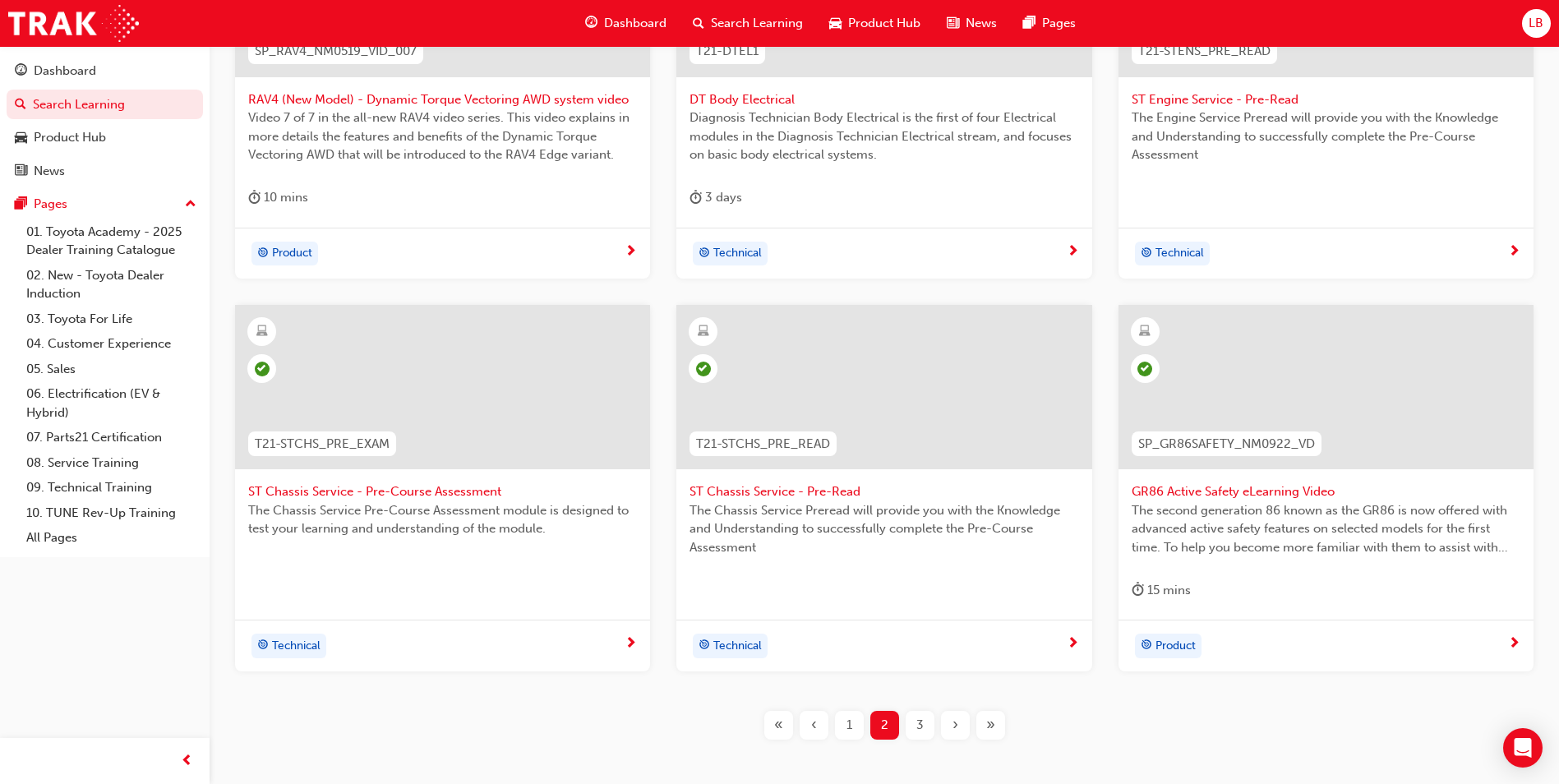
scroll to position [556, 0]
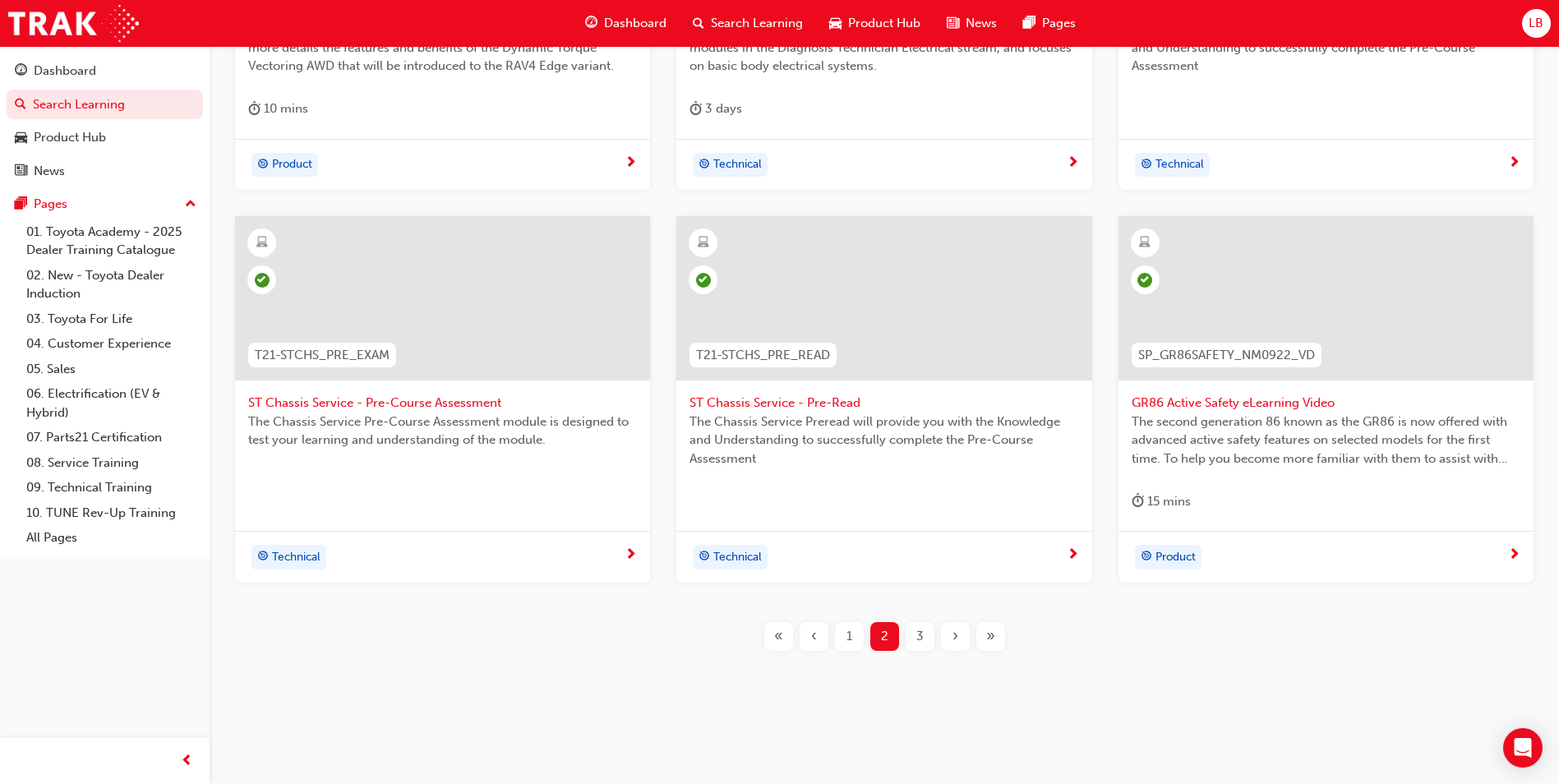
click at [917, 637] on span "3" at bounding box center [919, 636] width 7 height 19
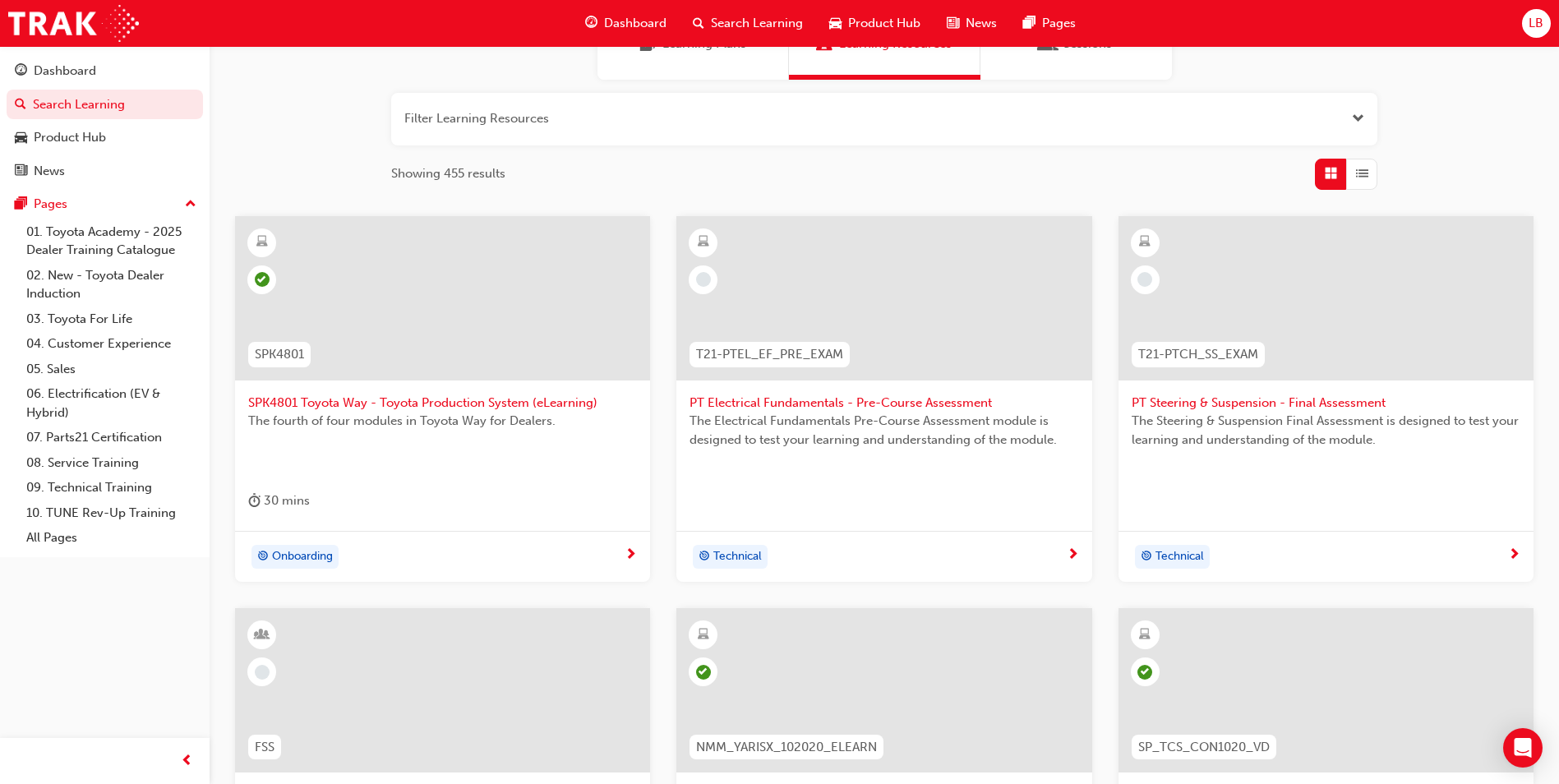
scroll to position [556, 0]
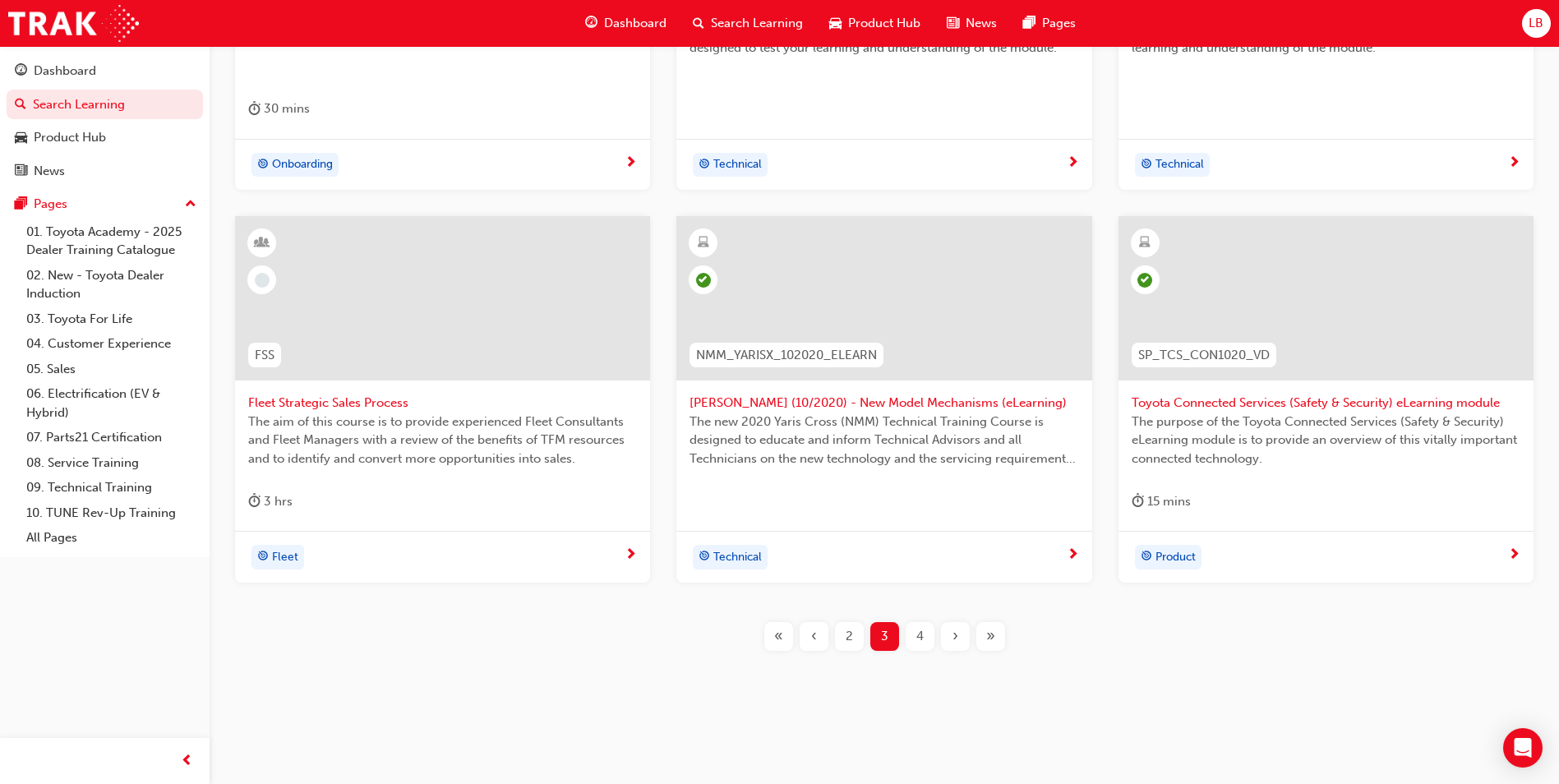
click at [915, 641] on div "4" at bounding box center [919, 636] width 28 height 28
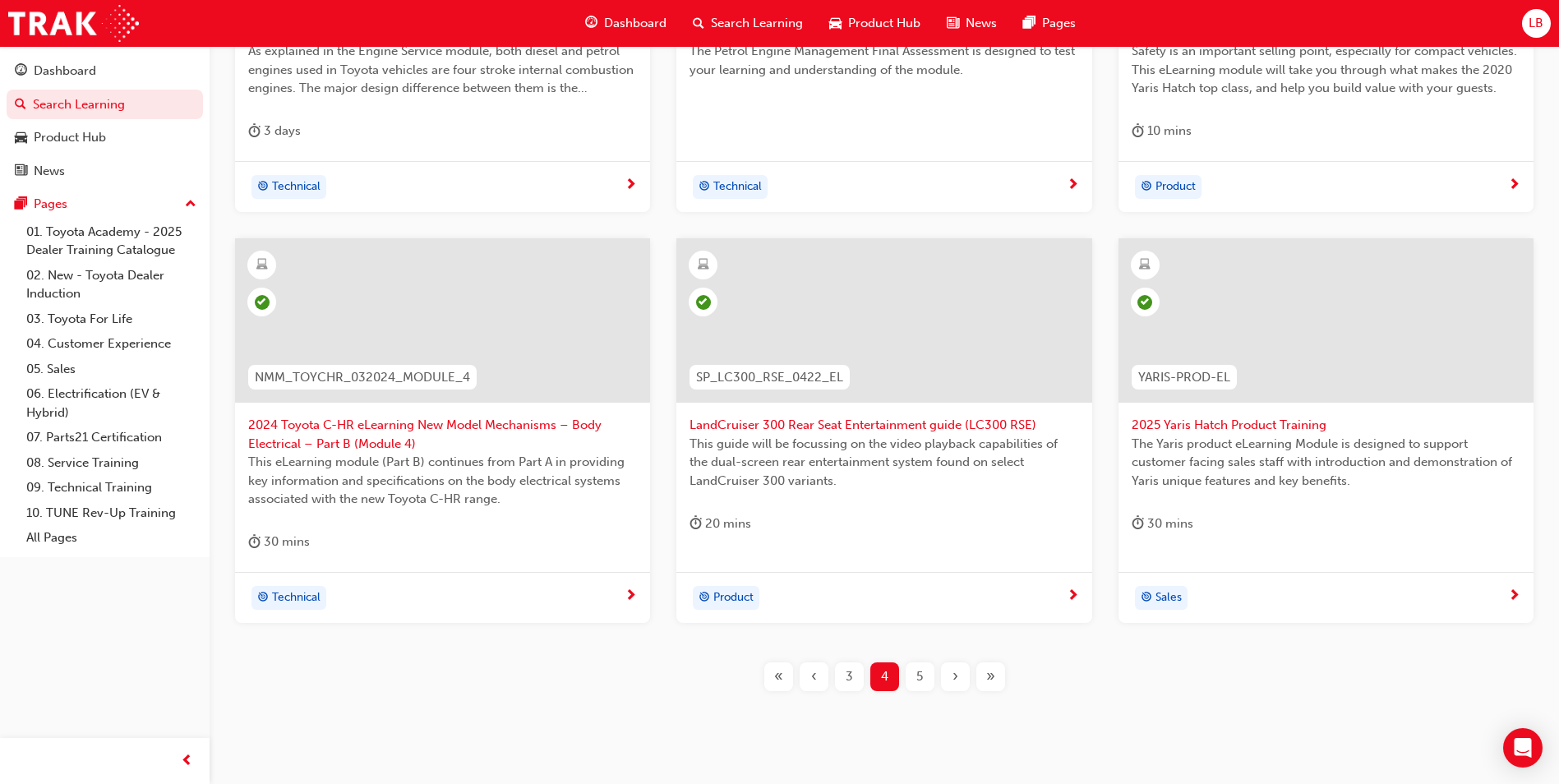
scroll to position [556, 0]
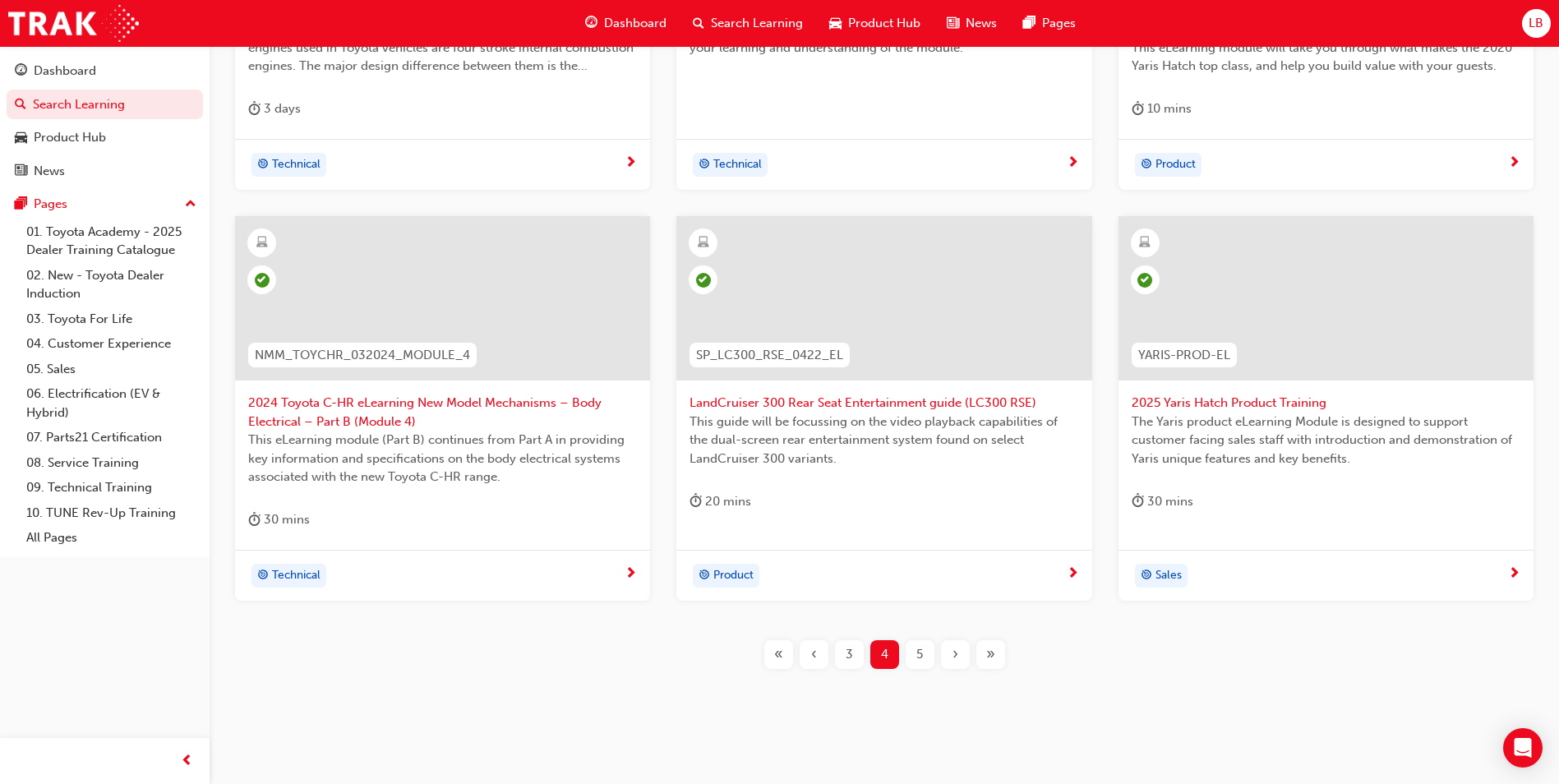
click at [924, 662] on div "5" at bounding box center [919, 653] width 28 height 28
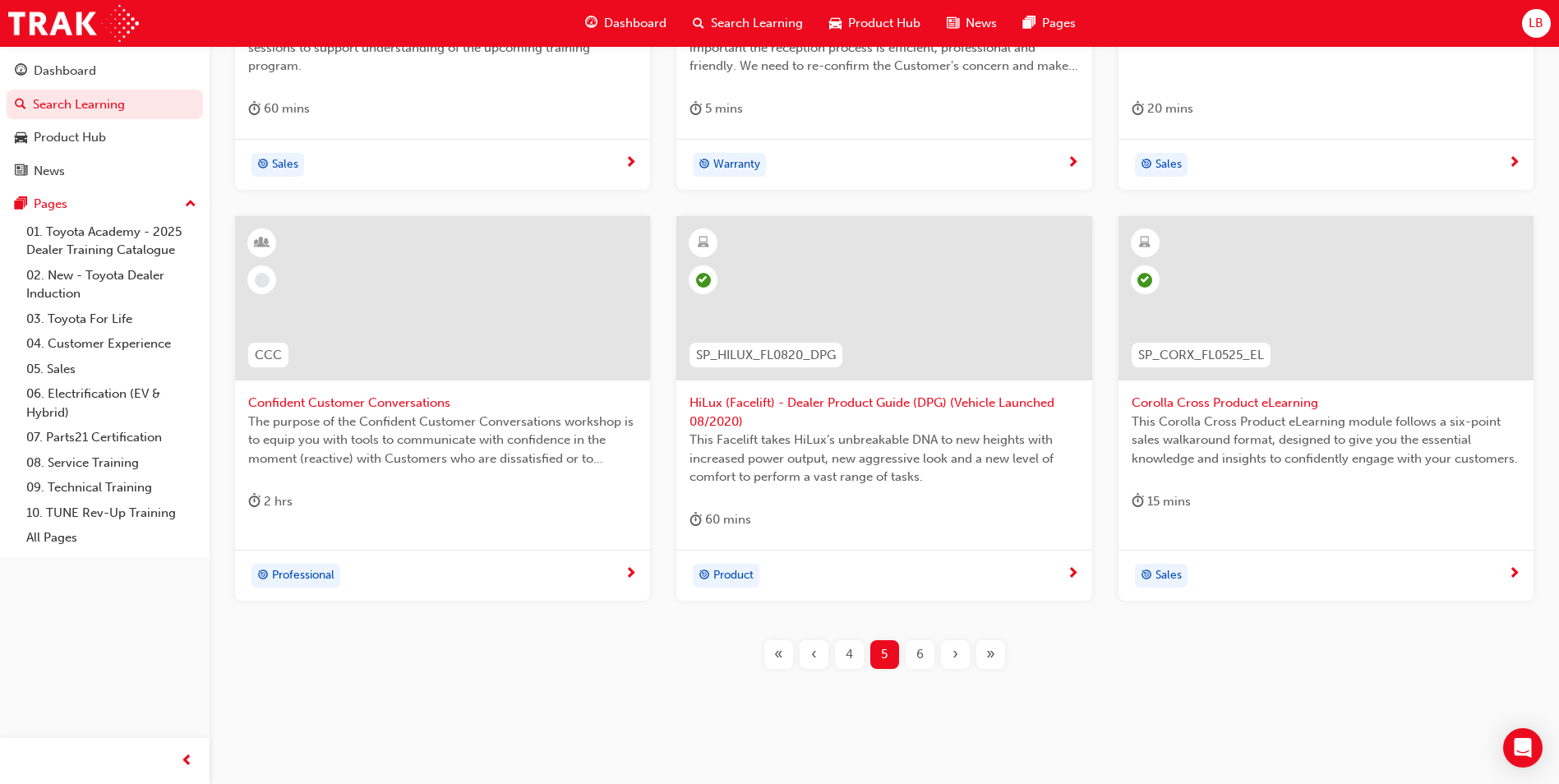
scroll to position [228, 0]
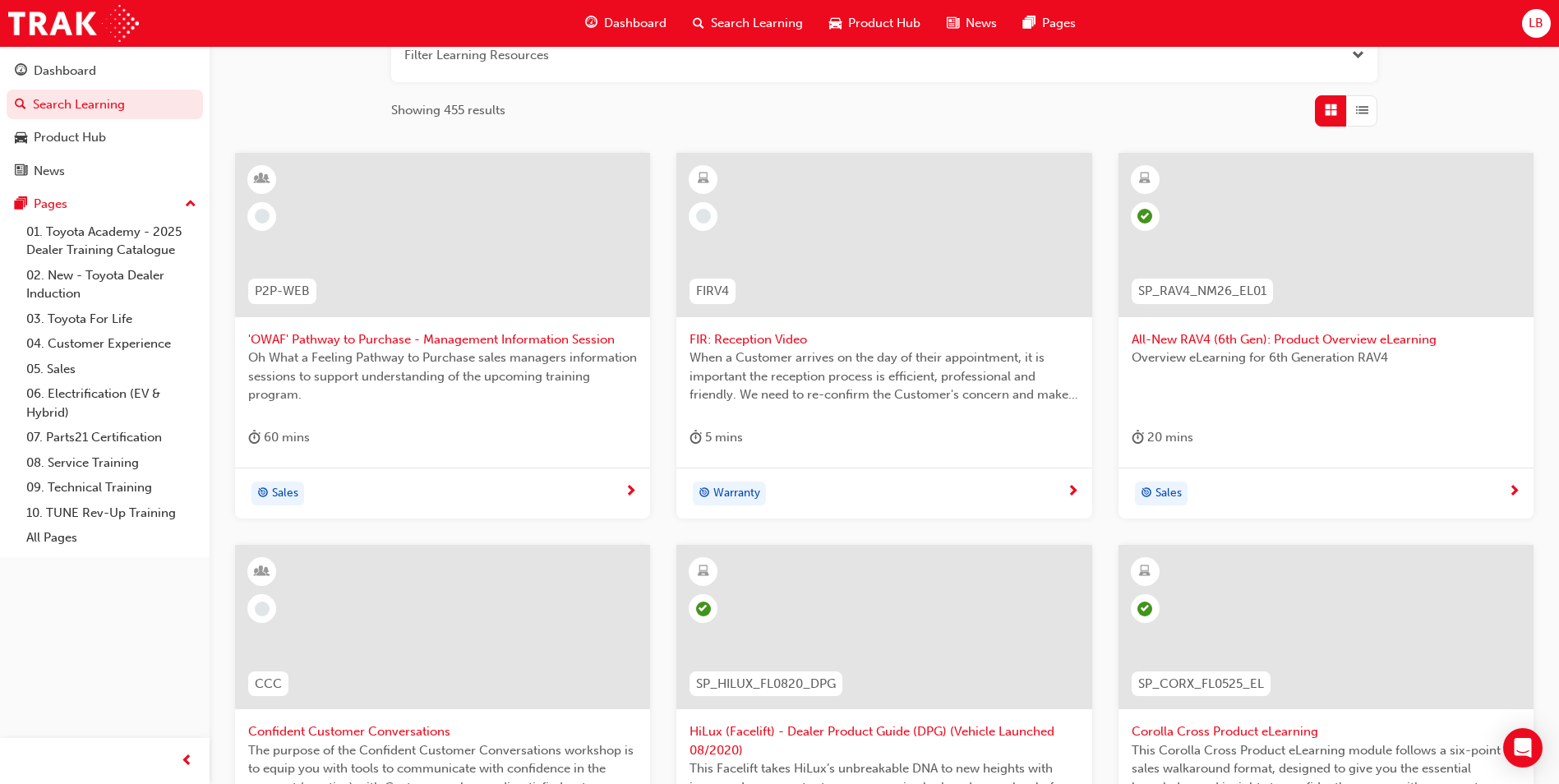
click at [726, 345] on span "FIR: Reception Video" at bounding box center [883, 339] width 388 height 19
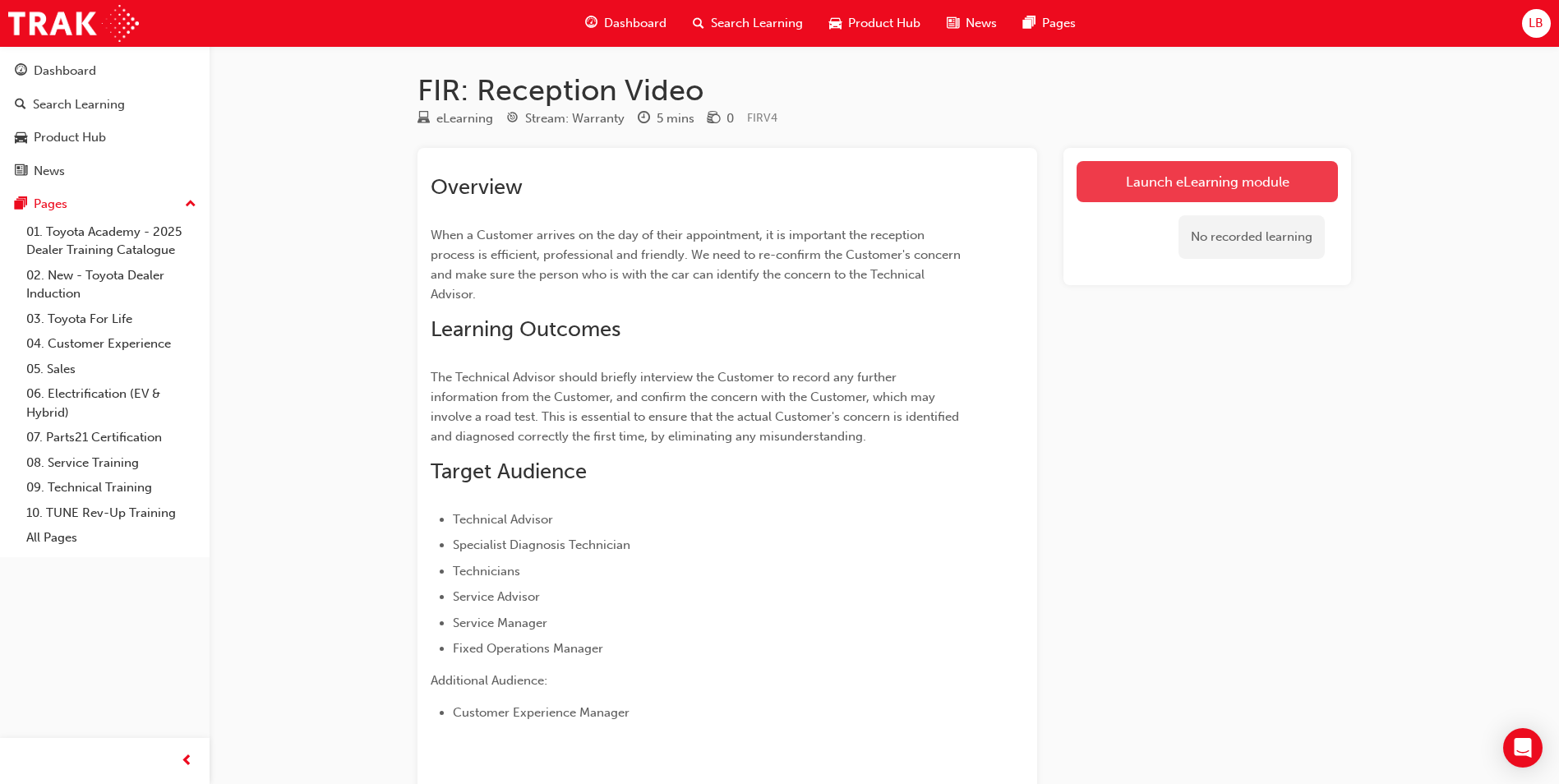
click at [1149, 186] on link "Launch eLearning module" at bounding box center [1207, 181] width 261 height 41
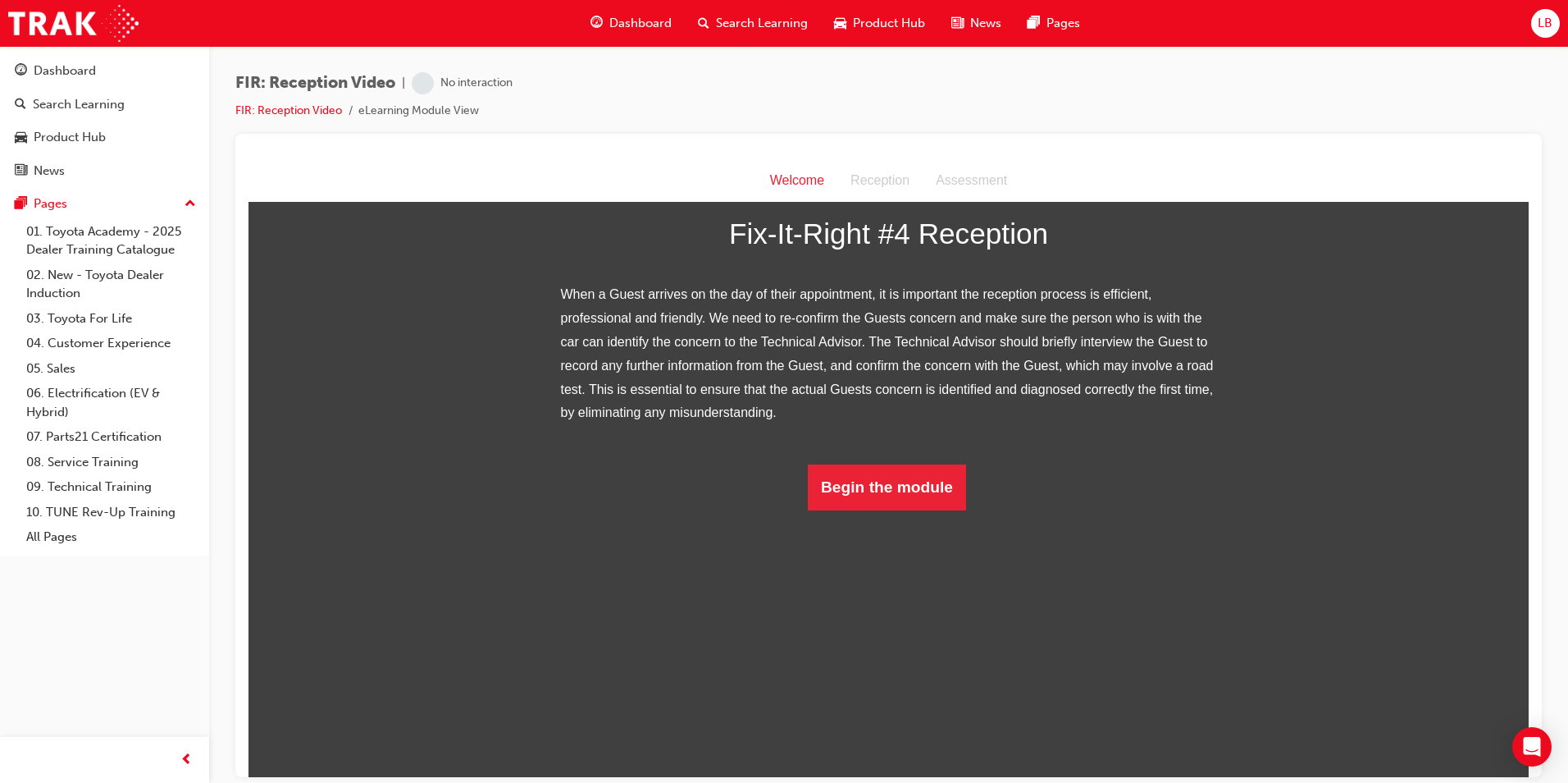
scroll to position [120, 0]
click at [923, 509] on button "Begin the module" at bounding box center [888, 486] width 159 height 46
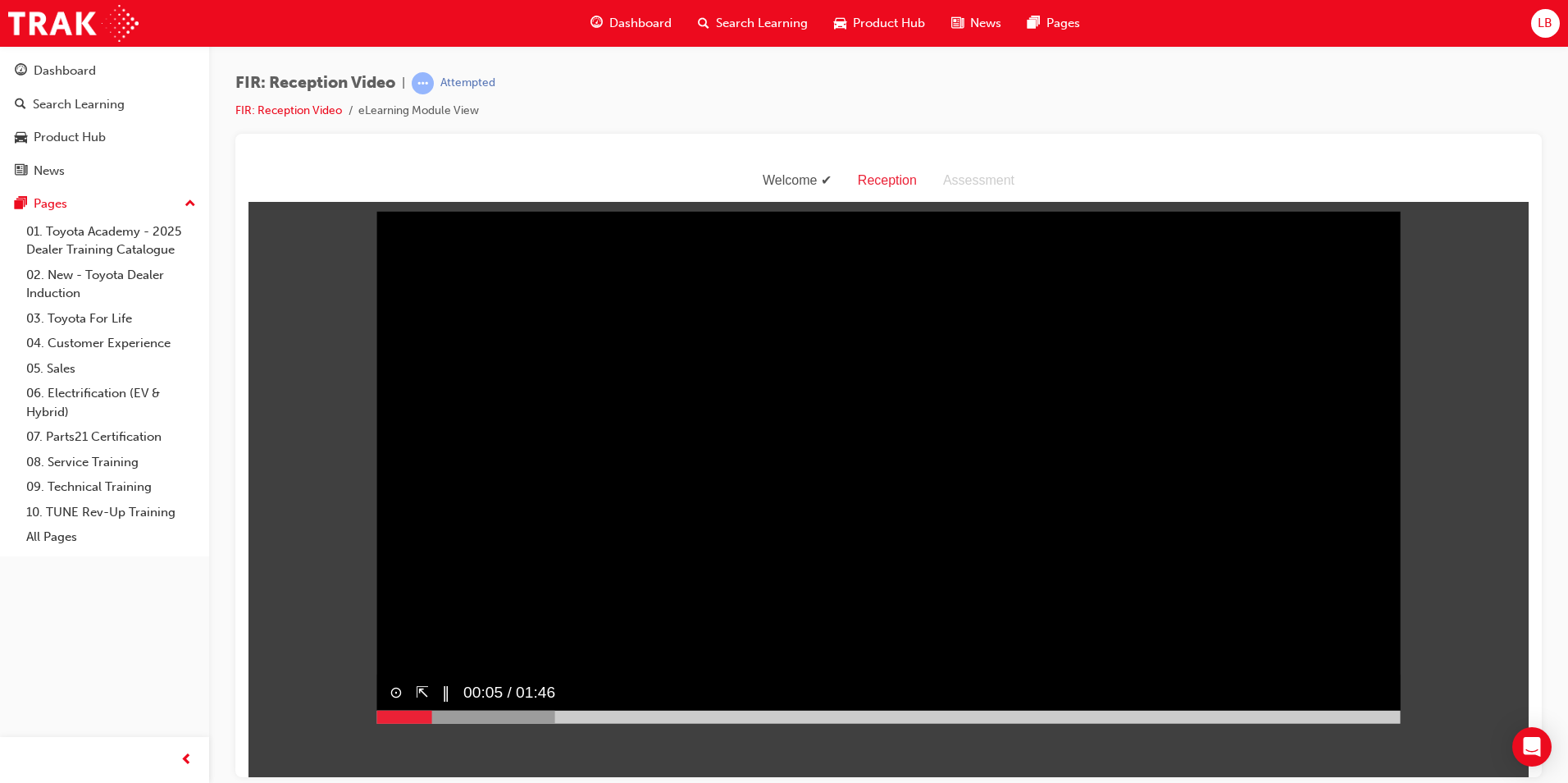
scroll to position [0, 0]
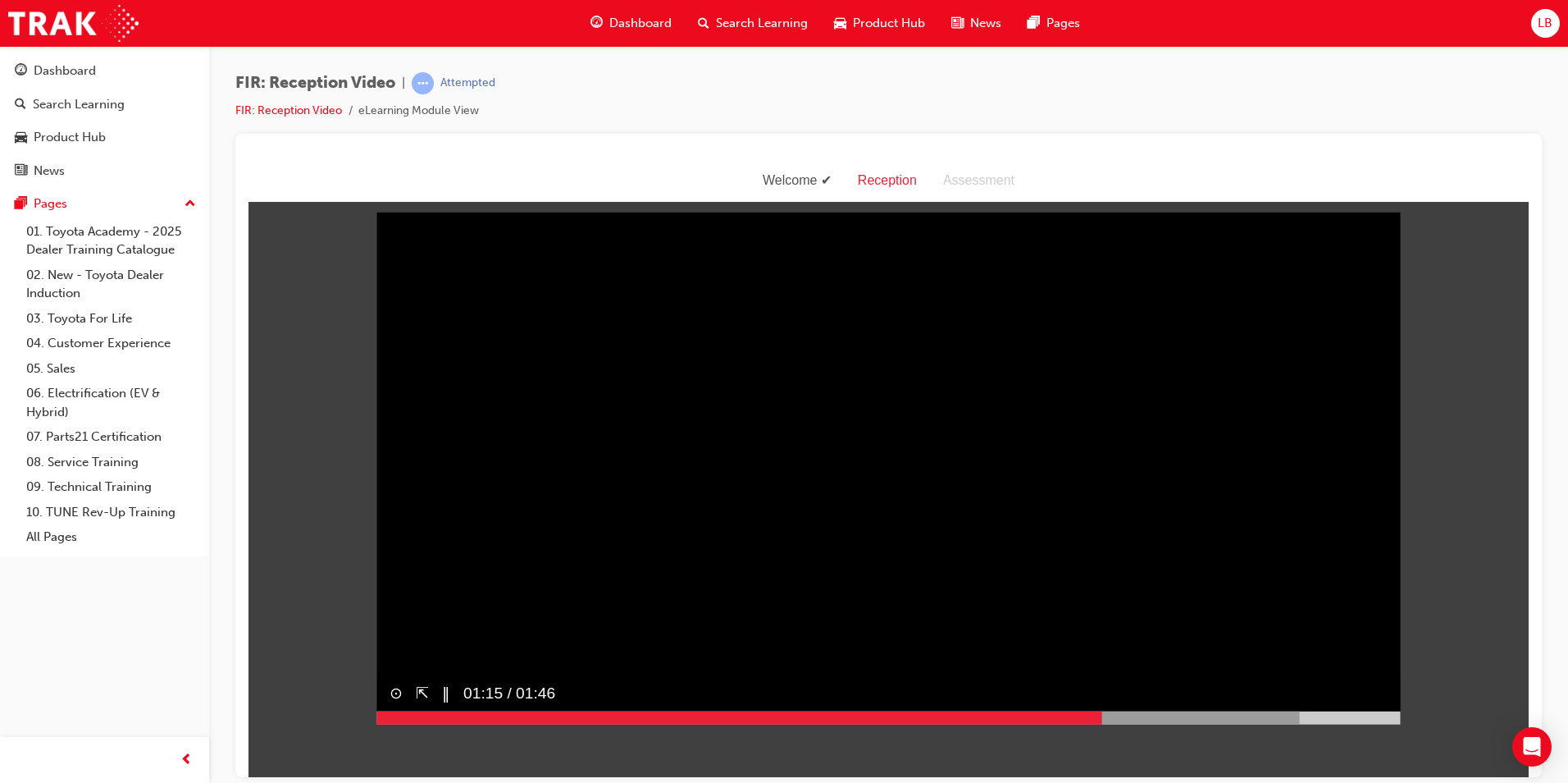
click at [1000, 533] on video "Sorry, your browser does not support embedded videos. Download Instead" at bounding box center [888, 467] width 1024 height 512
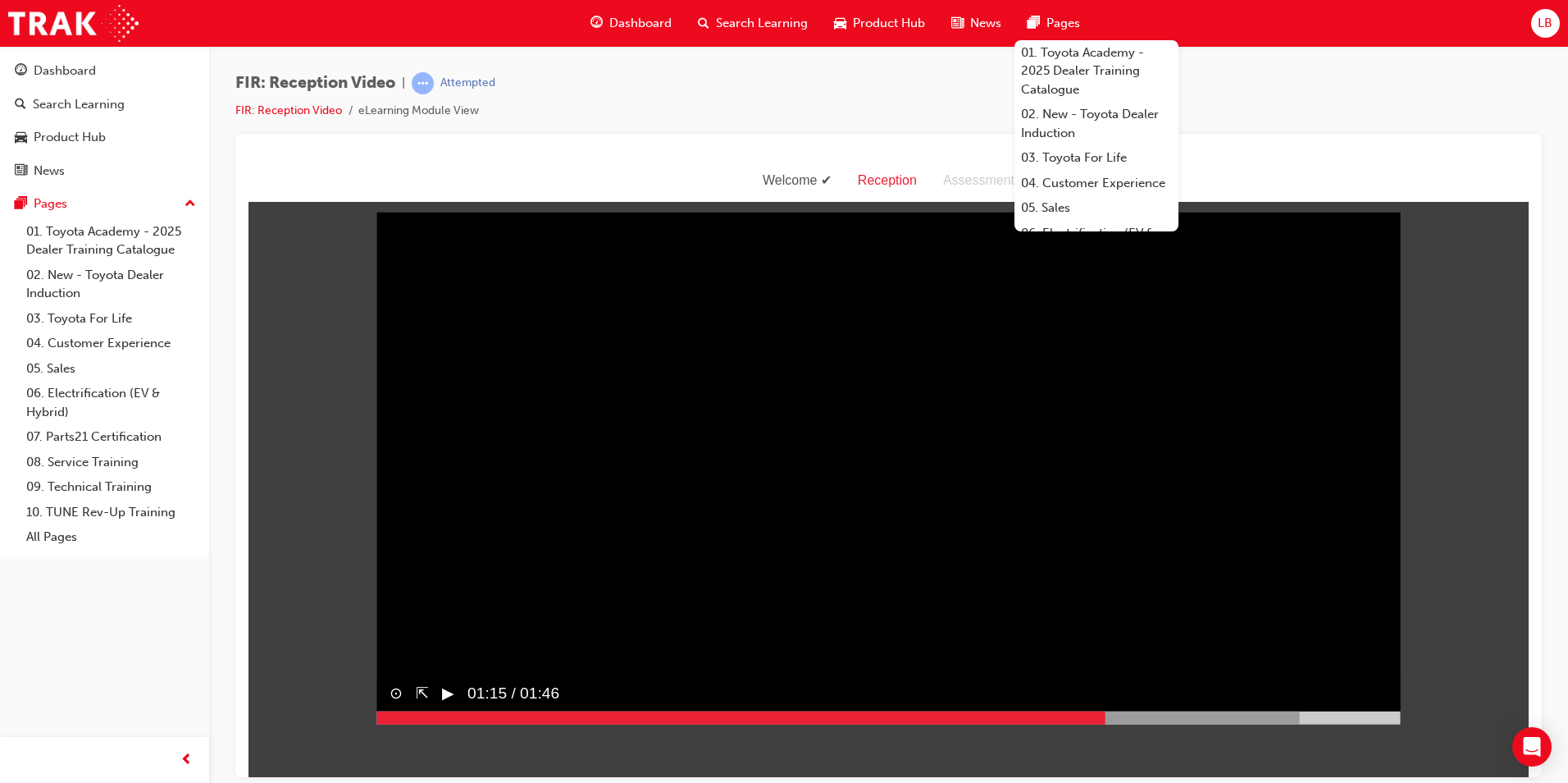
click at [524, 552] on video "Sorry, your browser does not support embedded videos. Download Instead" at bounding box center [888, 467] width 1024 height 512
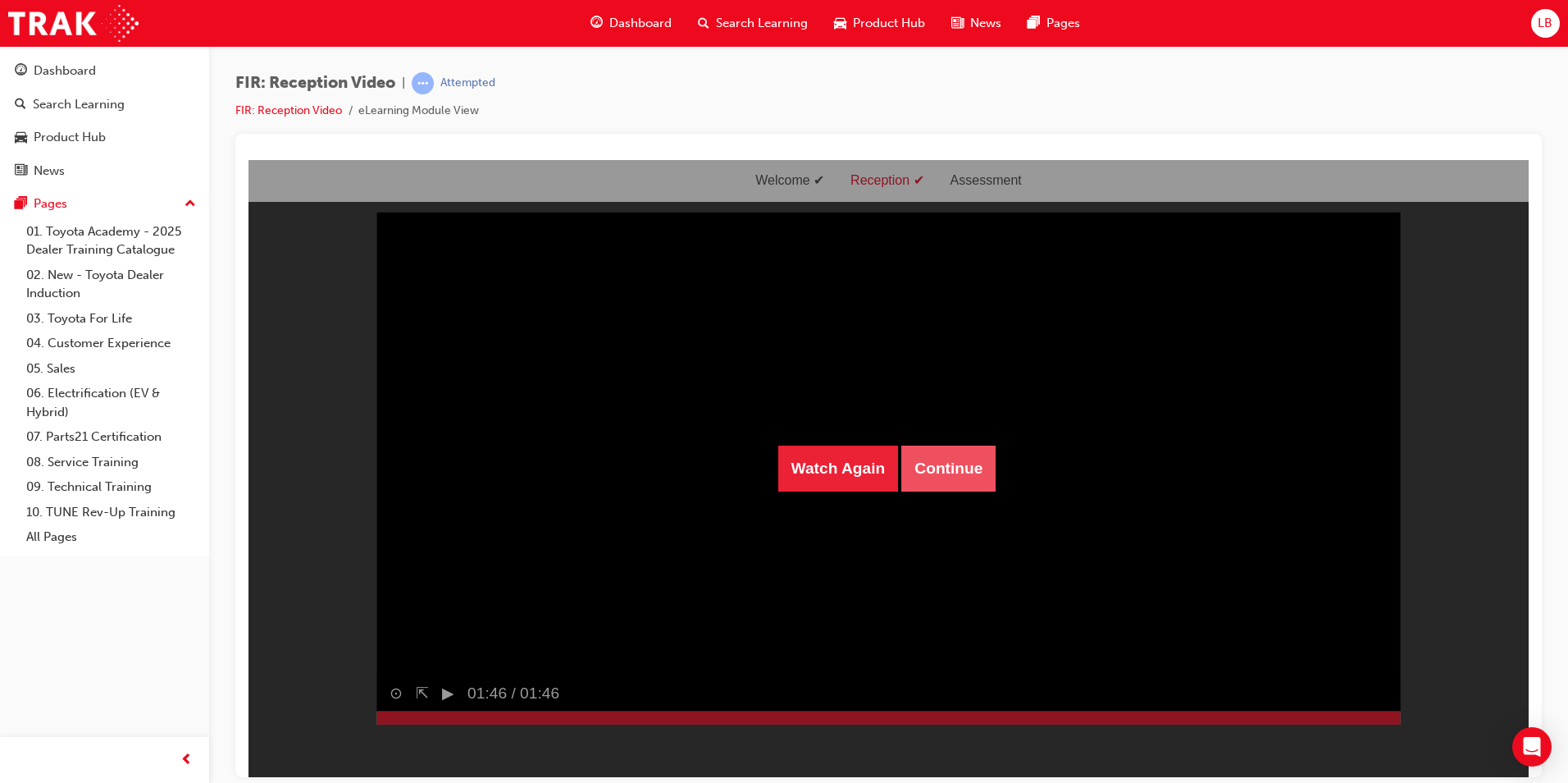
click at [947, 459] on button "Continue" at bounding box center [948, 467] width 94 height 46
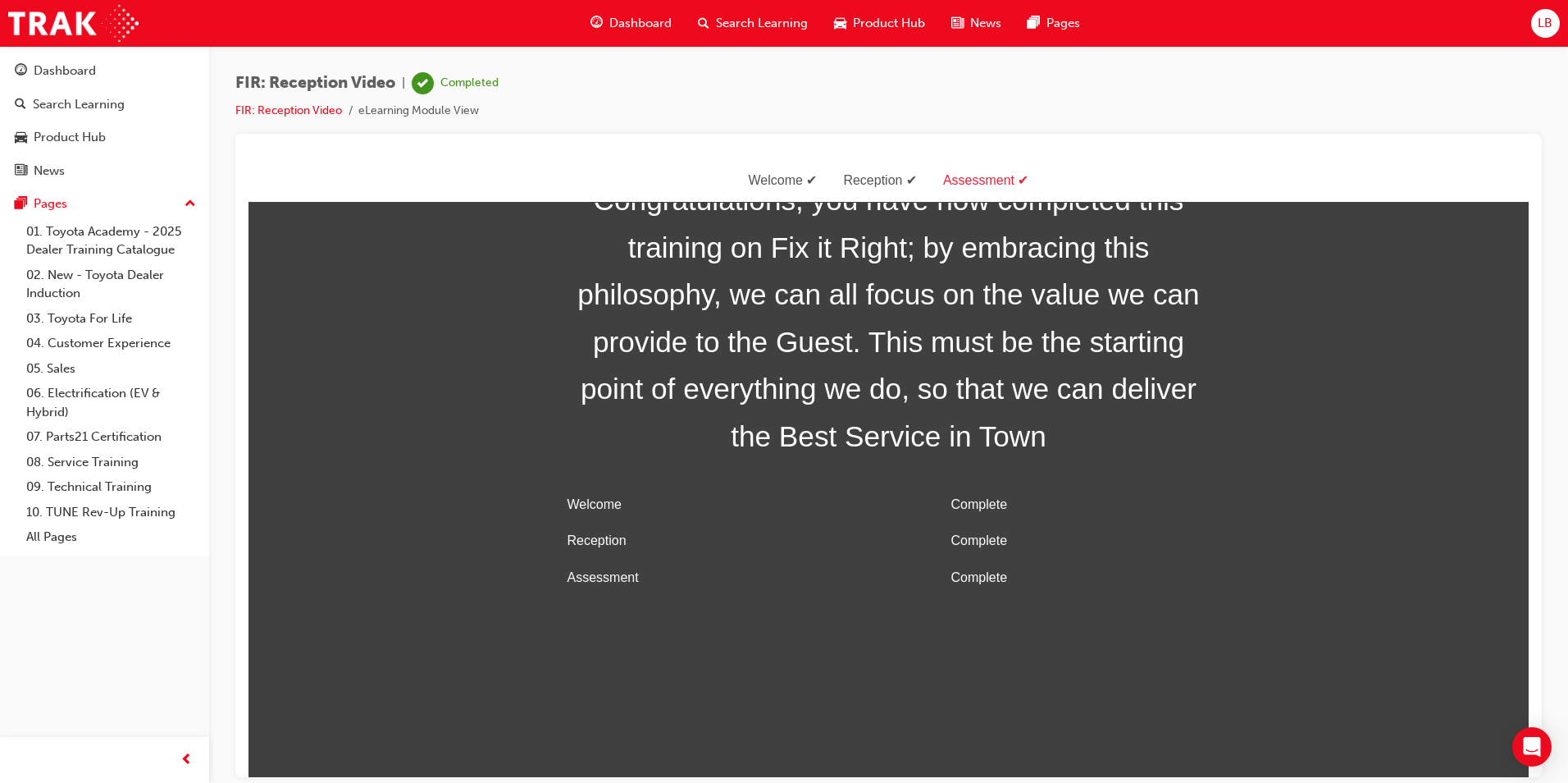
scroll to position [53, 0]
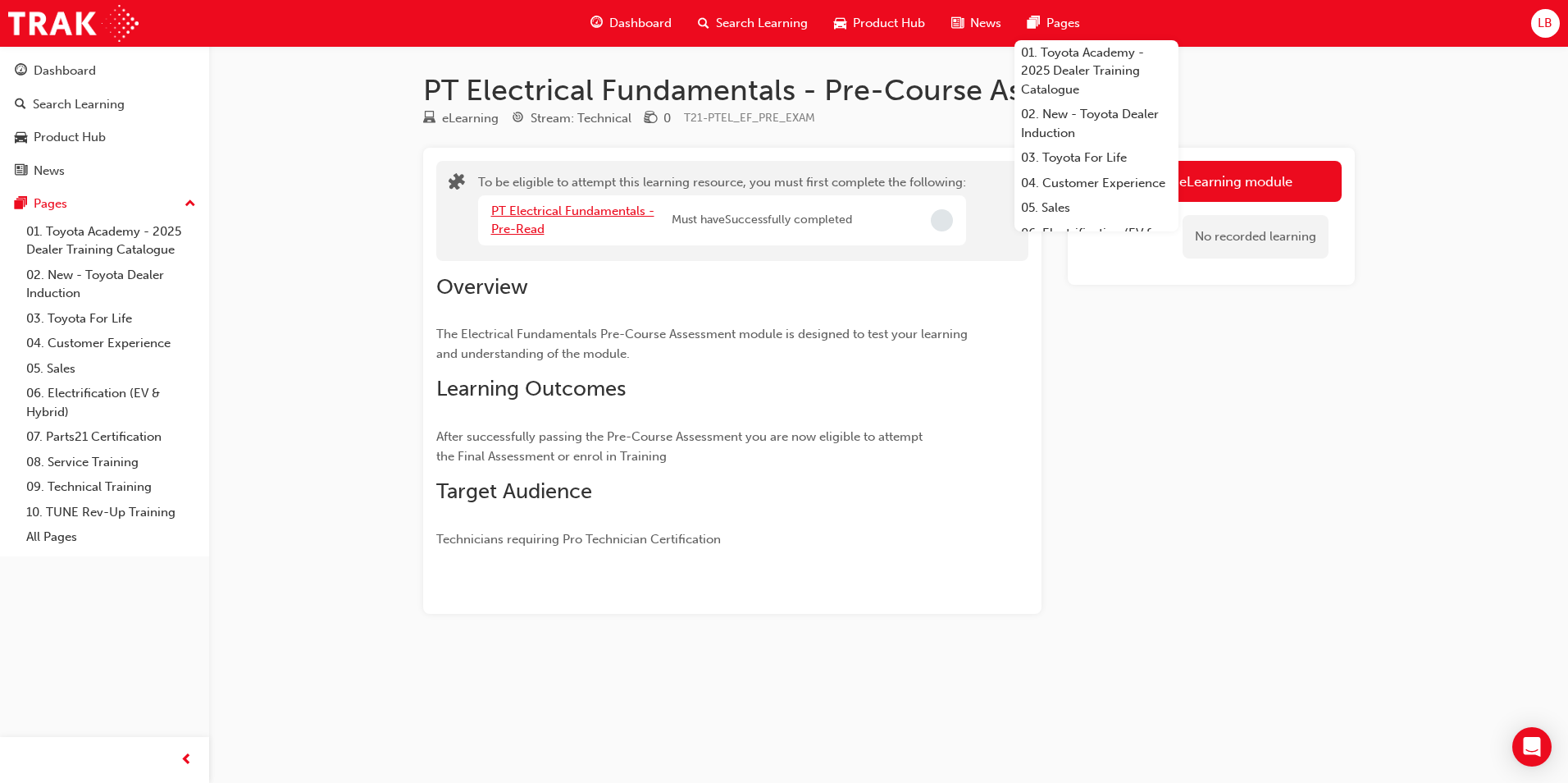
click at [568, 214] on link "PT Electrical Fundamentals - Pre-Read" at bounding box center [573, 220] width 163 height 34
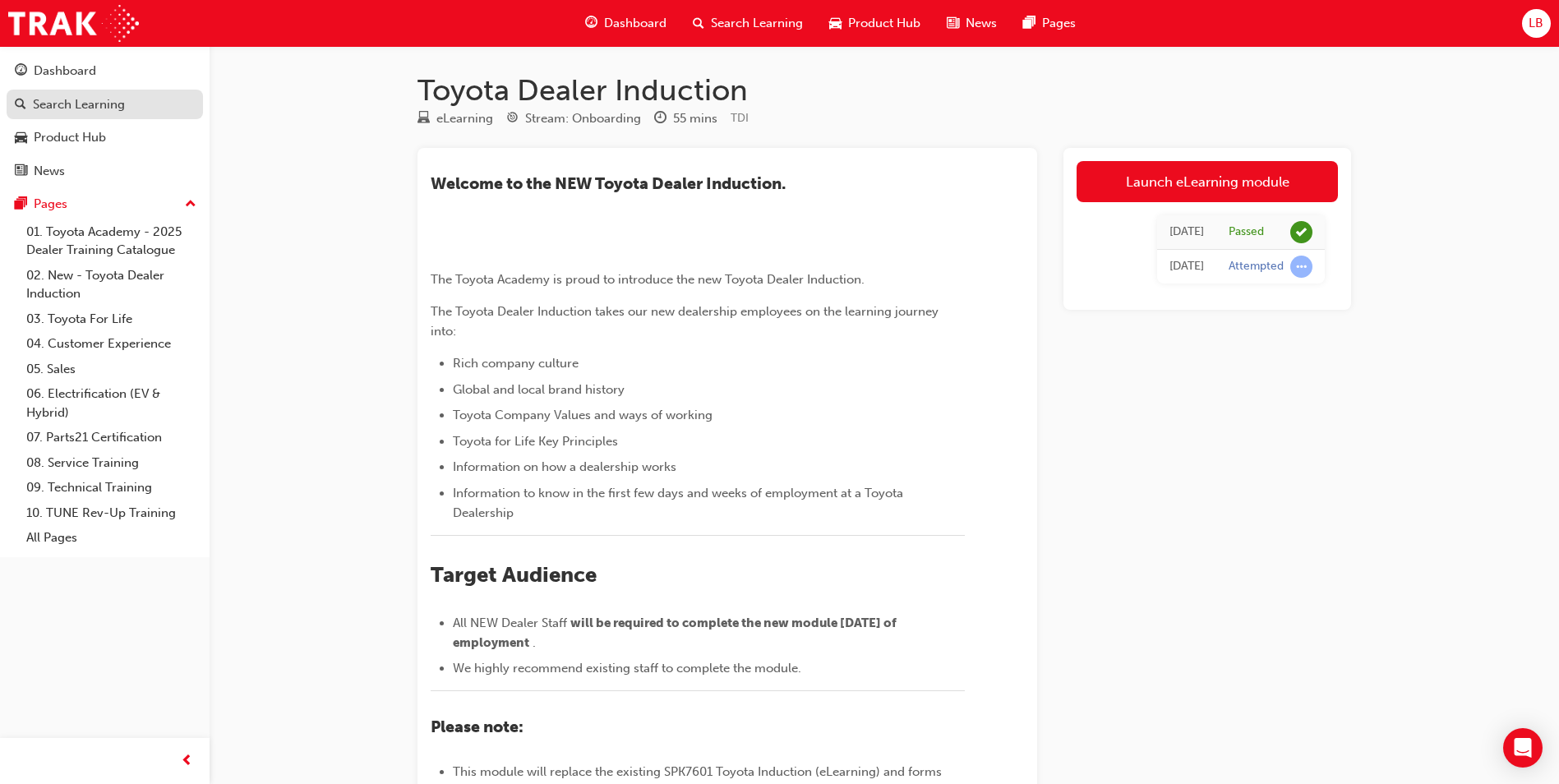
click at [104, 109] on div "Search Learning" at bounding box center [79, 104] width 92 height 19
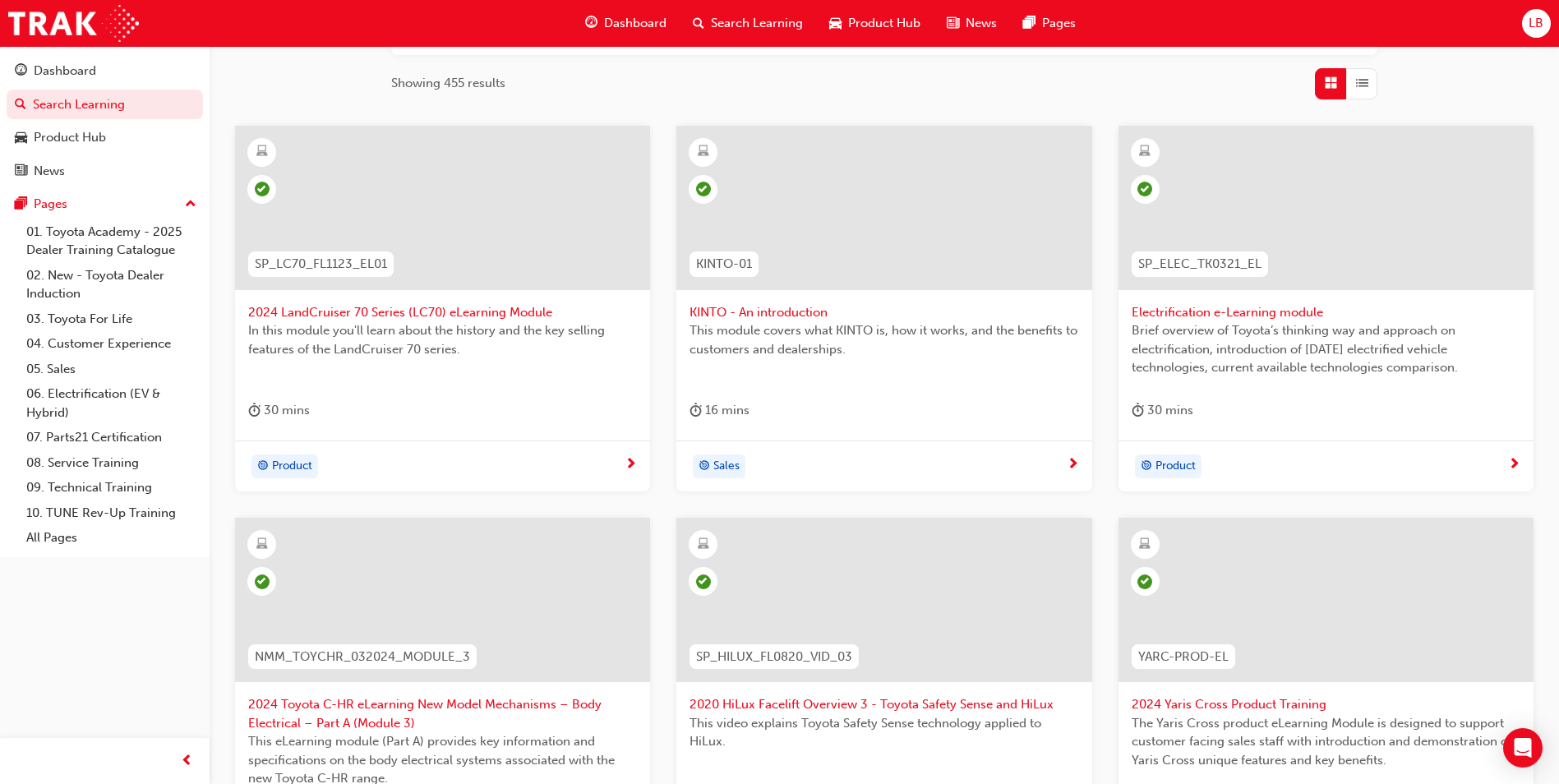
scroll to position [574, 0]
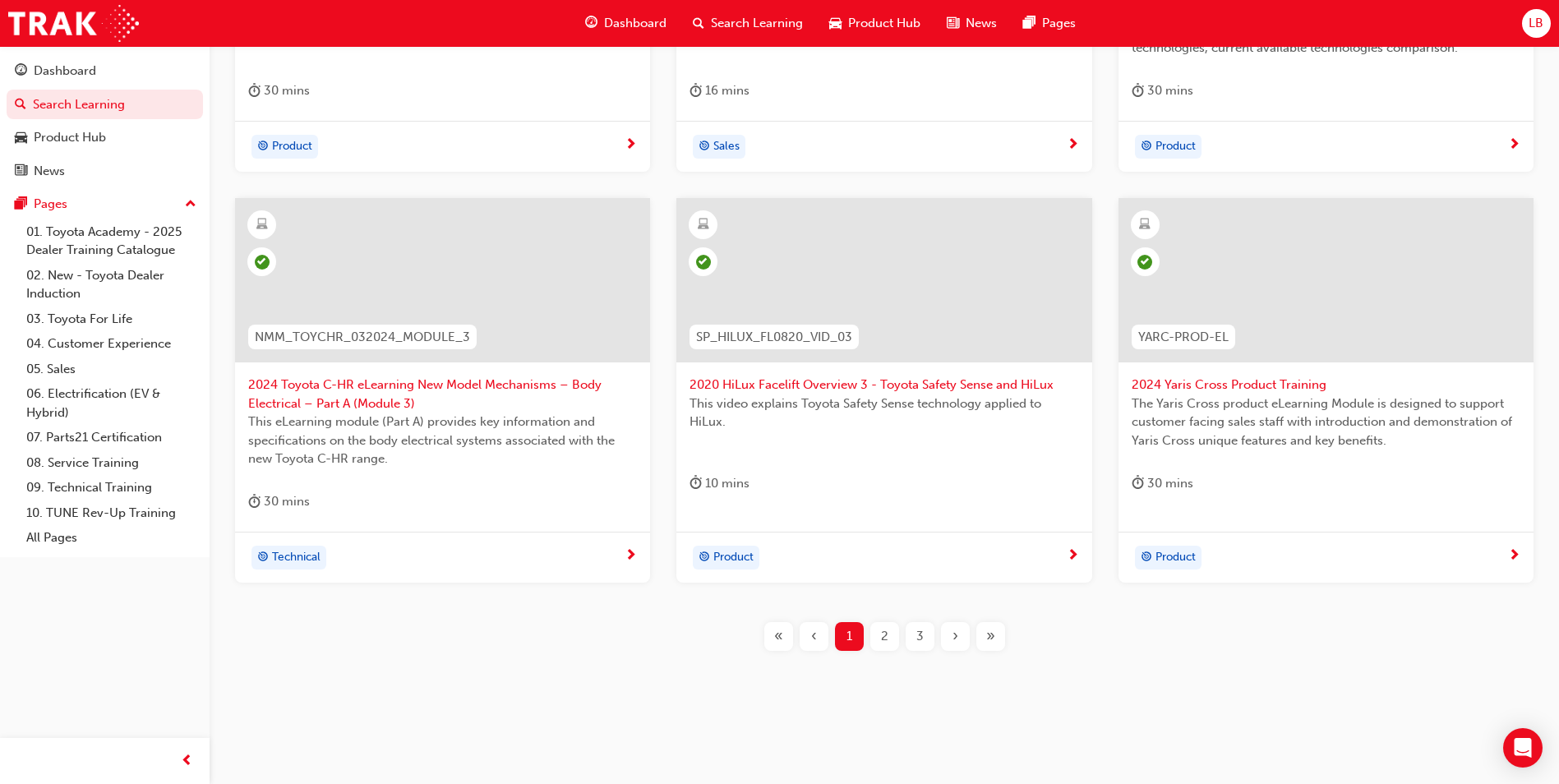
click at [924, 638] on div "3" at bounding box center [919, 636] width 28 height 28
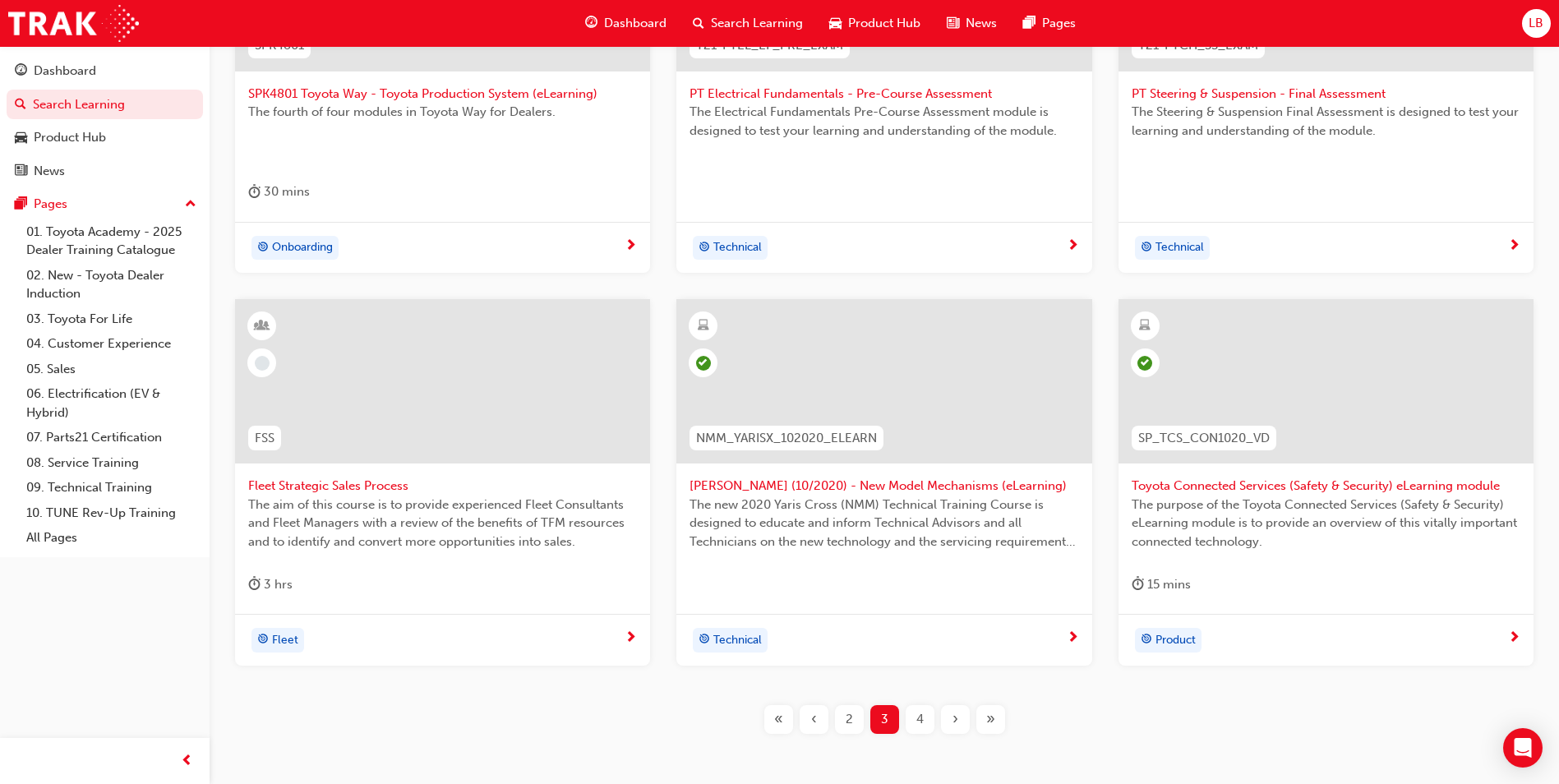
scroll to position [474, 0]
click at [917, 726] on span "4" at bounding box center [919, 718] width 7 height 19
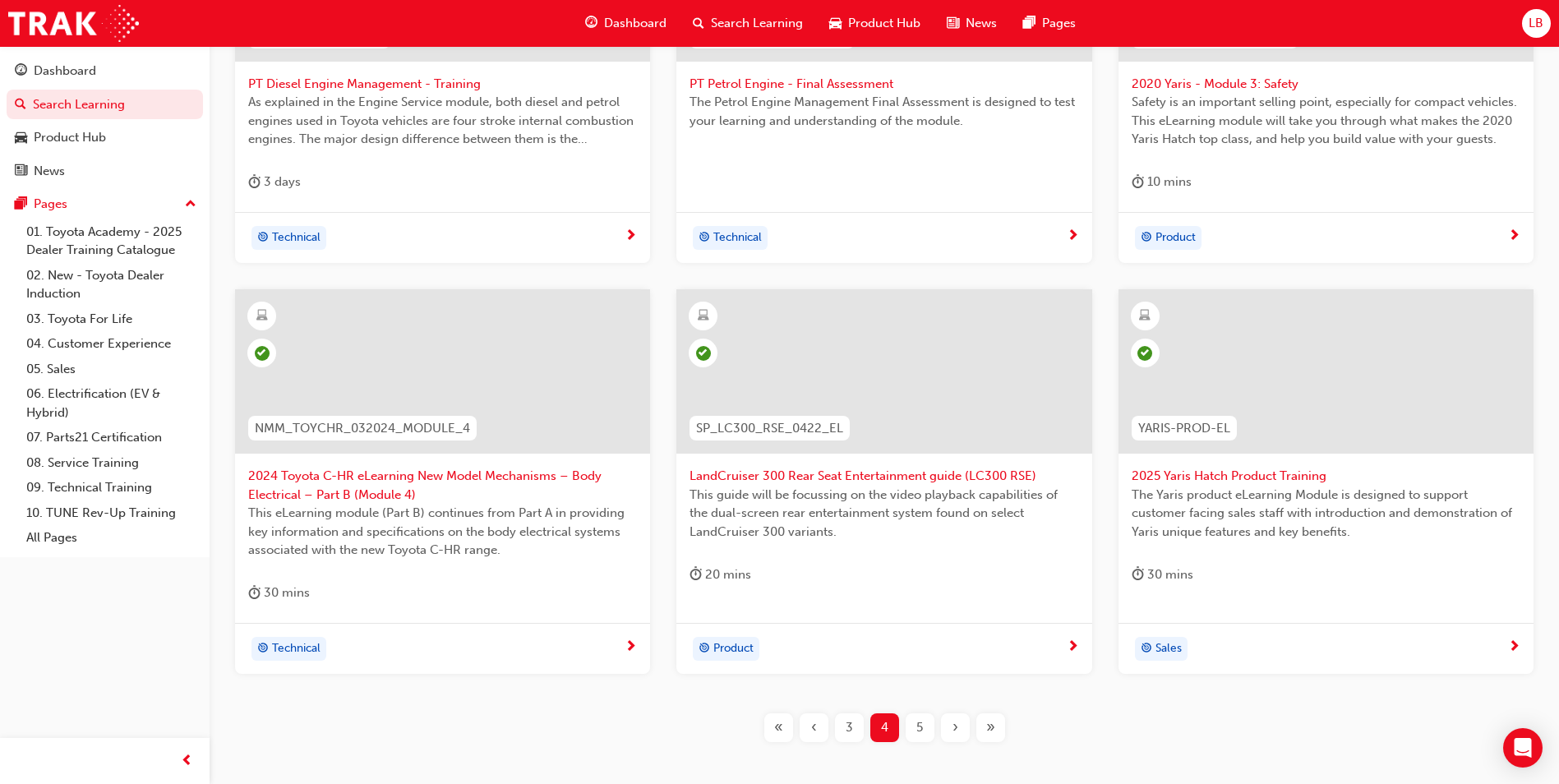
scroll to position [493, 0]
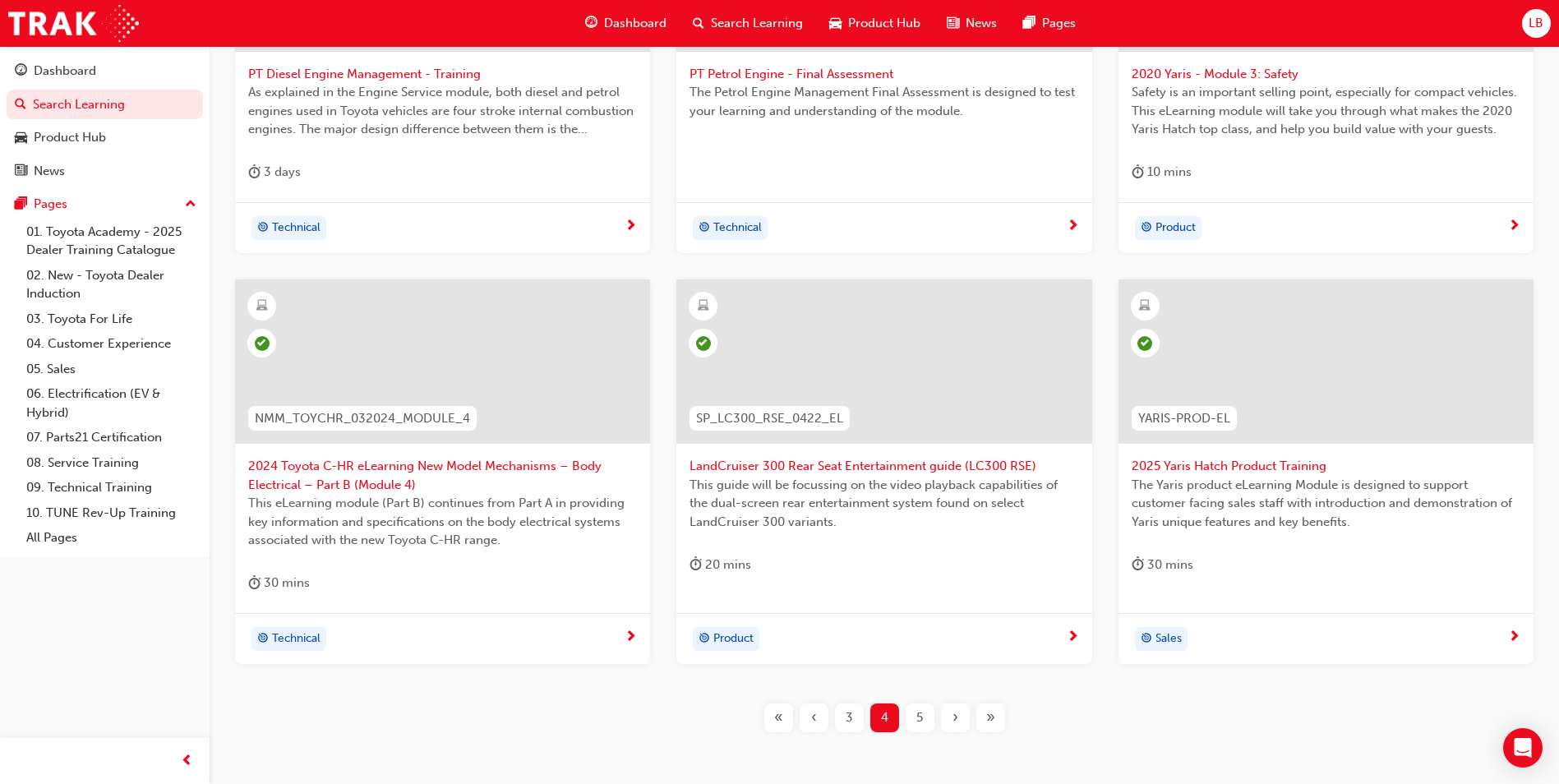
click at [927, 716] on div "5" at bounding box center [919, 717] width 28 height 28
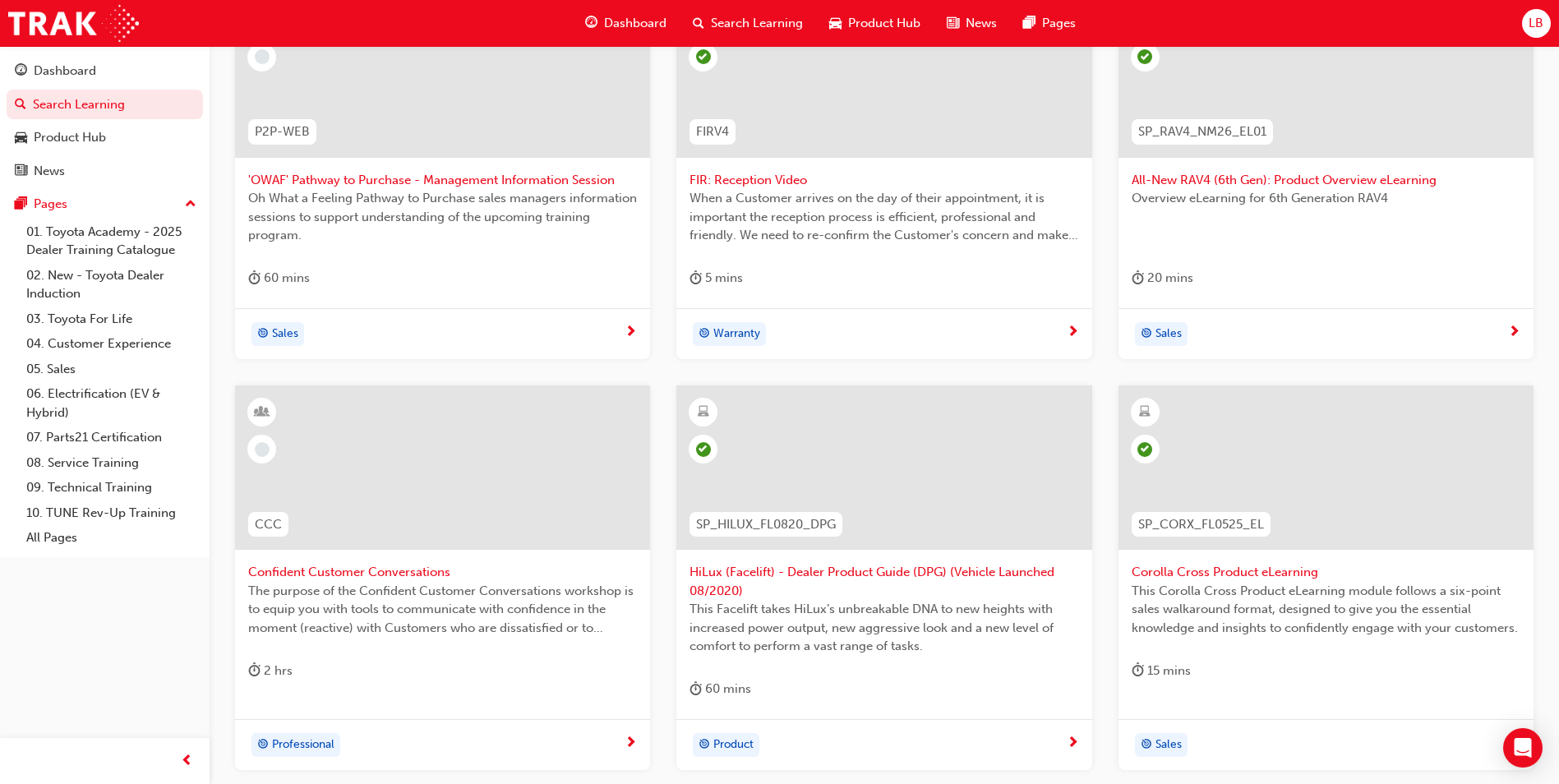
scroll to position [574, 0]
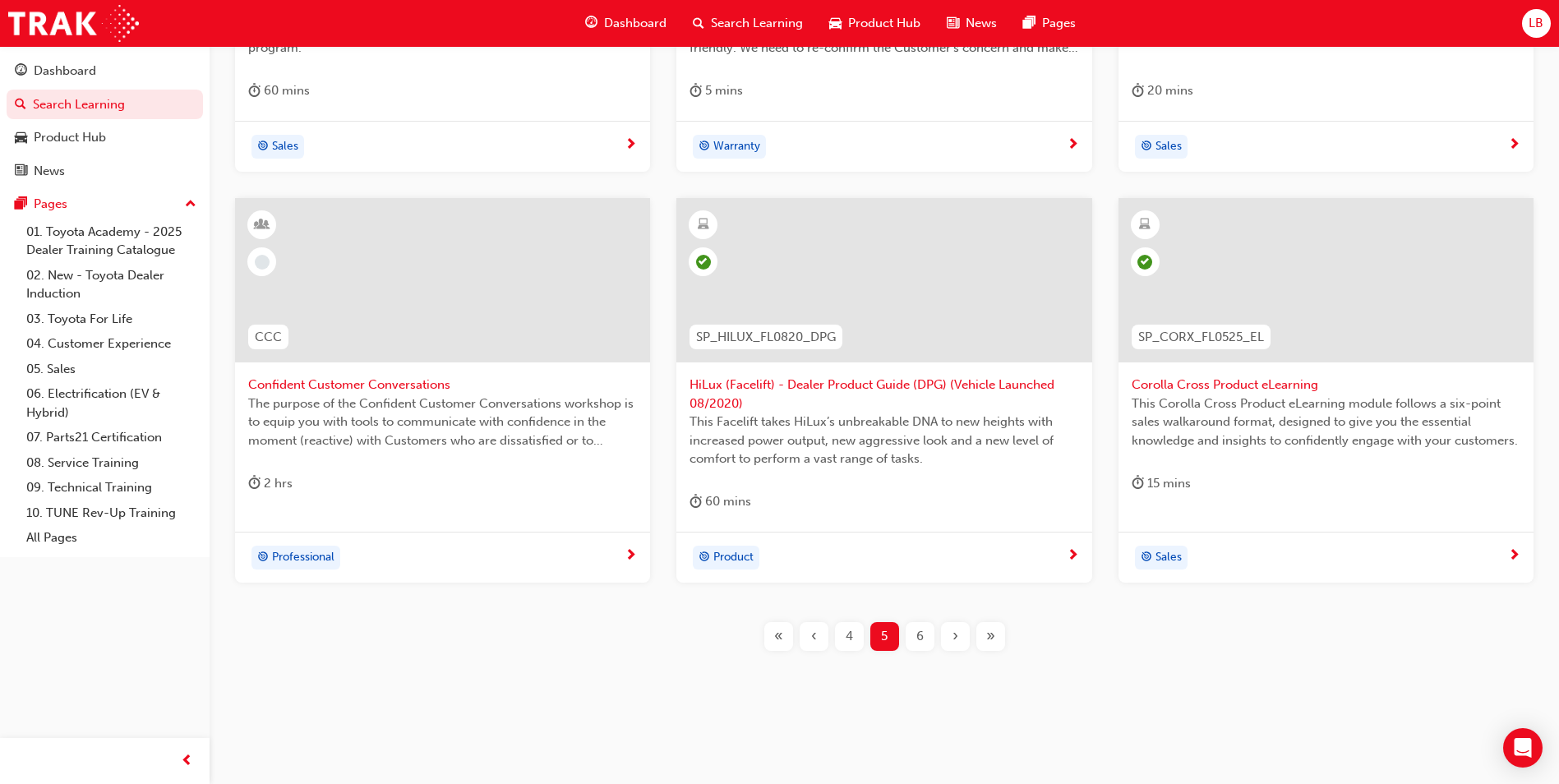
click at [910, 635] on div "6" at bounding box center [919, 636] width 28 height 28
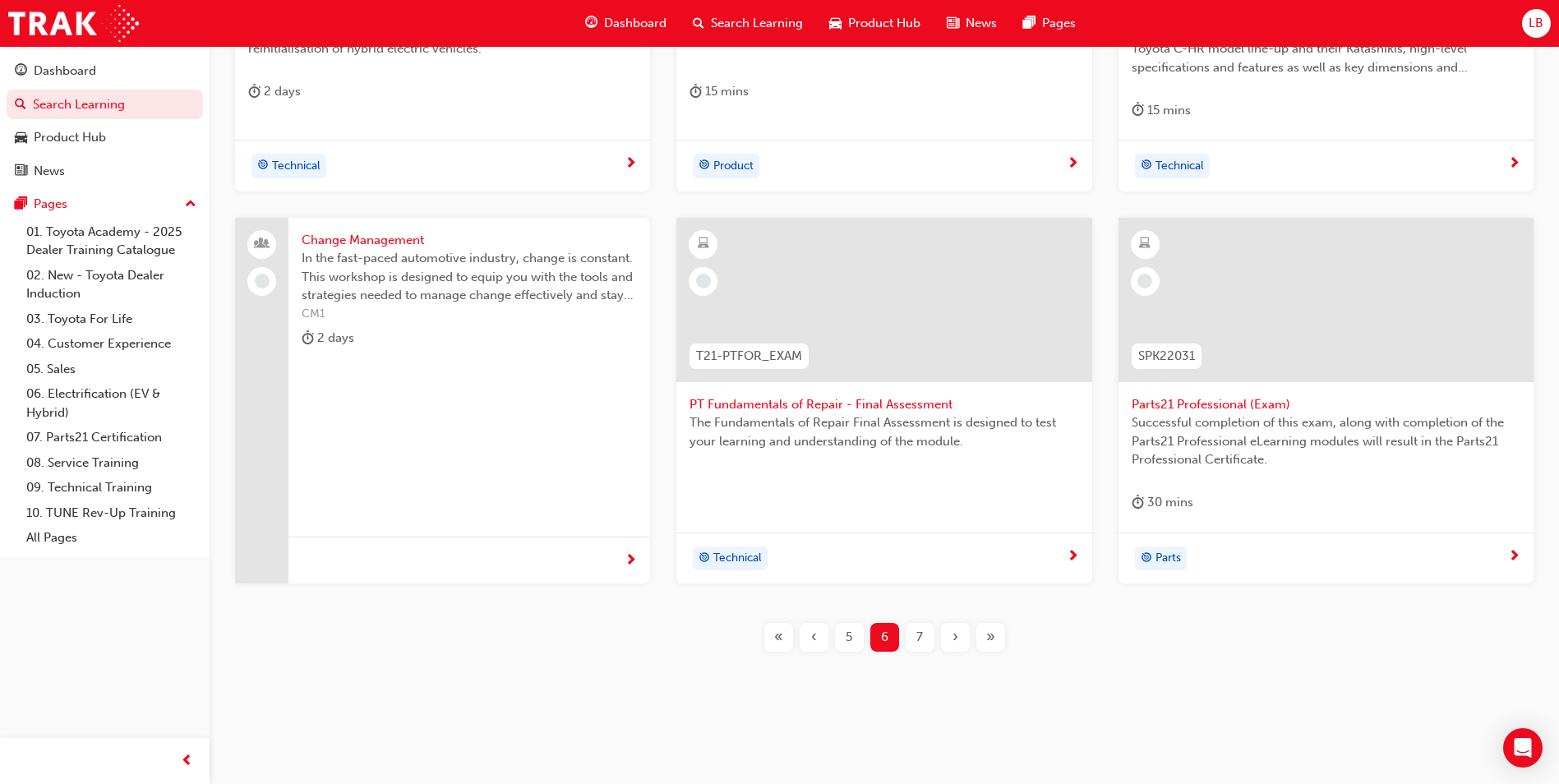
scroll to position [574, 0]
click at [921, 630] on span "7" at bounding box center [918, 636] width 6 height 19
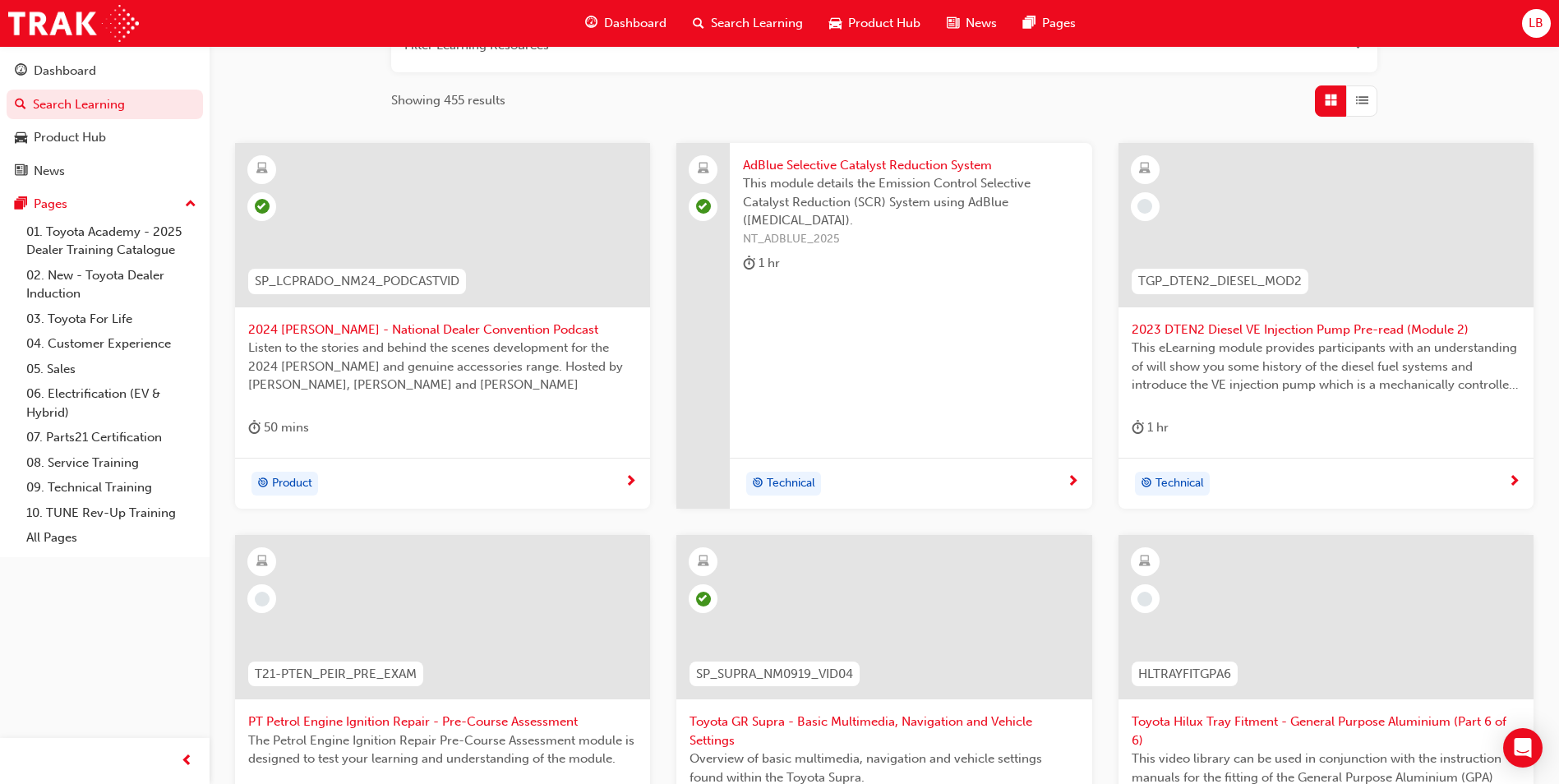
scroll to position [328, 0]
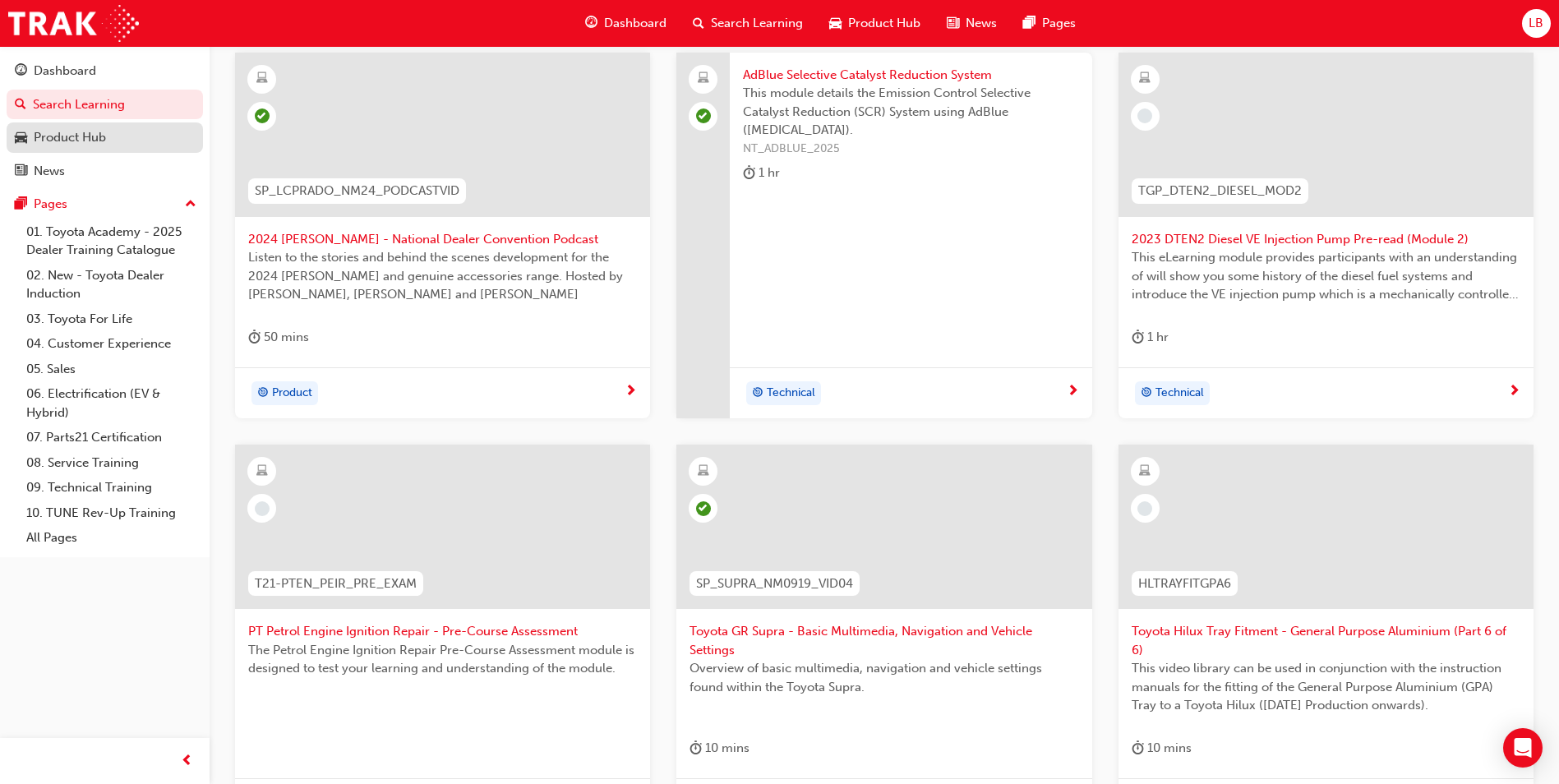
click at [78, 144] on div "Product Hub" at bounding box center [69, 137] width 72 height 19
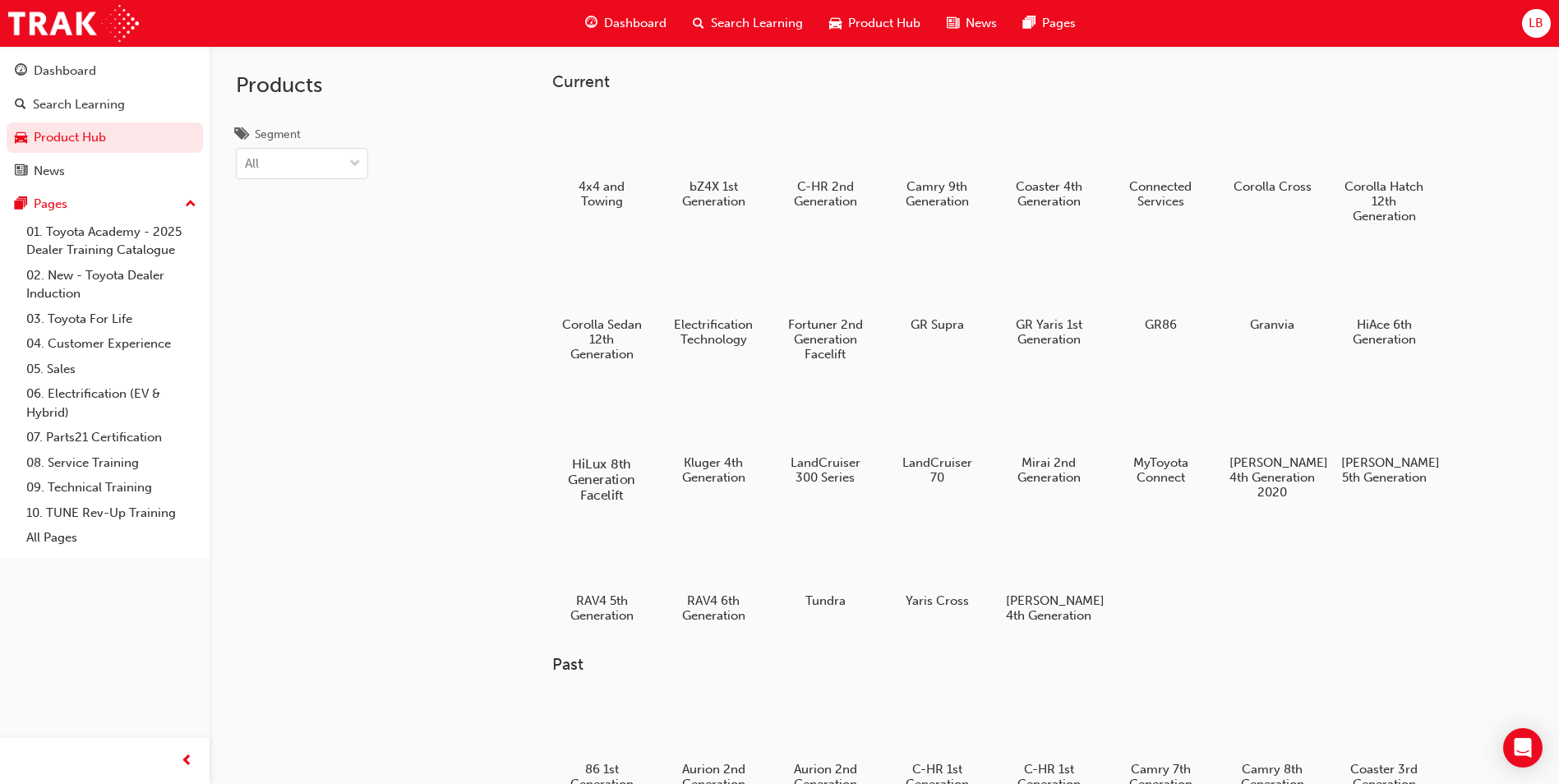
click at [586, 423] on div at bounding box center [602, 417] width 91 height 66
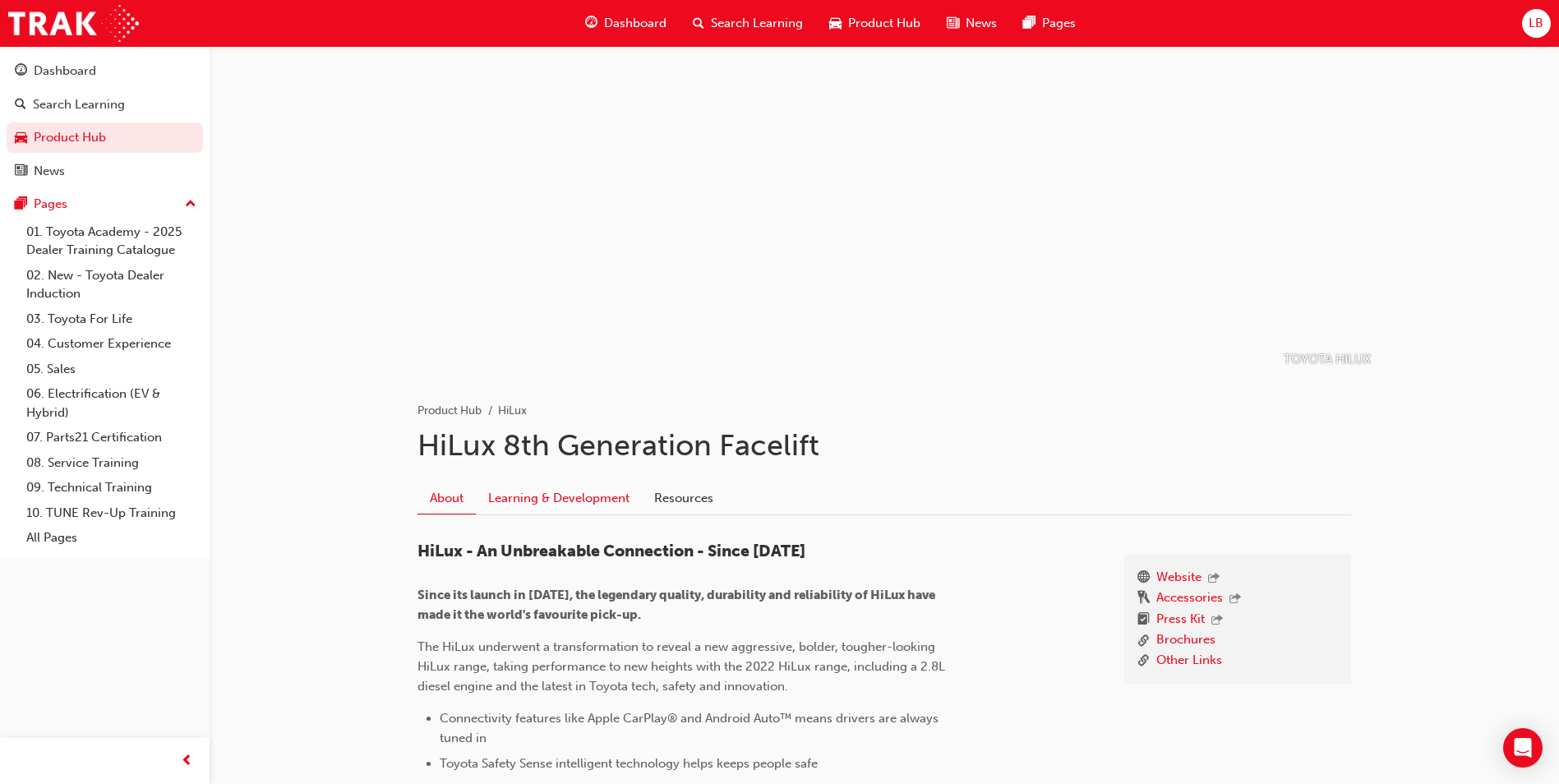
click at [579, 500] on link "Learning & Development" at bounding box center [559, 498] width 166 height 31
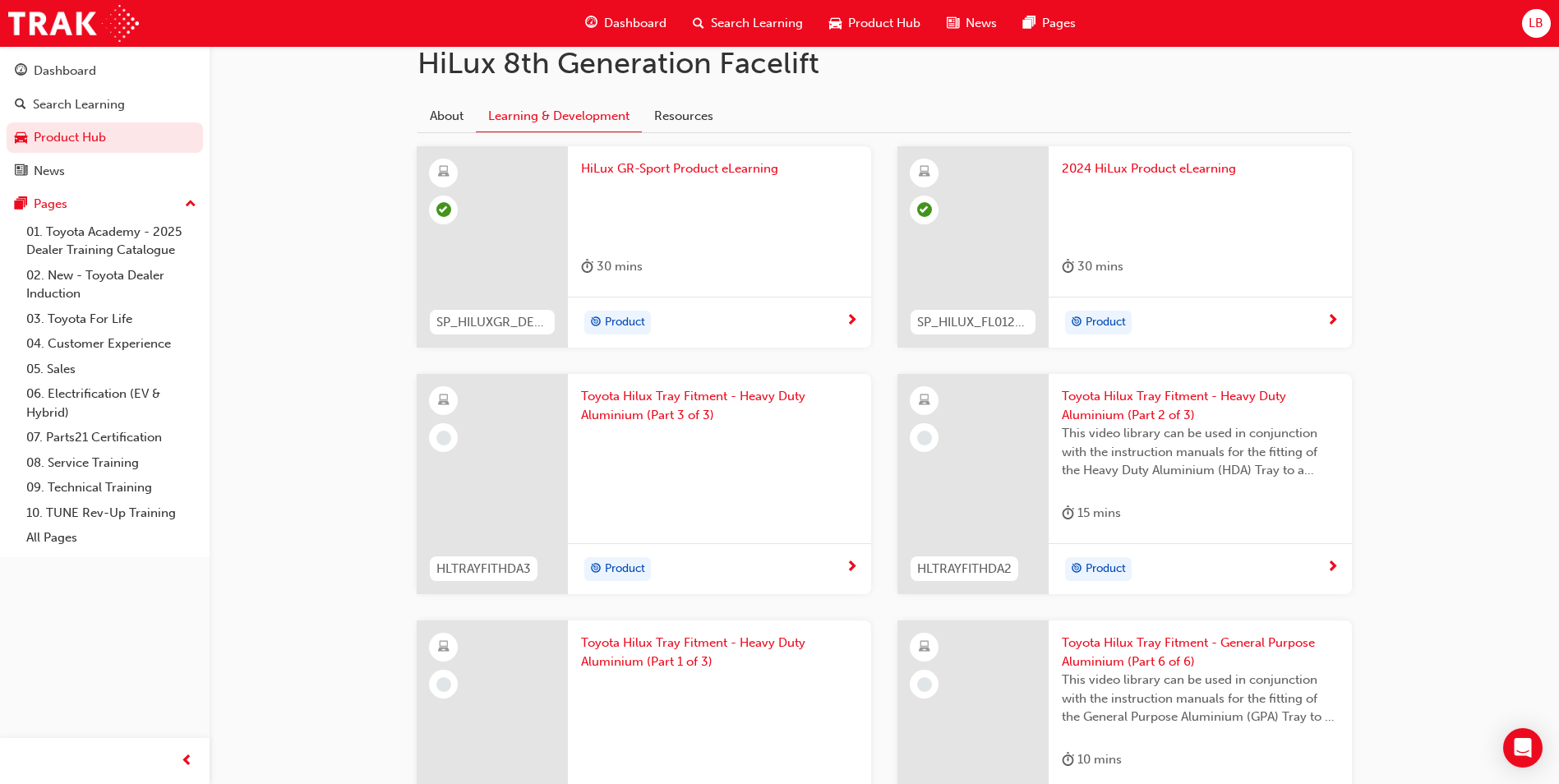
scroll to position [411, 0]
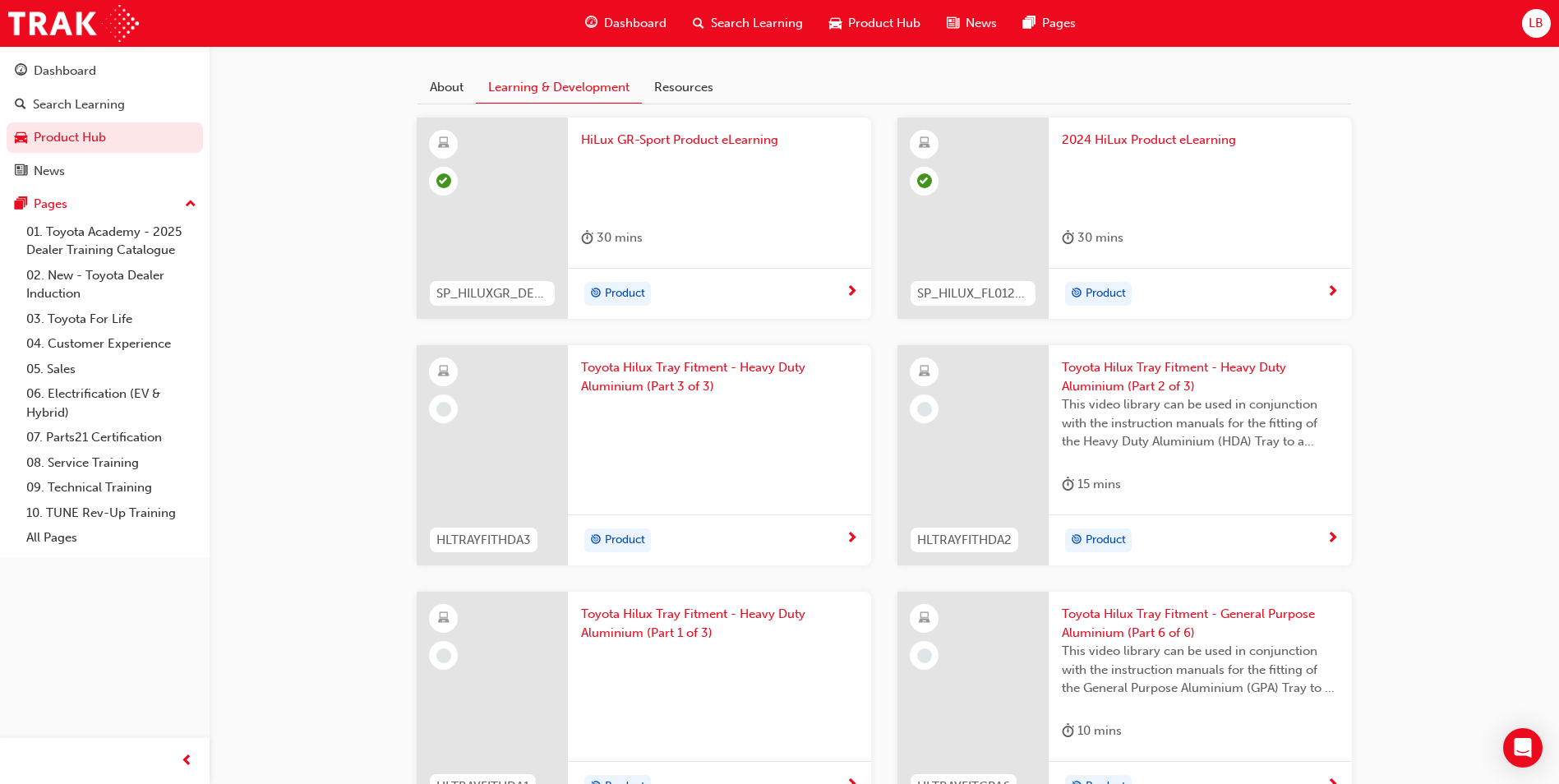
click at [676, 612] on span "Toyota Hilux Tray Fitment - Heavy Duty Aluminium (Part 1 of 3)" at bounding box center [719, 623] width 277 height 37
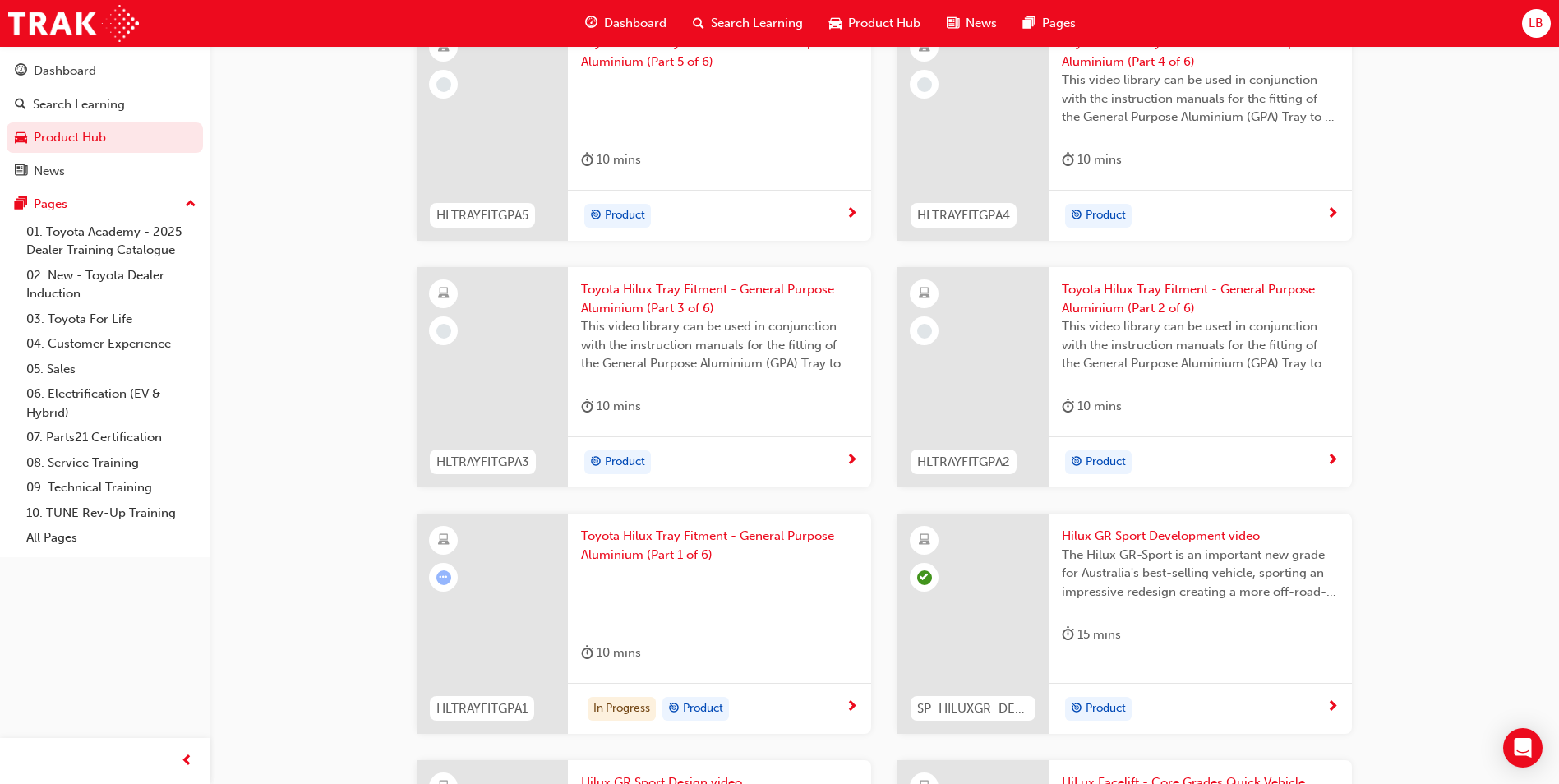
scroll to position [1315, 0]
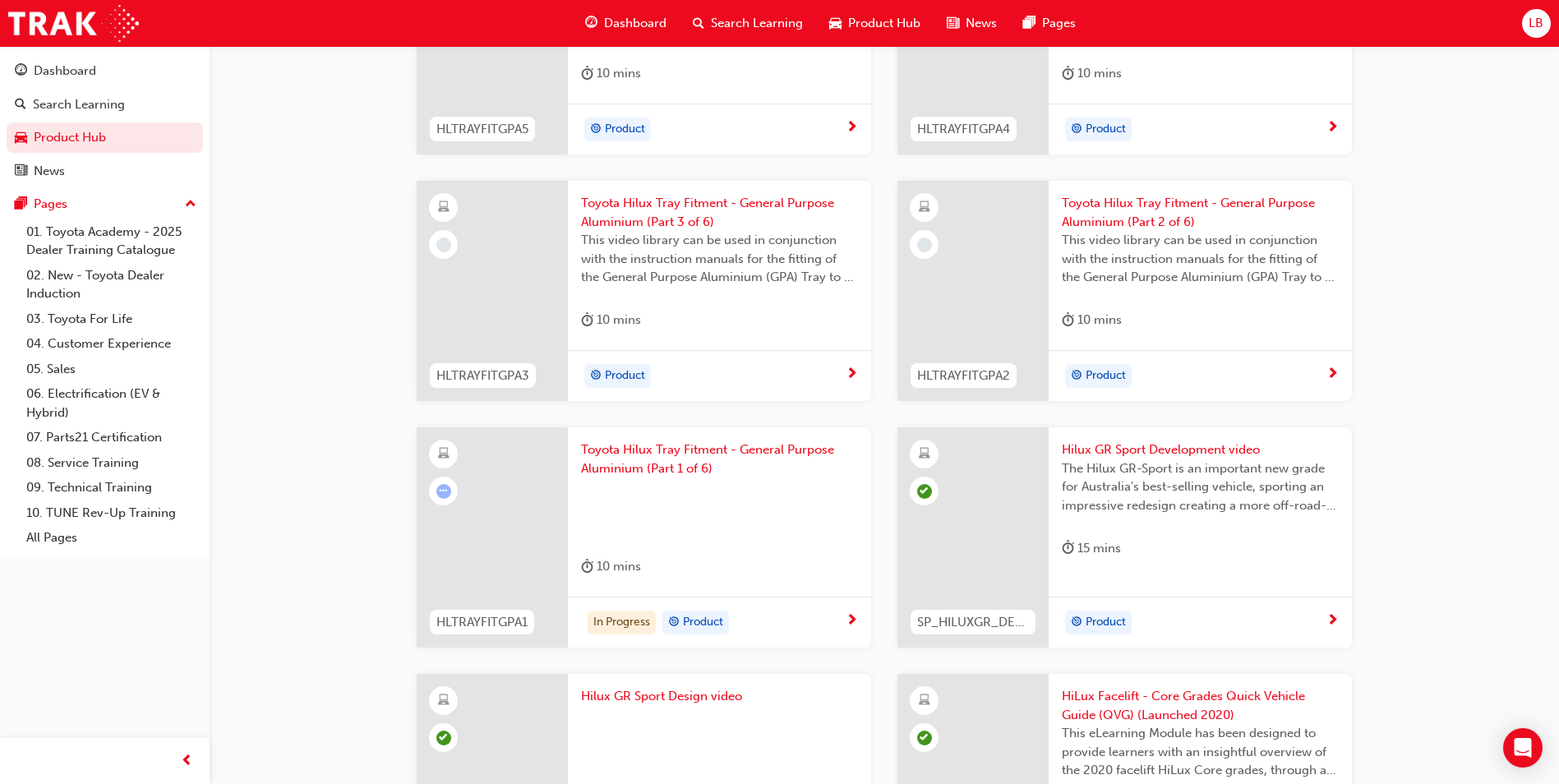
click at [686, 462] on span "Toyota Hilux Tray Fitment - General Purpose Aluminium (Part 1 of 6)" at bounding box center [719, 459] width 277 height 37
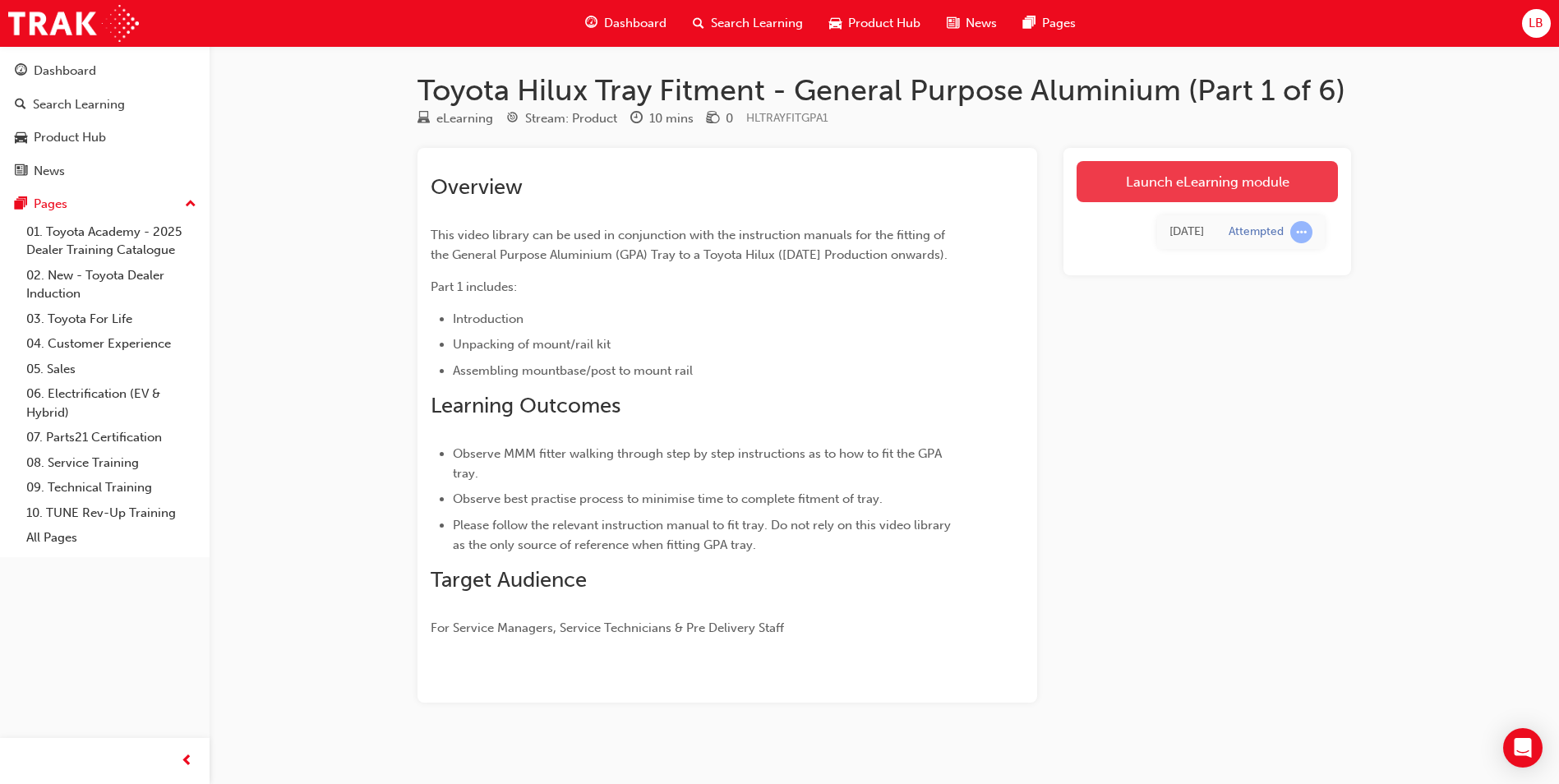
click at [1107, 198] on link "Launch eLearning module" at bounding box center [1207, 181] width 261 height 41
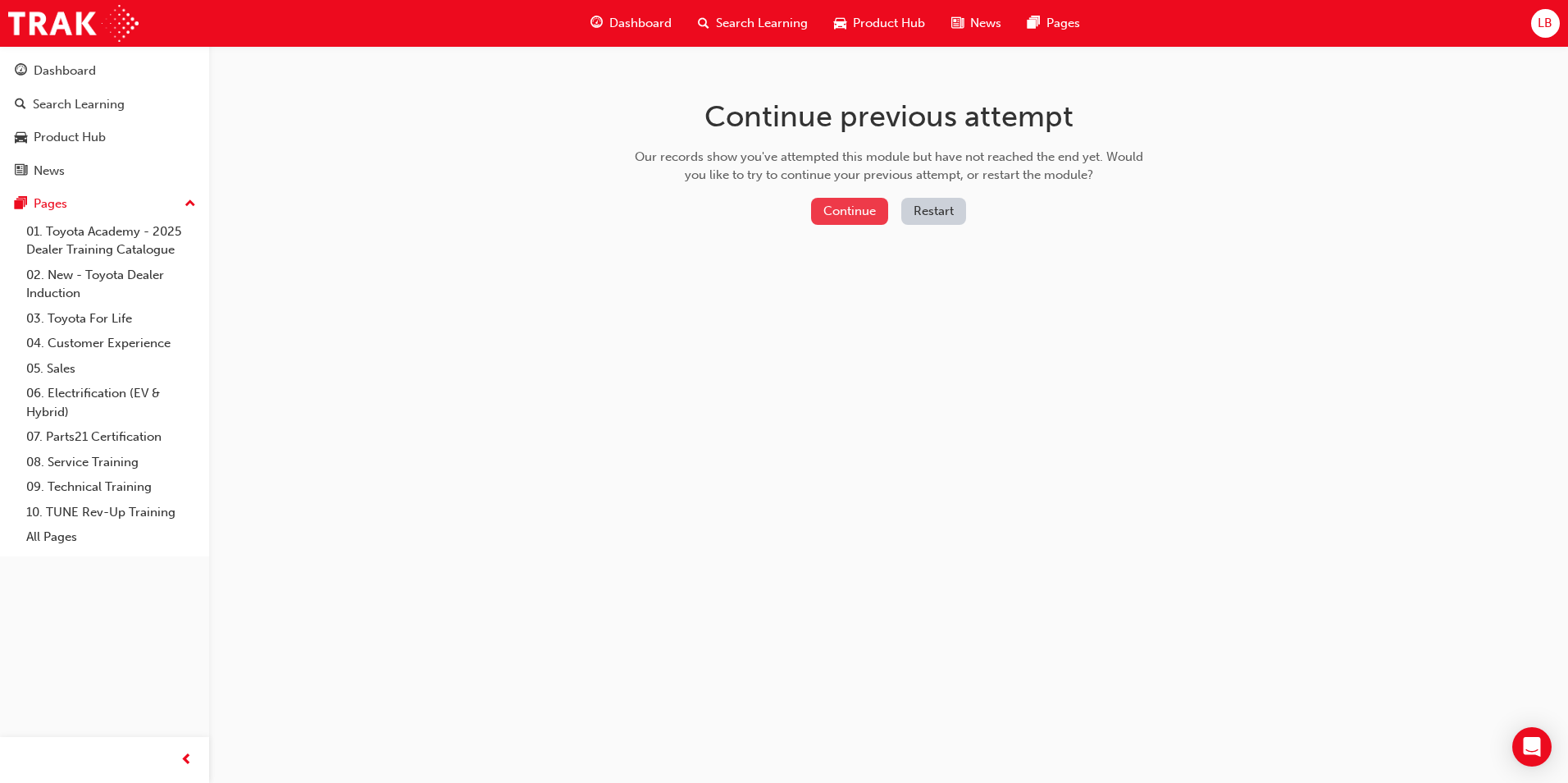
click at [860, 214] on button "Continue" at bounding box center [849, 212] width 78 height 27
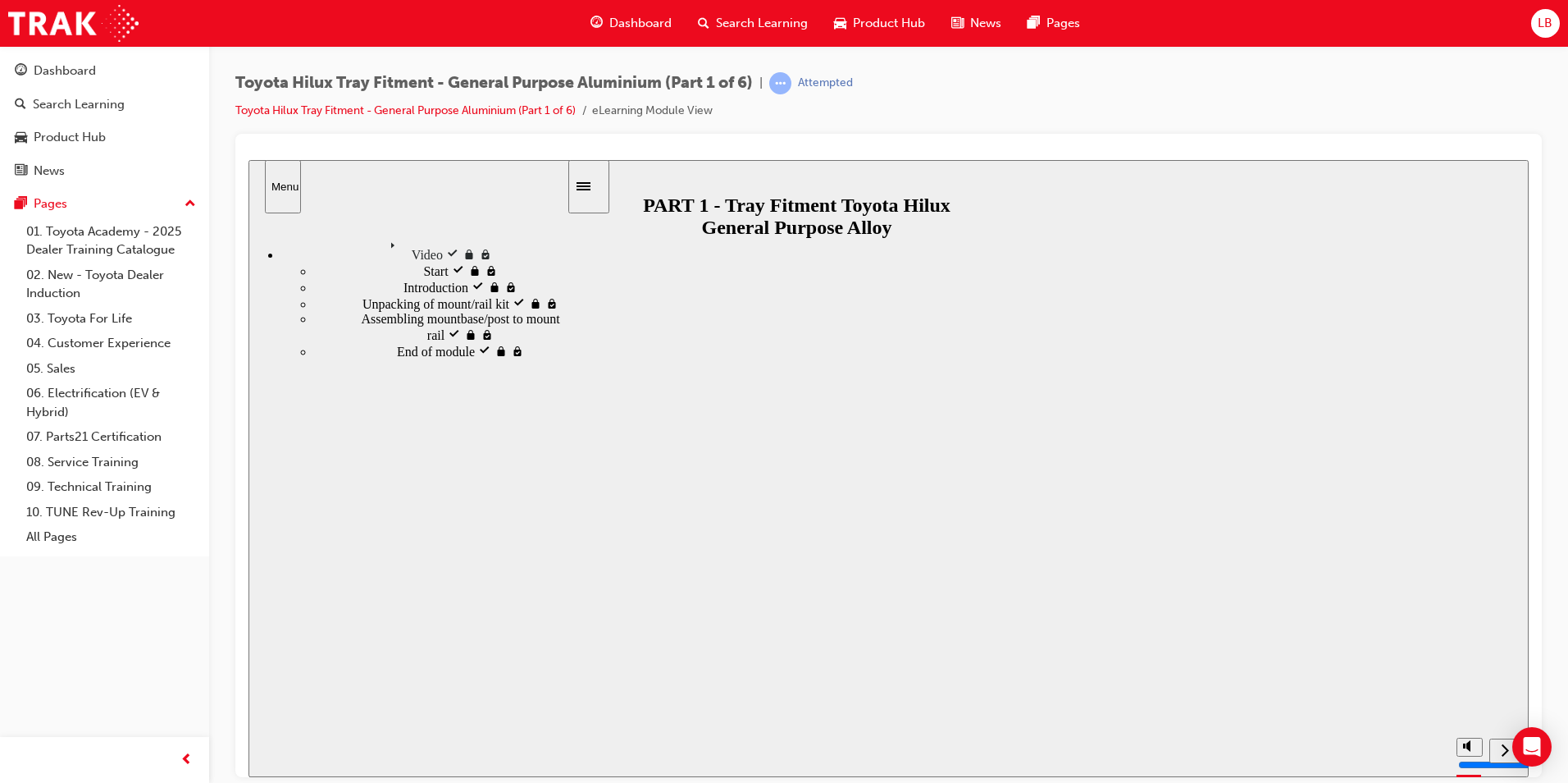
click at [311, 761] on button "Resume" at bounding box center [279, 771] width 62 height 20
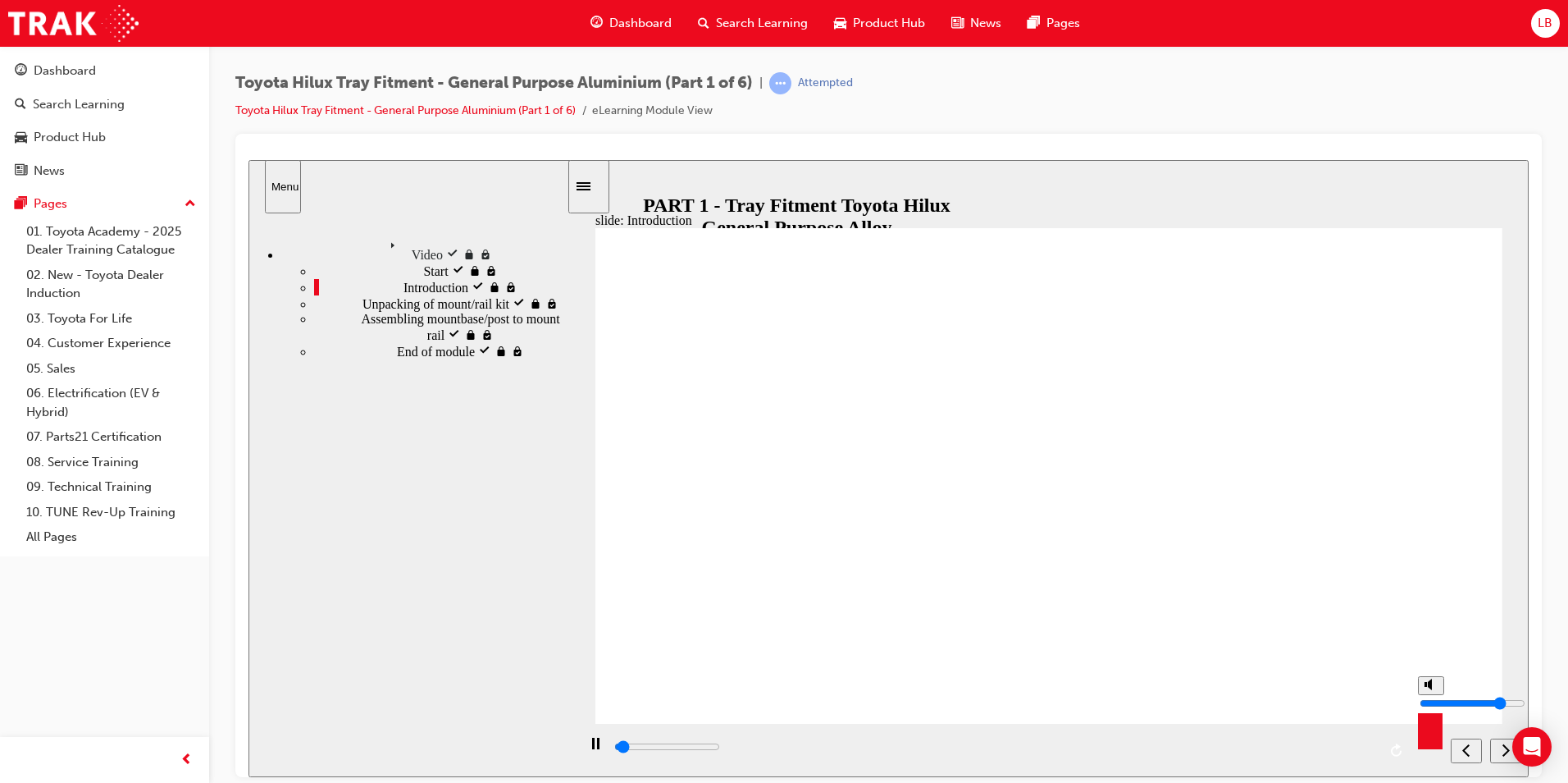
type input "4200"
type input "4"
type input "4300"
type input "4"
click at [1429, 704] on input "volume" at bounding box center [1472, 702] width 106 height 13
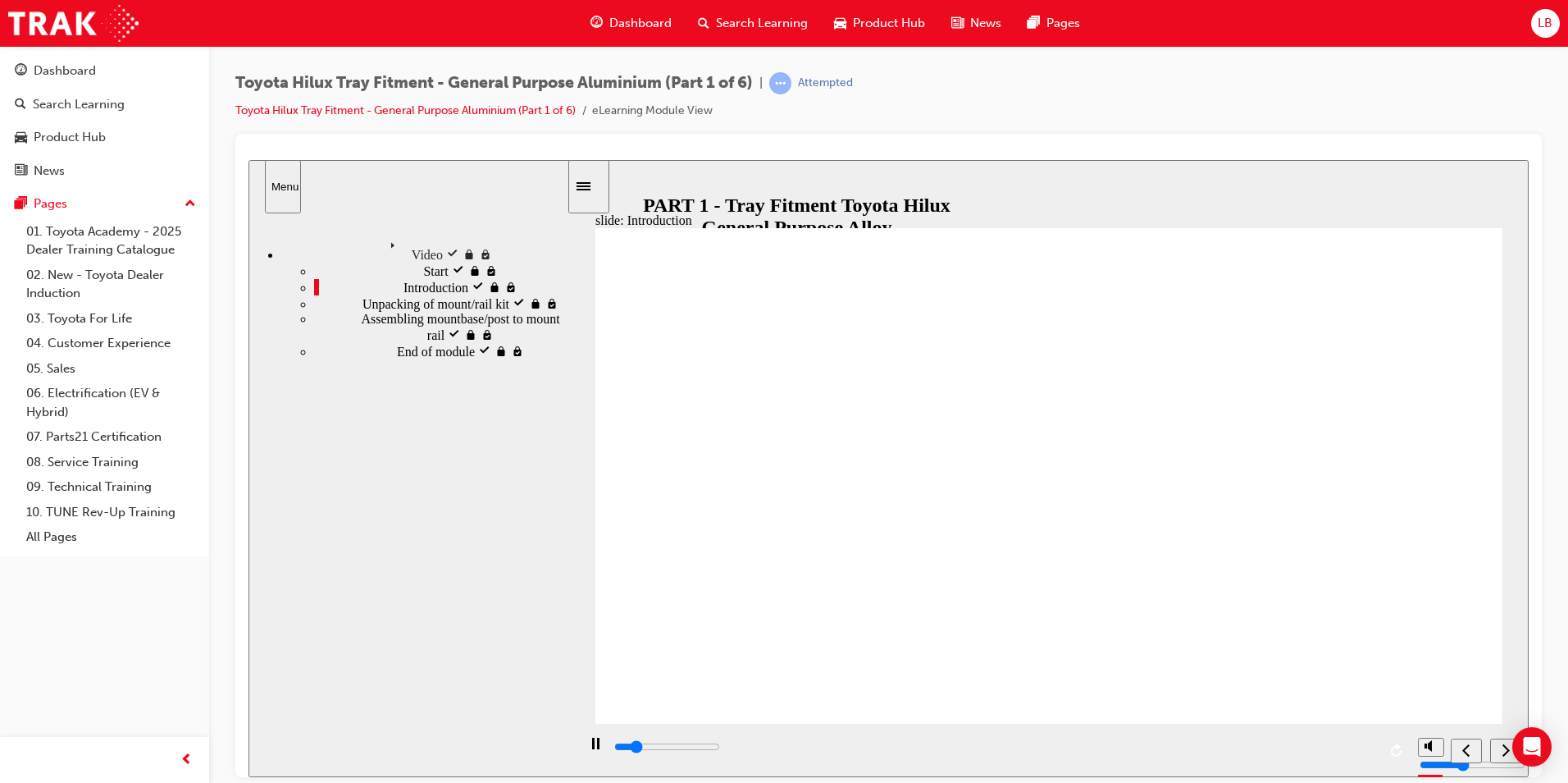
click at [592, 748] on rect "play/pause" at bounding box center [593, 742] width 3 height 12
click at [590, 744] on icon "play/pause" at bounding box center [595, 743] width 12 height 13
click at [1431, 695] on input "volume" at bounding box center [1472, 702] width 106 height 13
type input "51400"
type input "7"
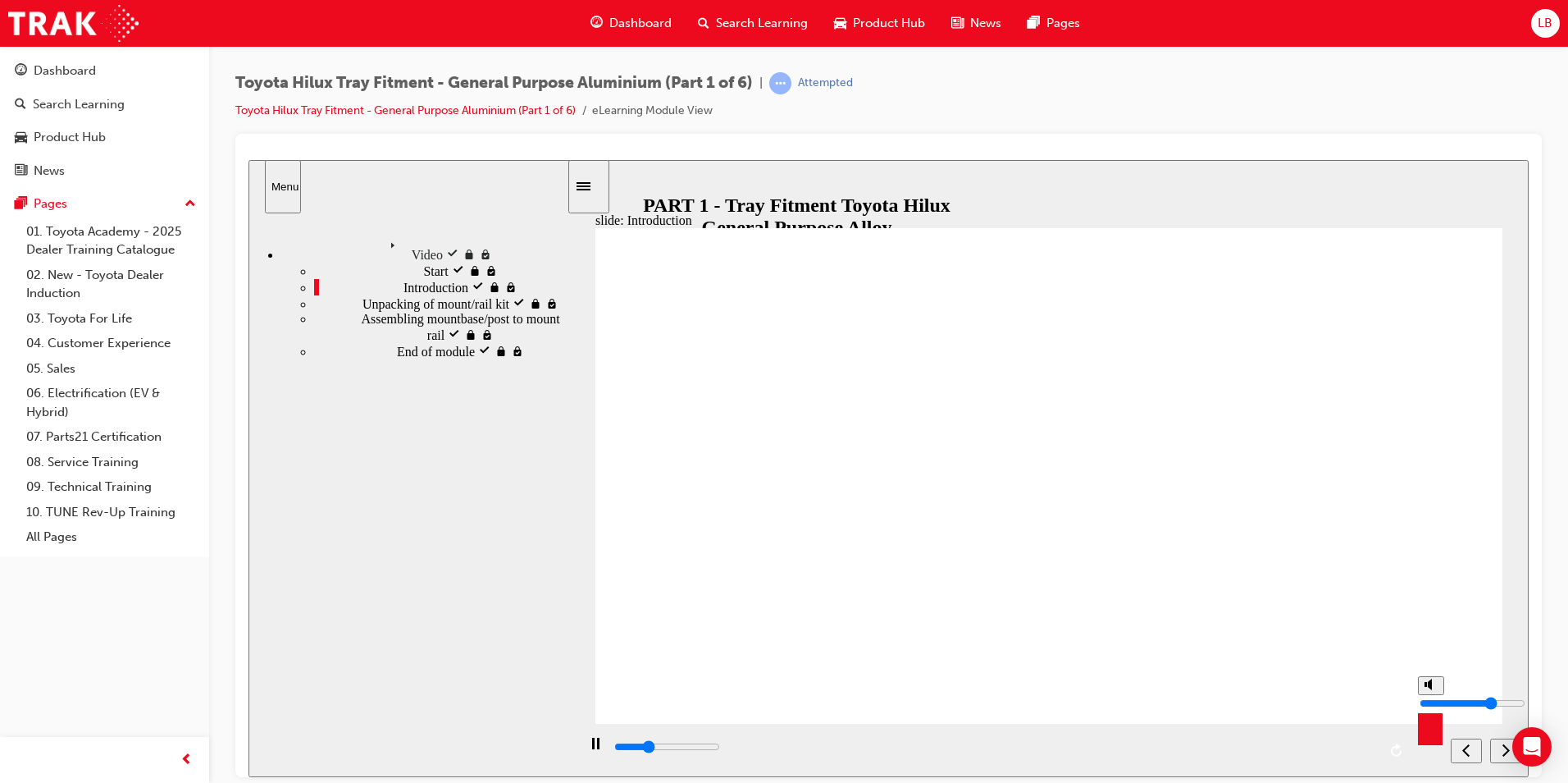
type input "51500"
type input "8"
type input "52100"
type input "7"
type input "52600"
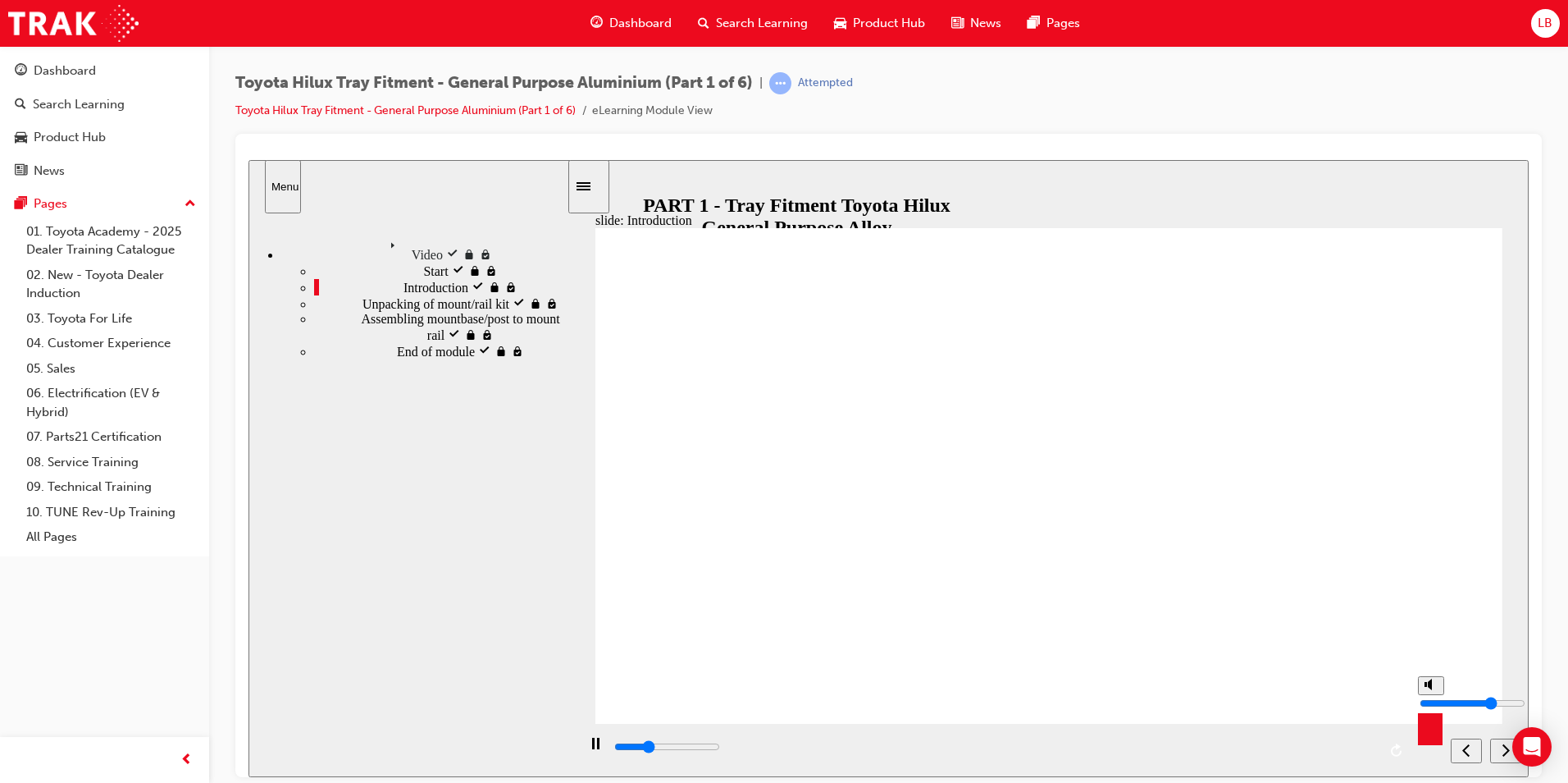
type input "7"
click at [1430, 695] on input "volume" at bounding box center [1472, 702] width 106 height 13
type input "152200"
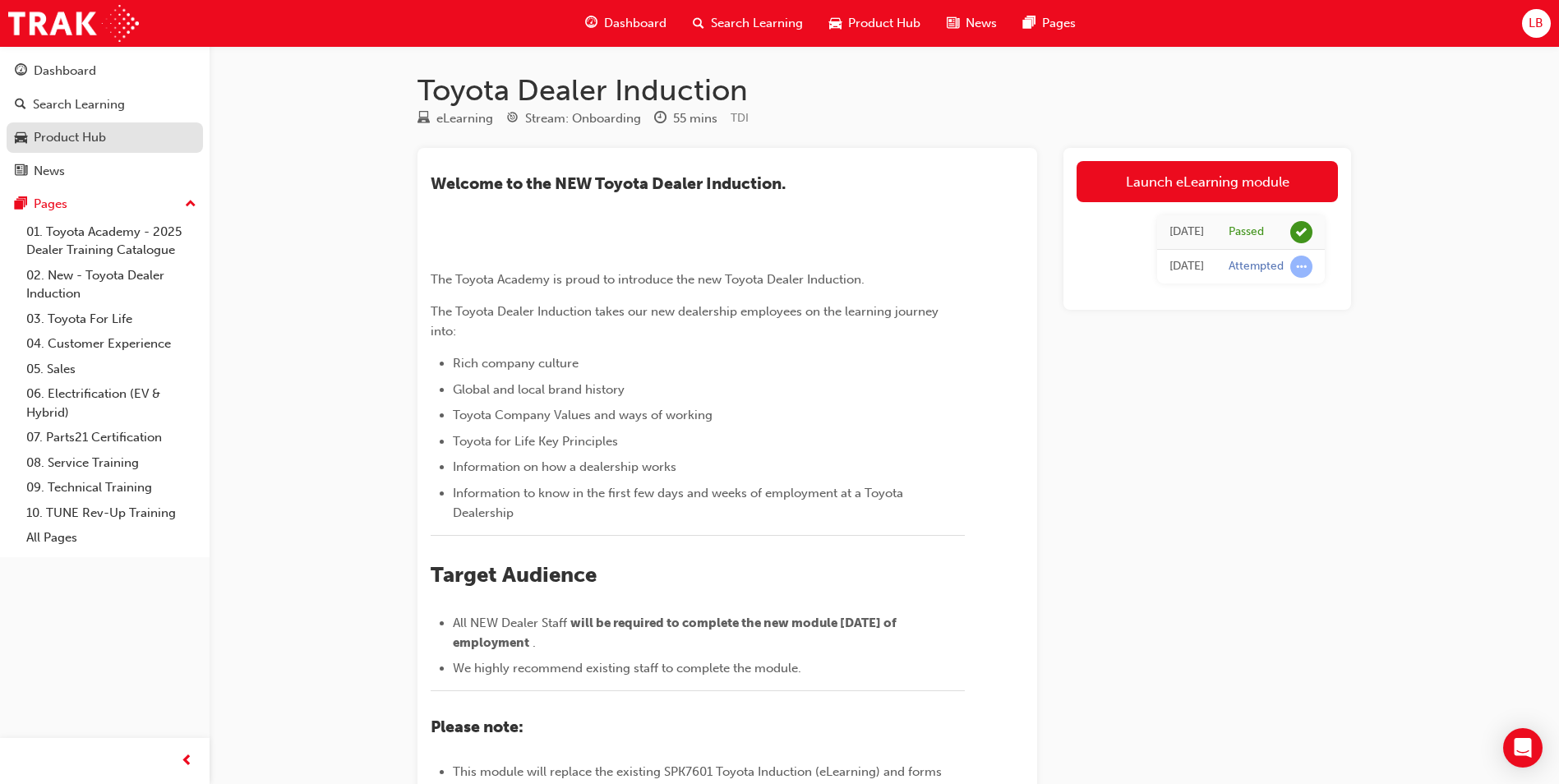
click at [79, 138] on div "Product Hub" at bounding box center [69, 137] width 72 height 19
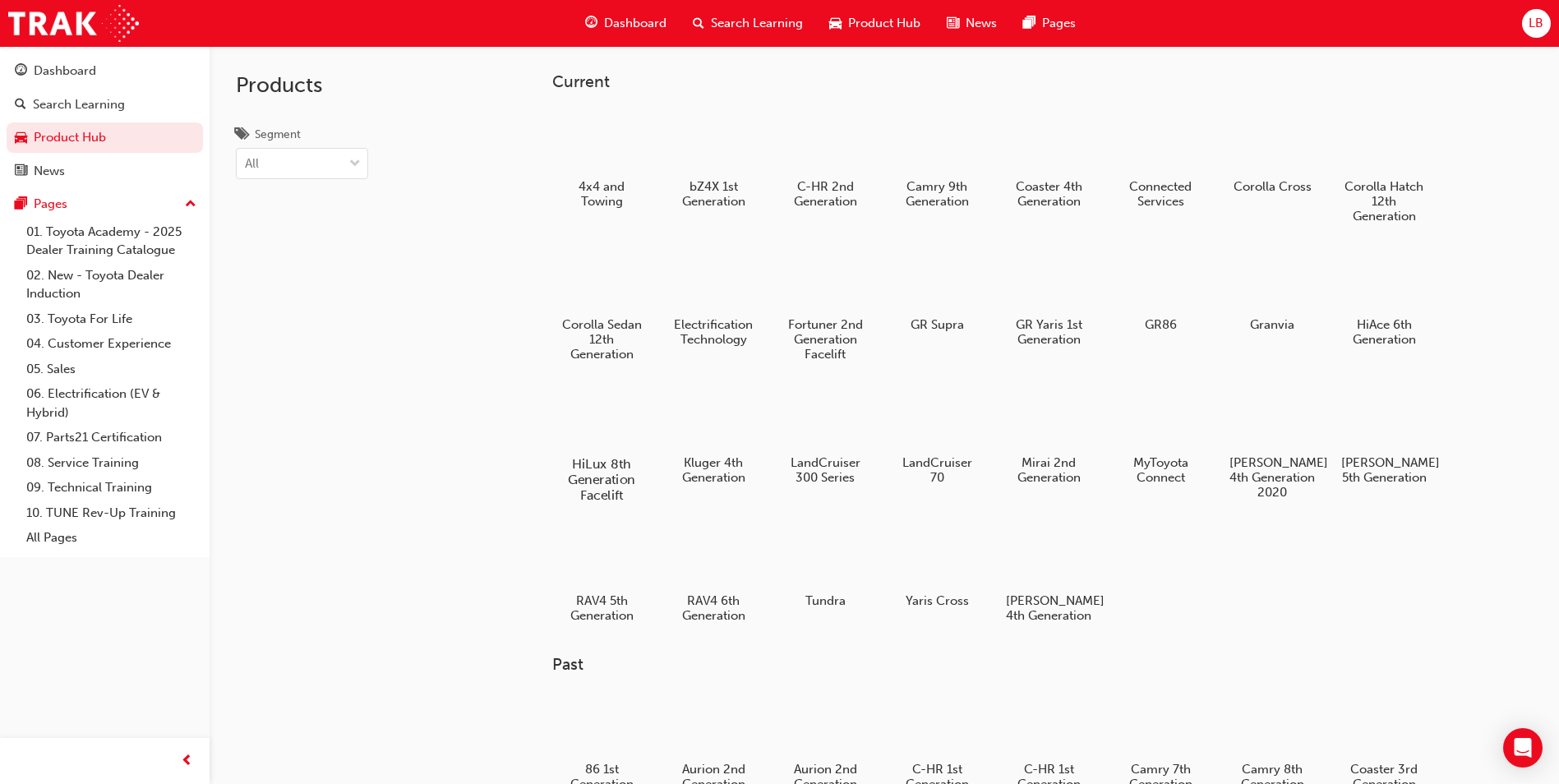
click at [620, 401] on div at bounding box center [602, 417] width 91 height 66
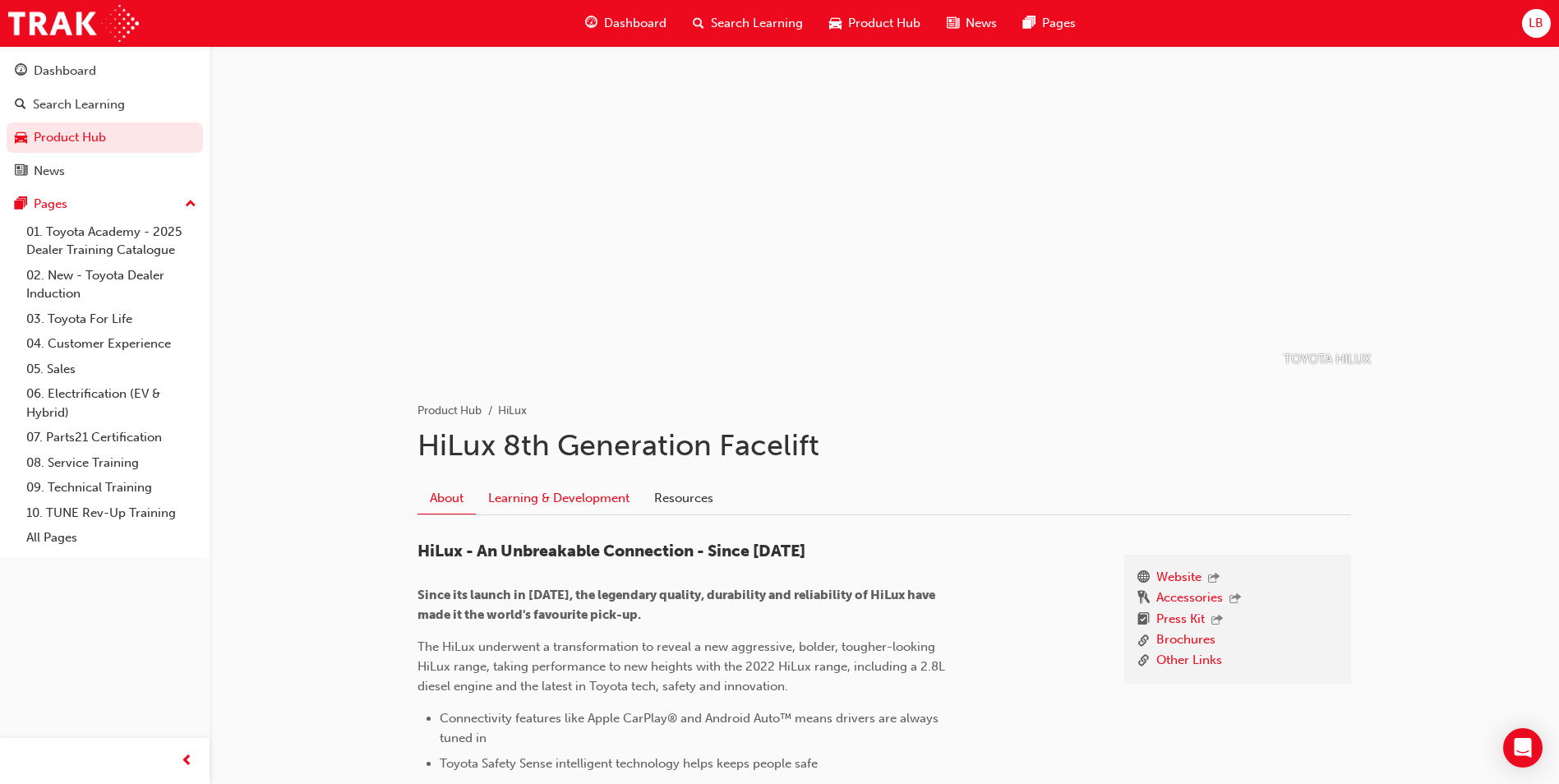
click at [568, 494] on link "Learning & Development" at bounding box center [559, 498] width 166 height 31
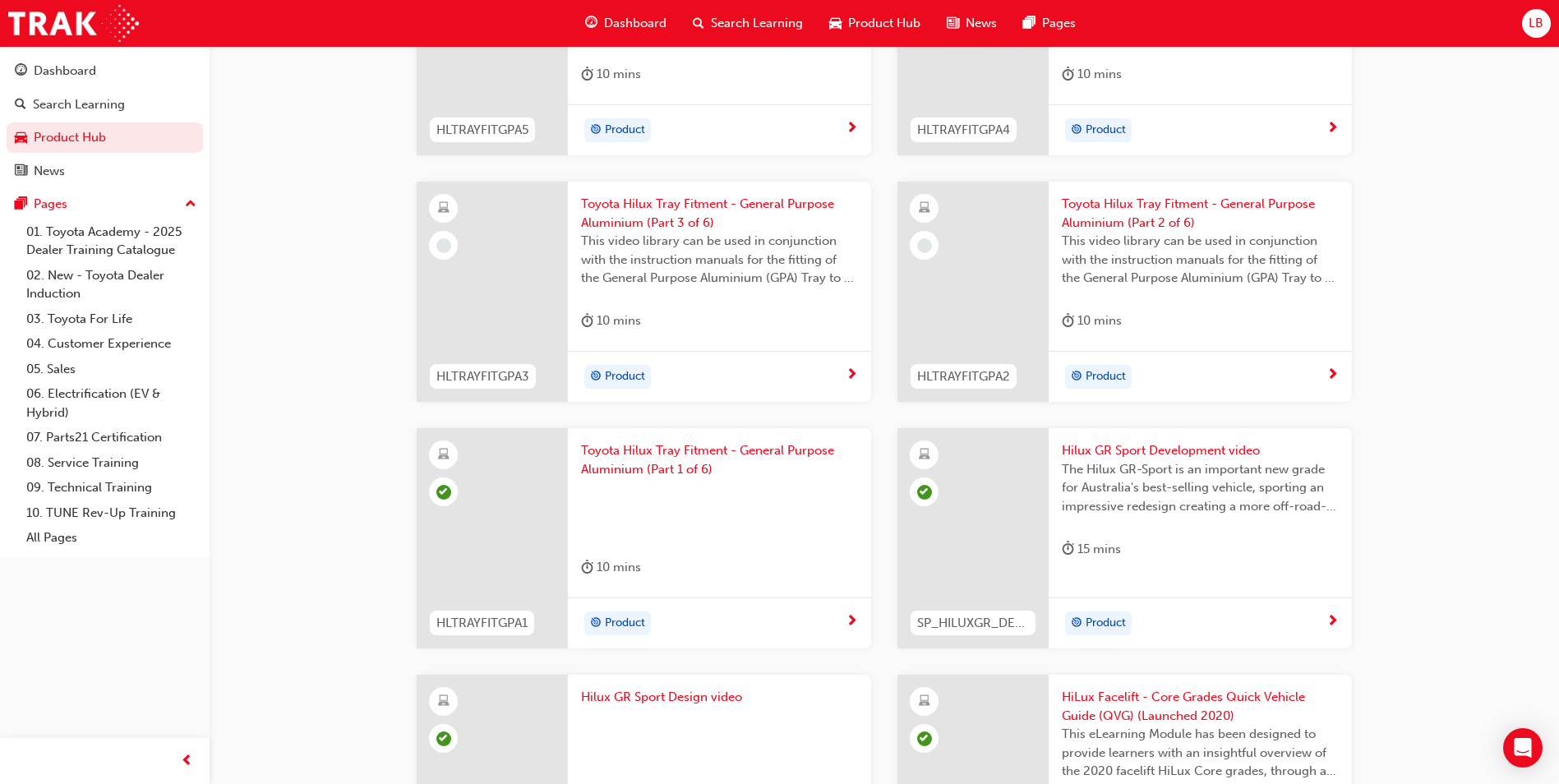
scroll to position [1315, 0]
click at [1104, 224] on span "Toyota Hilux Tray Fitment - General Purpose Aluminium (Part 2 of 6)" at bounding box center [1200, 212] width 277 height 37
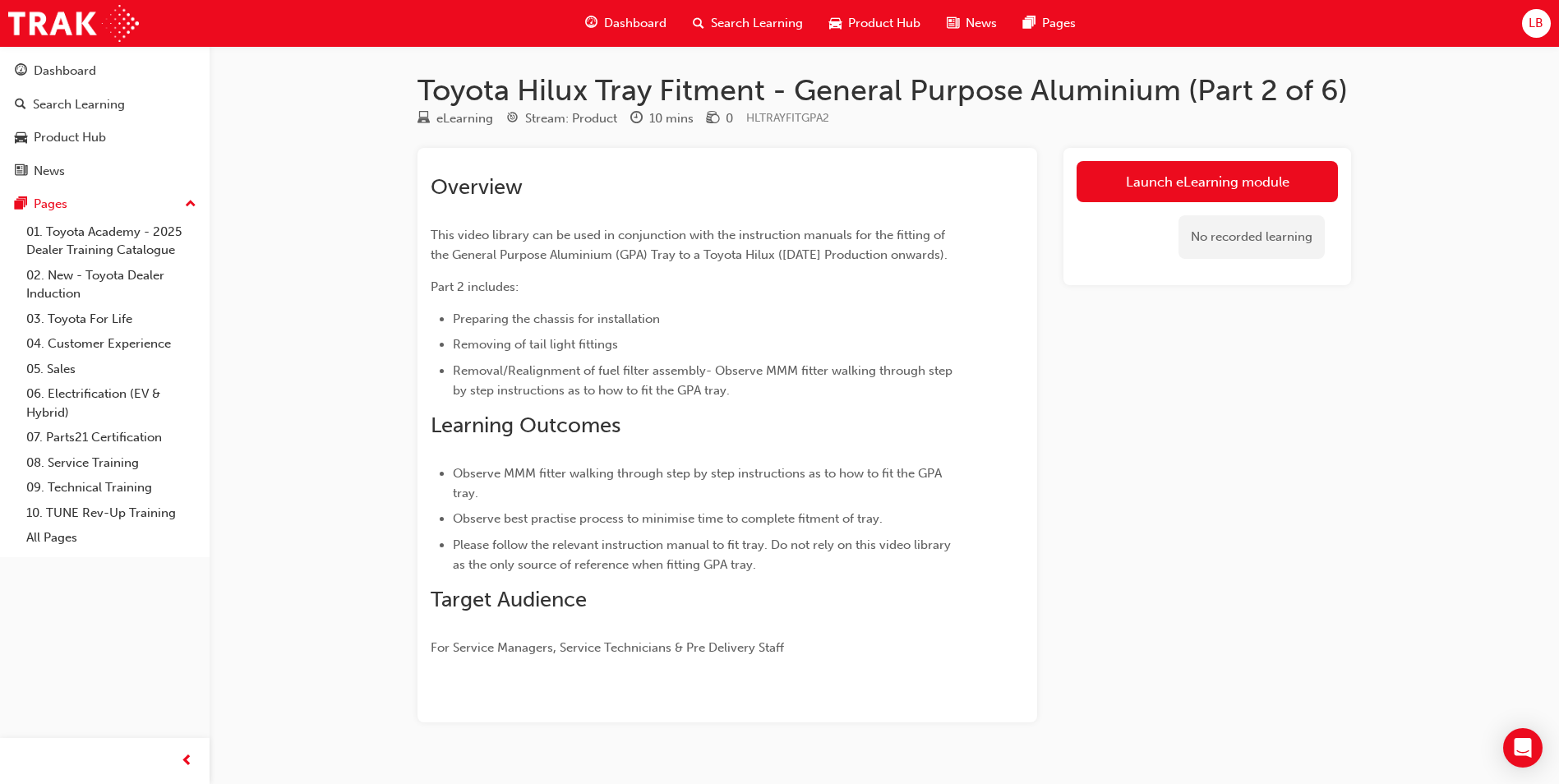
click at [1136, 207] on div "No recorded learning" at bounding box center [1207, 237] width 261 height 69
click at [1140, 196] on link "Launch eLearning module" at bounding box center [1207, 181] width 261 height 41
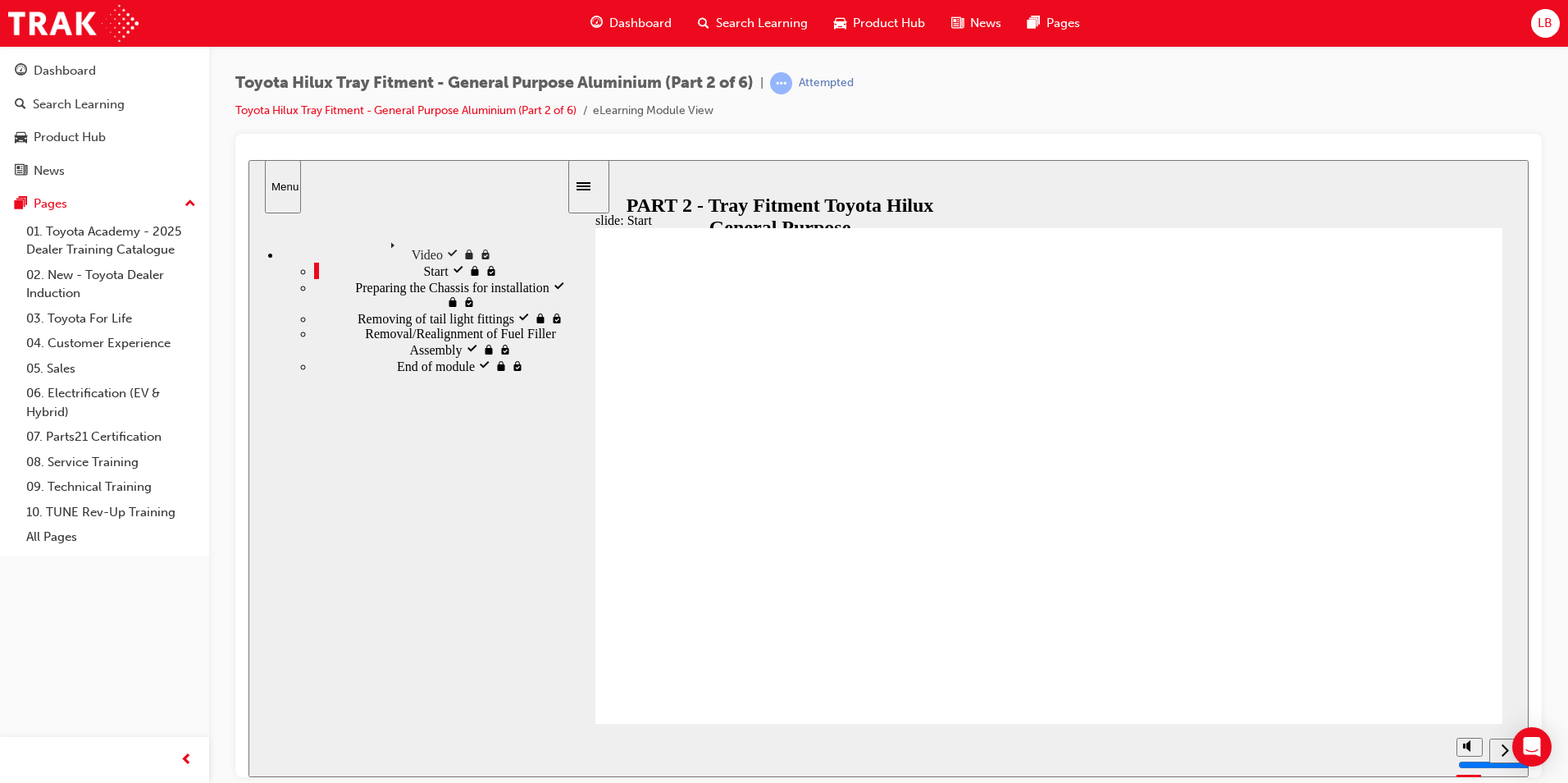
drag, startPoint x: 1031, startPoint y: 640, endPoint x: 1033, endPoint y: 650, distance: 10.2
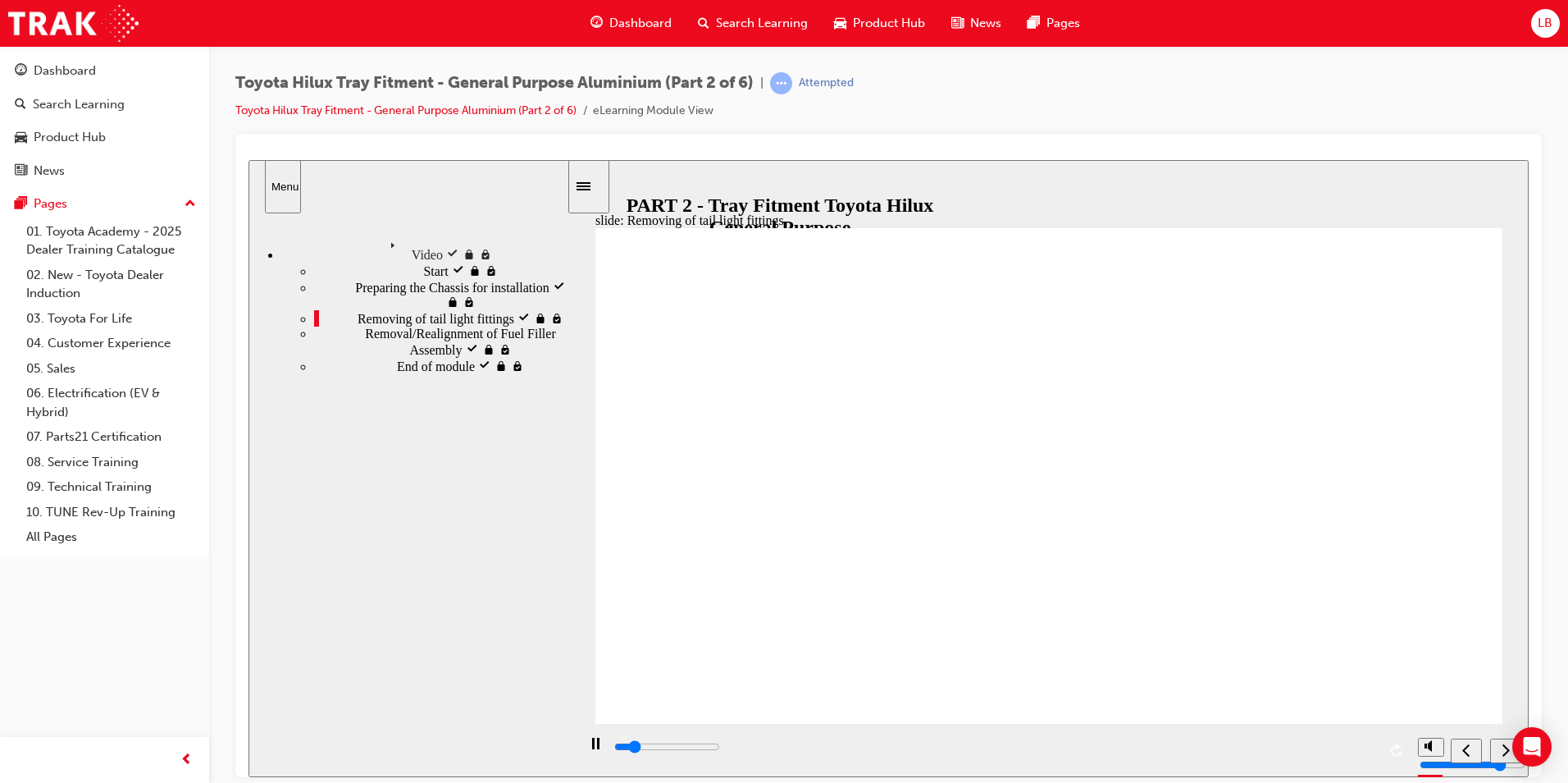
type input "57000"
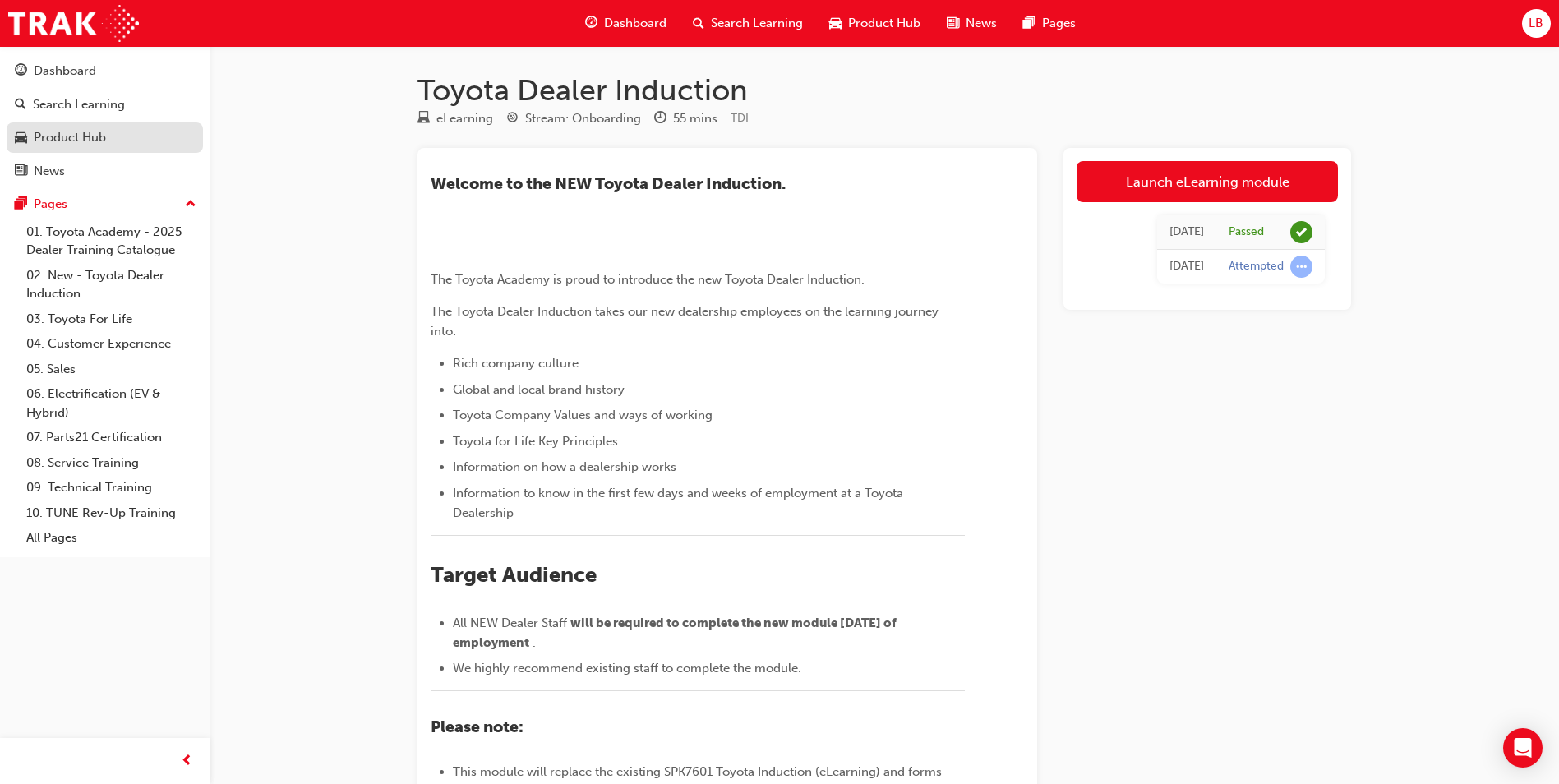
click at [85, 135] on div "Product Hub" at bounding box center [69, 137] width 72 height 19
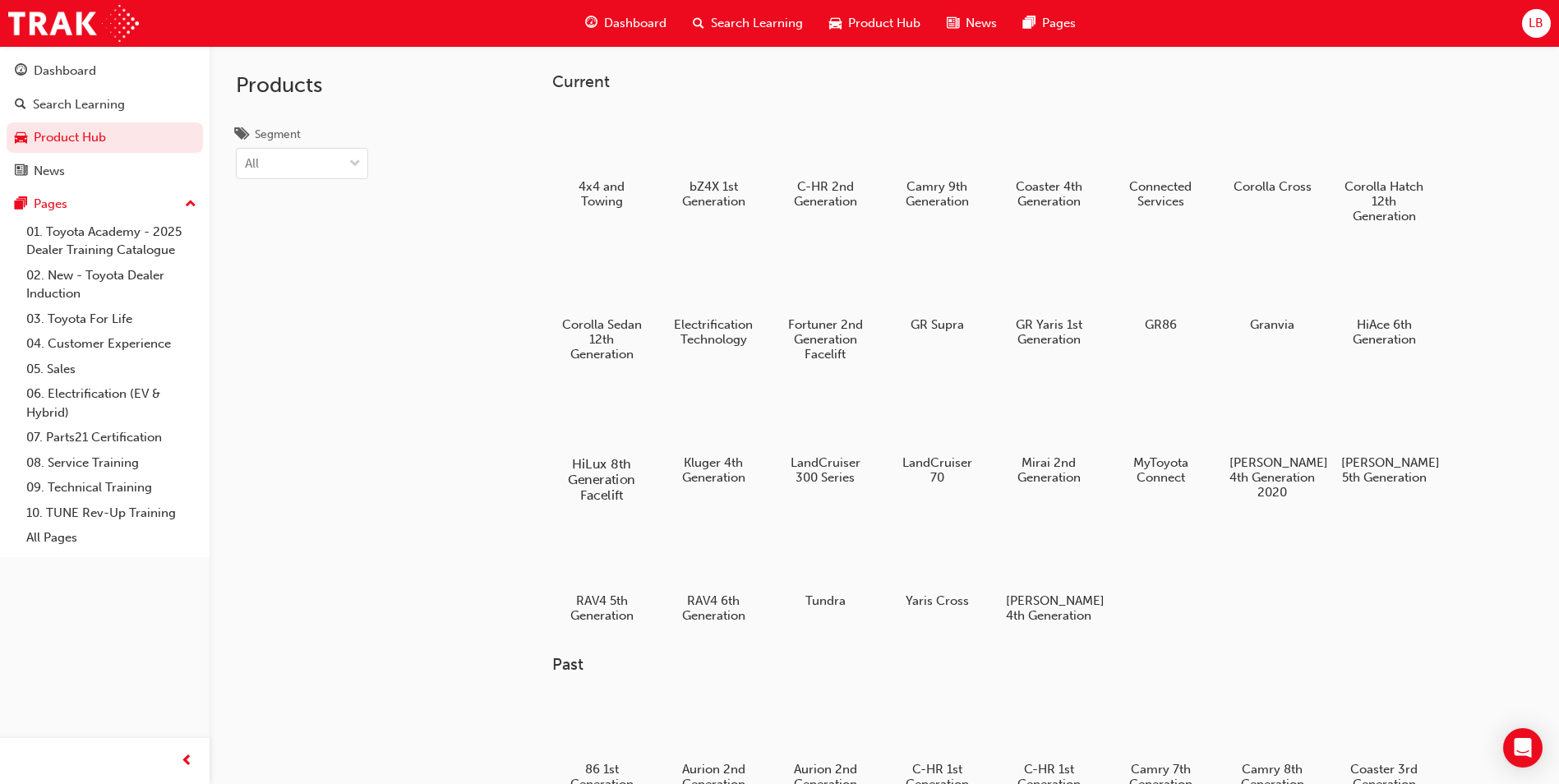
click at [610, 396] on div at bounding box center [602, 417] width 91 height 66
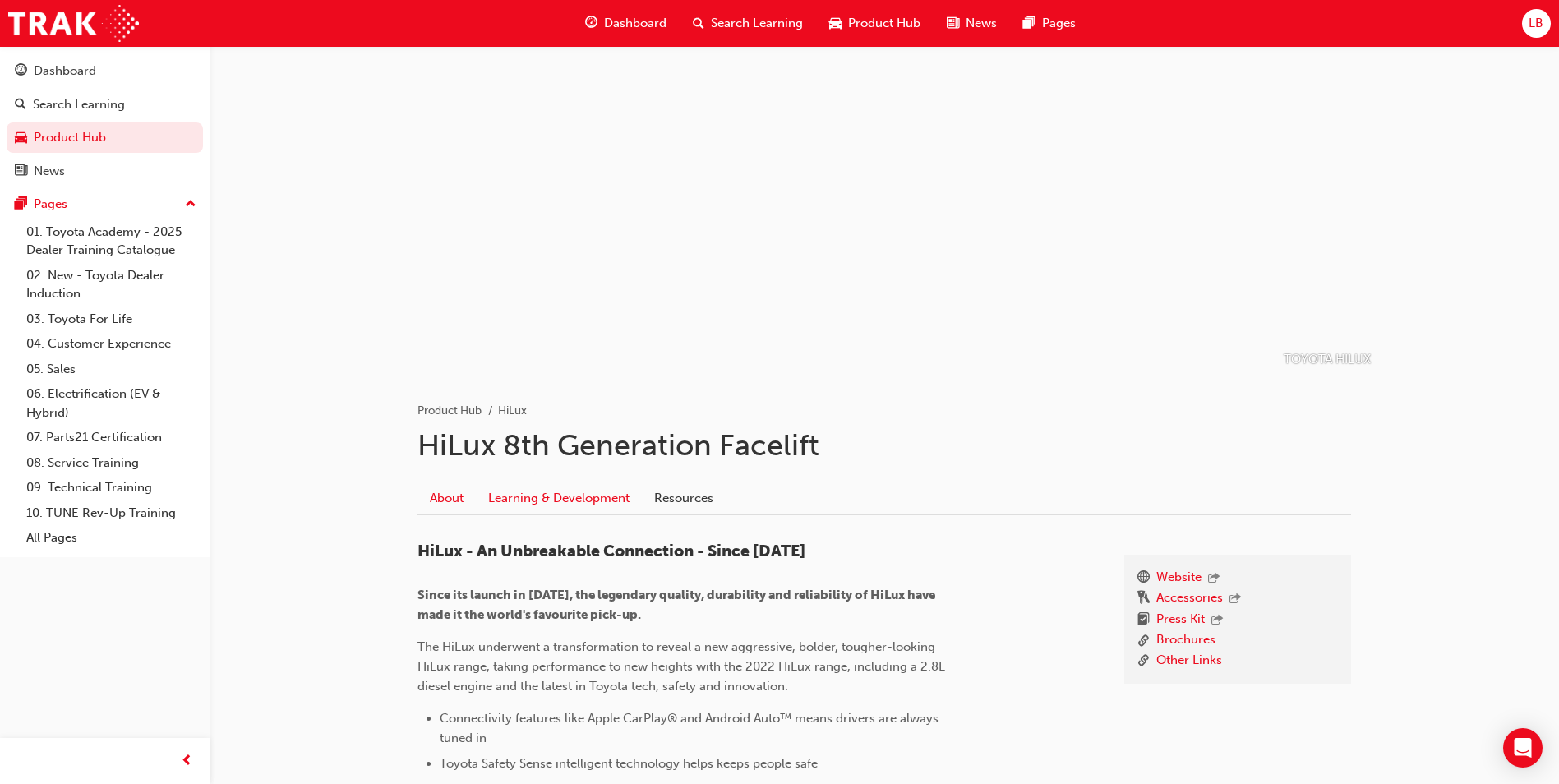
click at [582, 505] on link "Learning & Development" at bounding box center [559, 498] width 166 height 31
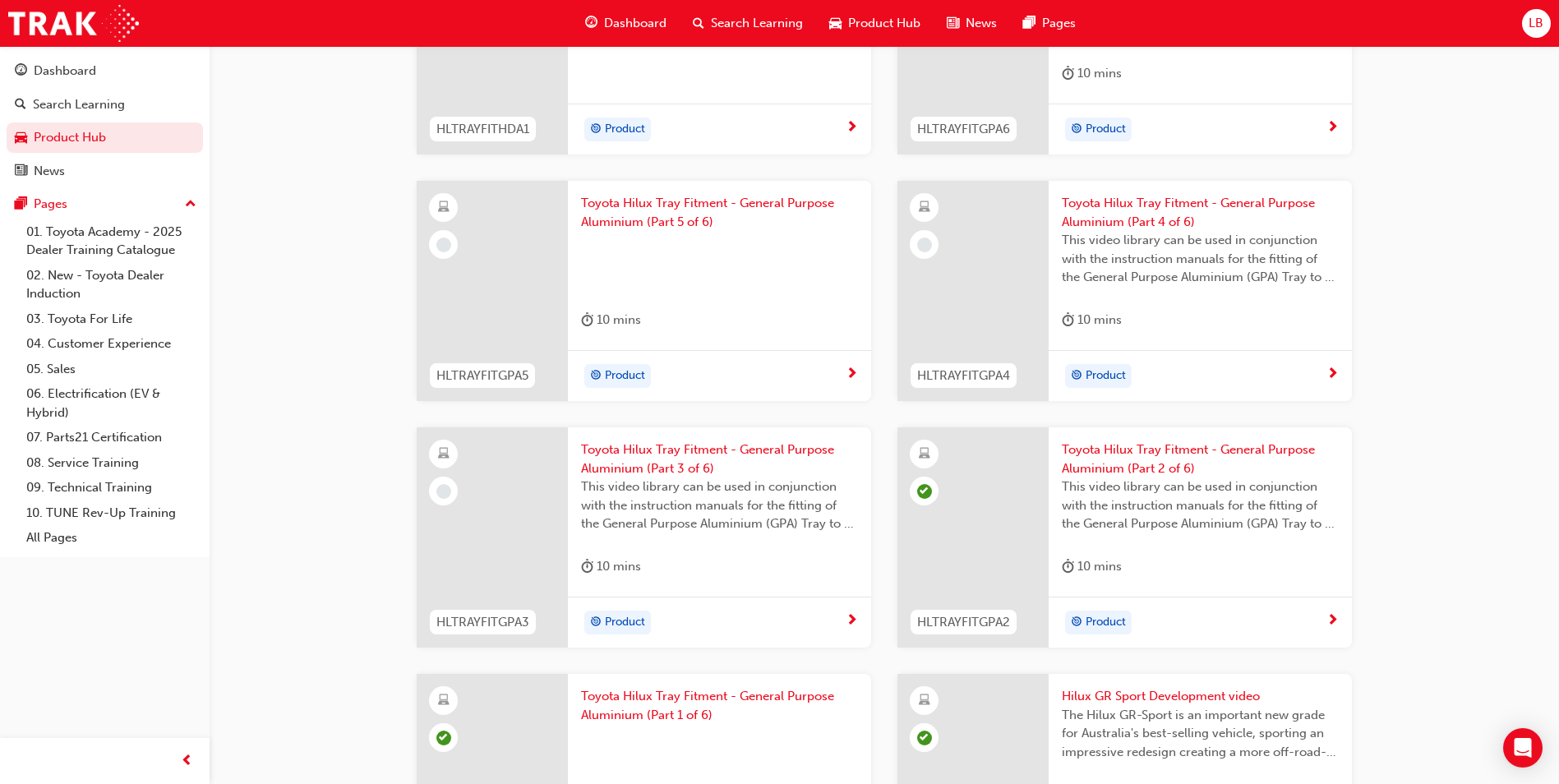
scroll to position [1150, 0]
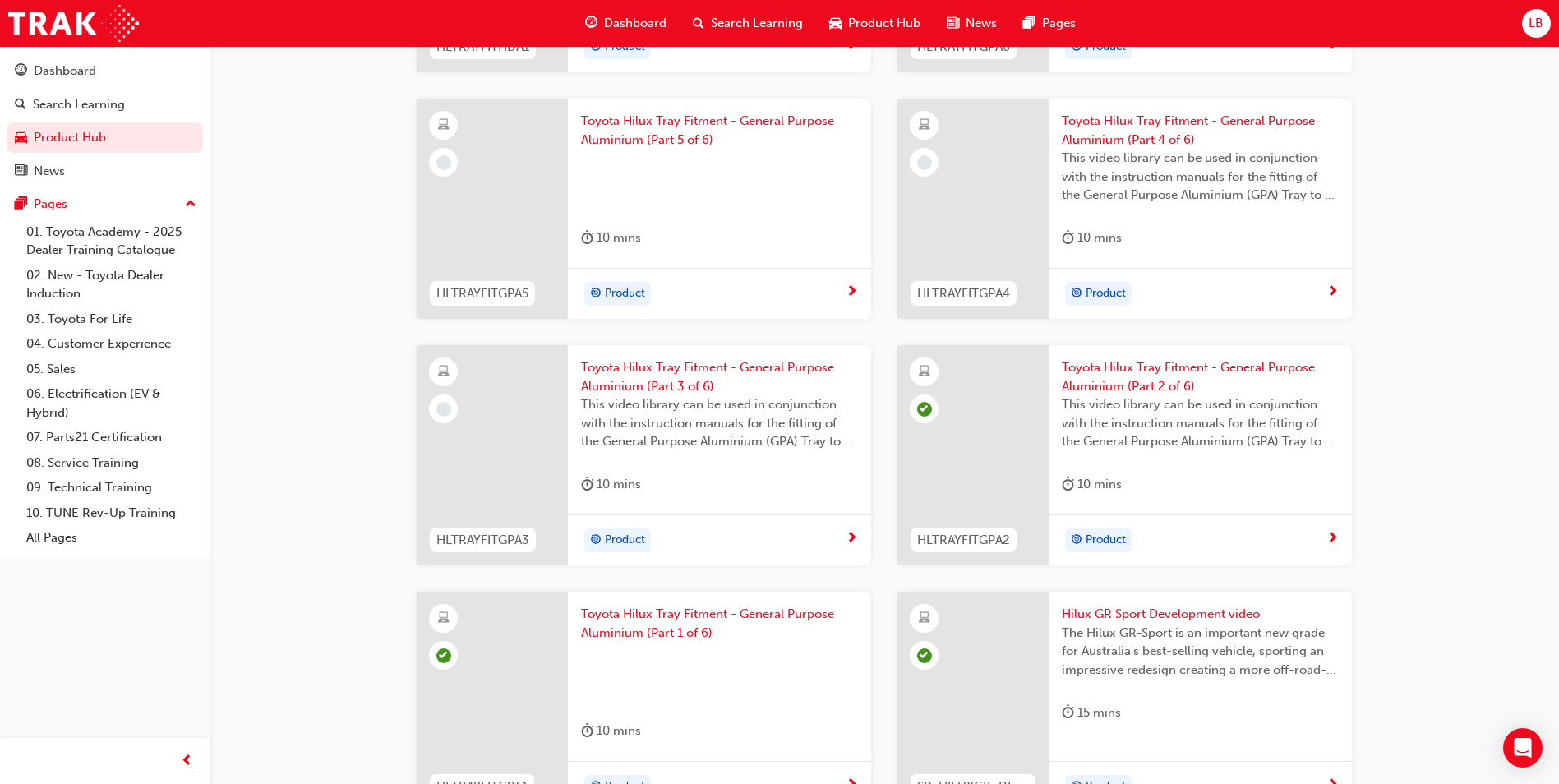
click at [662, 380] on span "Toyota Hilux Tray Fitment - General Purpose Aluminium (Part 3 of 6)" at bounding box center [719, 376] width 277 height 37
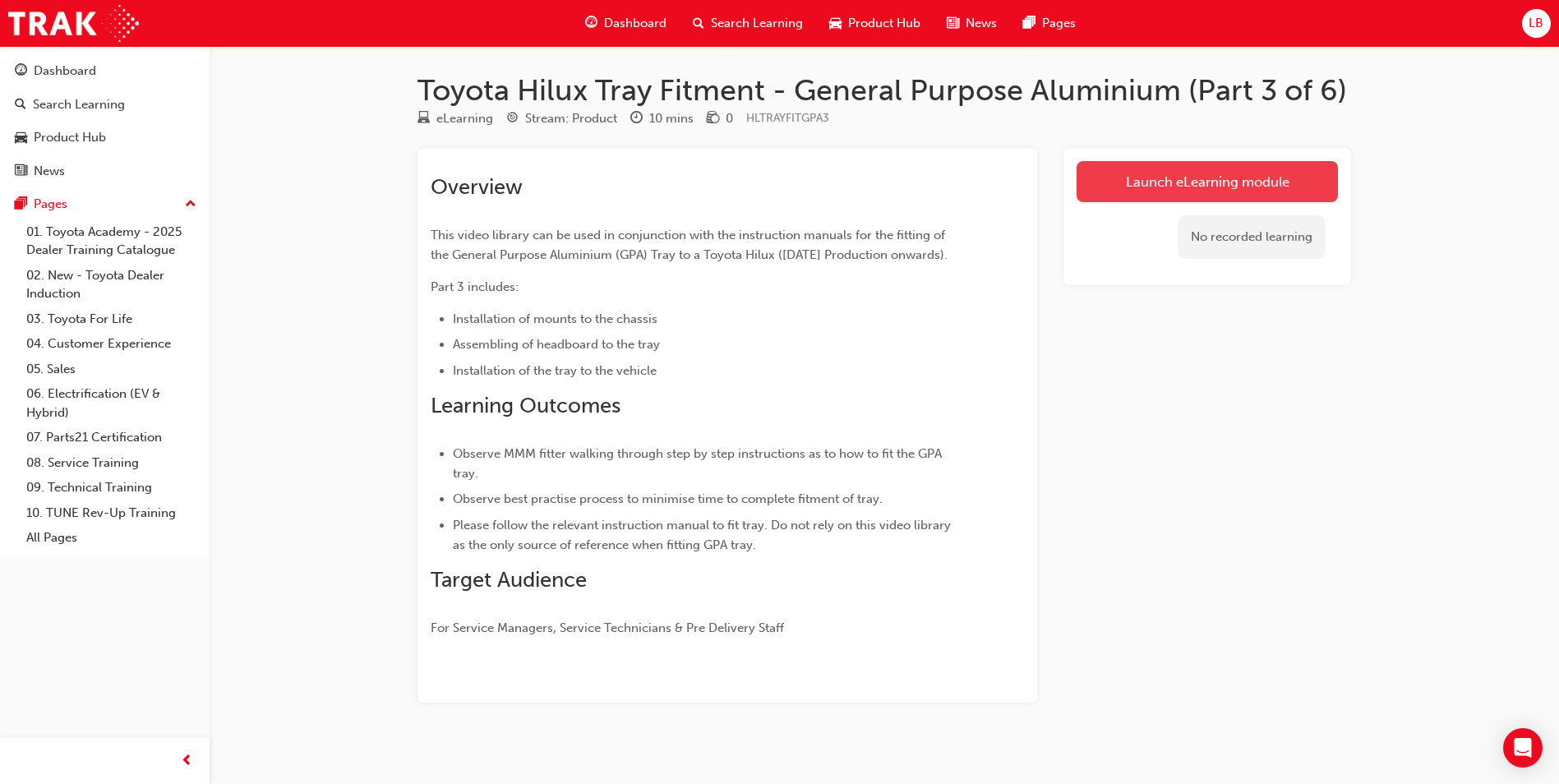
click at [1140, 185] on link "Launch eLearning module" at bounding box center [1207, 181] width 261 height 41
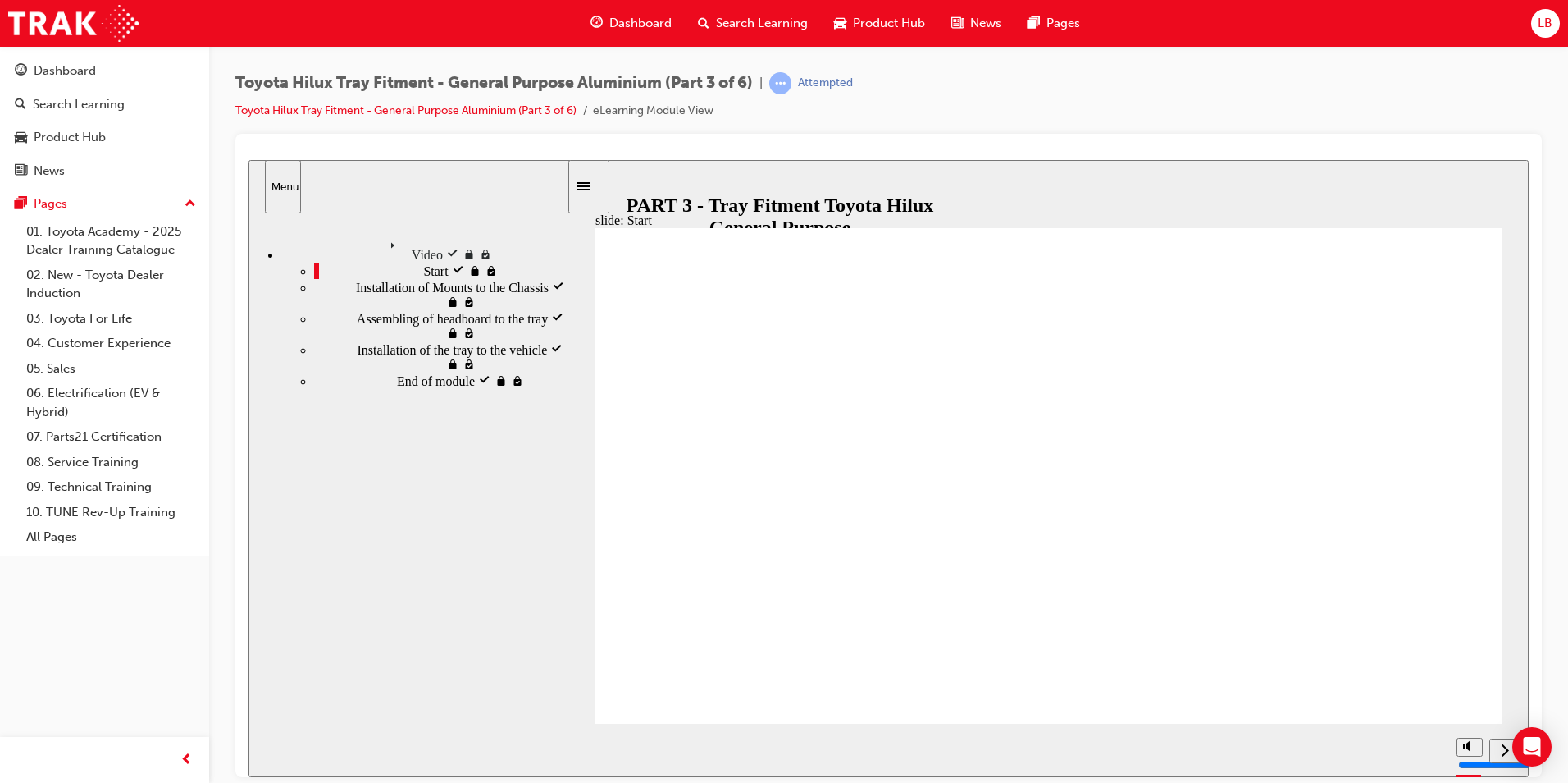
click at [592, 748] on icon "play/pause" at bounding box center [596, 742] width 7 height 12
click at [589, 750] on icon "play/pause" at bounding box center [595, 743] width 12 height 13
type input "234400"
